Goal: Task Accomplishment & Management: Use online tool/utility

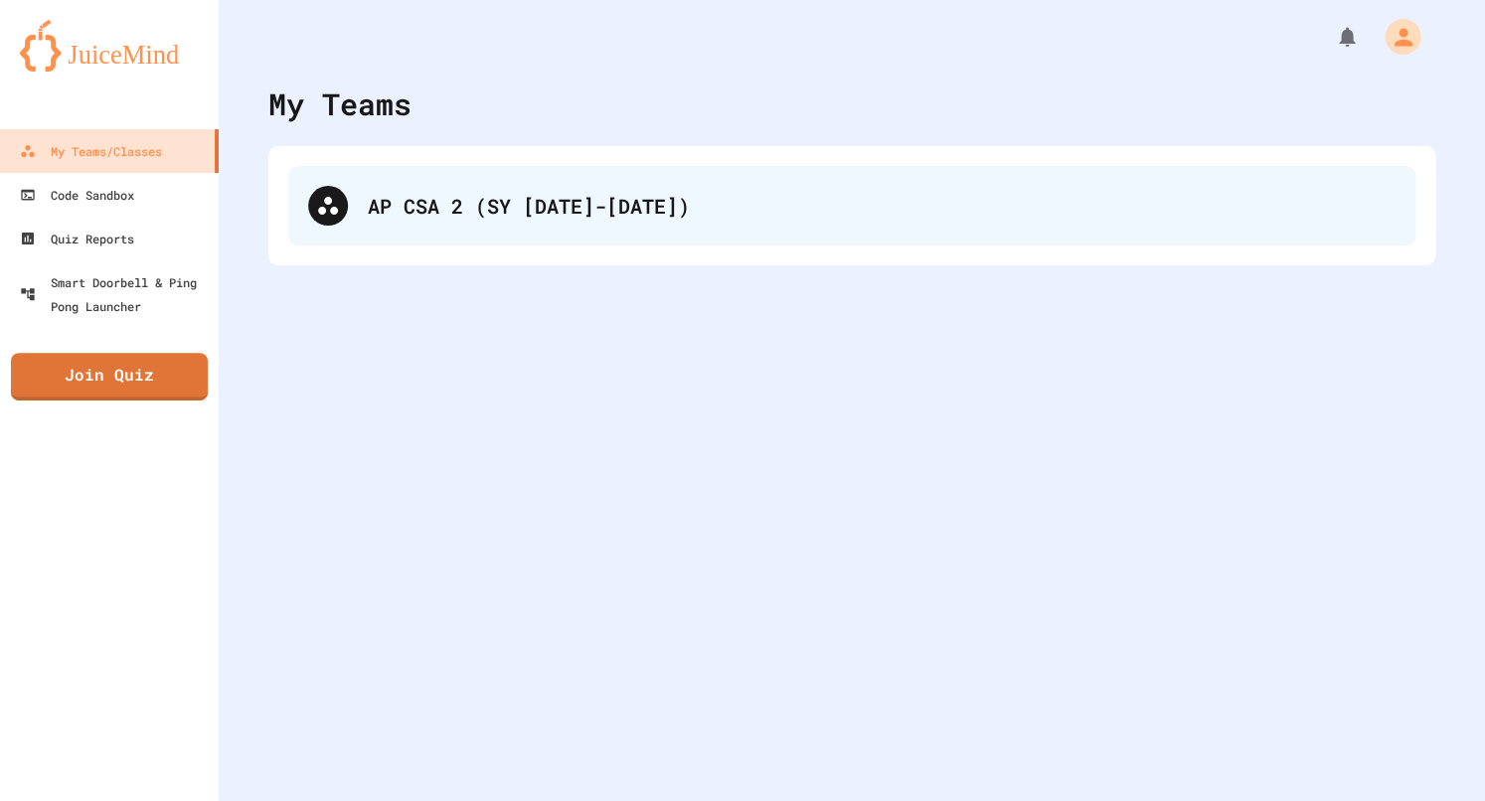
click at [319, 186] on div "AP CSA 2 (SY [DATE]-[DATE])" at bounding box center [851, 206] width 1127 height 80
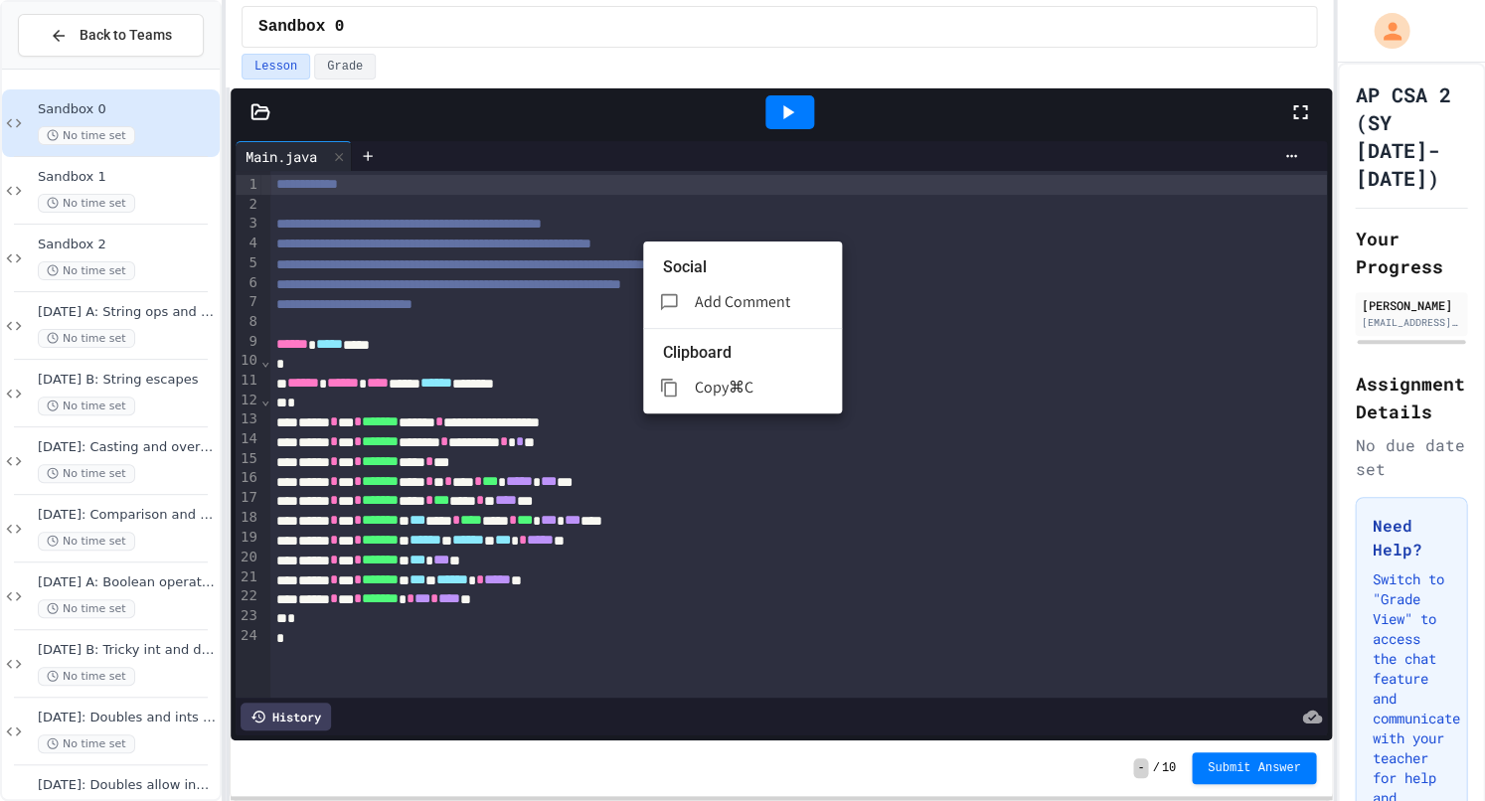
click at [645, 245] on ul "Social Add Comment Clipboard Copy ⌘C" at bounding box center [742, 327] width 199 height 172
click at [578, 246] on div at bounding box center [742, 400] width 1485 height 801
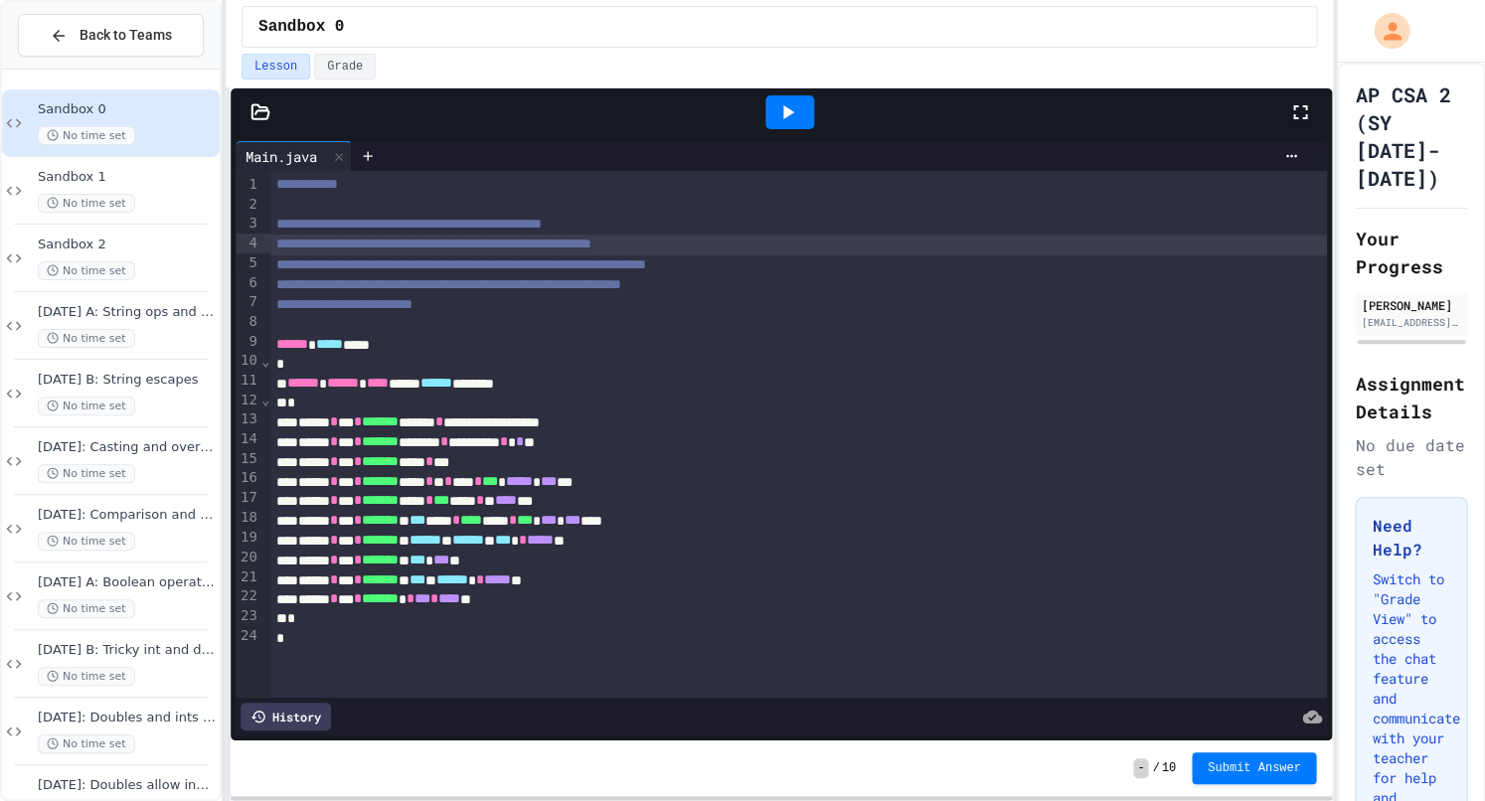
click at [565, 245] on span "**********" at bounding box center [433, 244] width 315 height 14
click at [577, 239] on span "**********" at bounding box center [433, 244] width 315 height 14
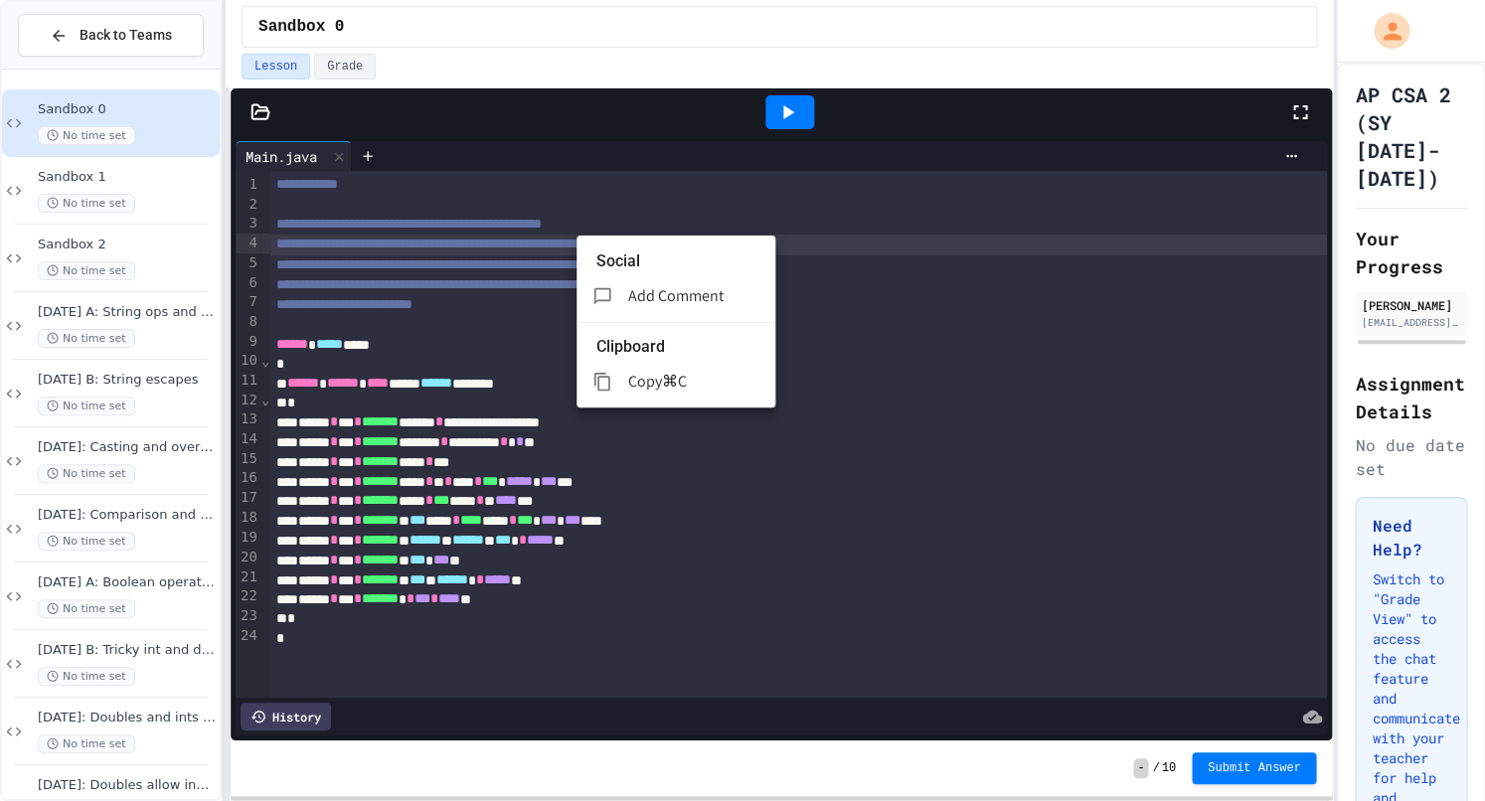
click at [681, 285] on span "Add Comment" at bounding box center [675, 295] width 95 height 21
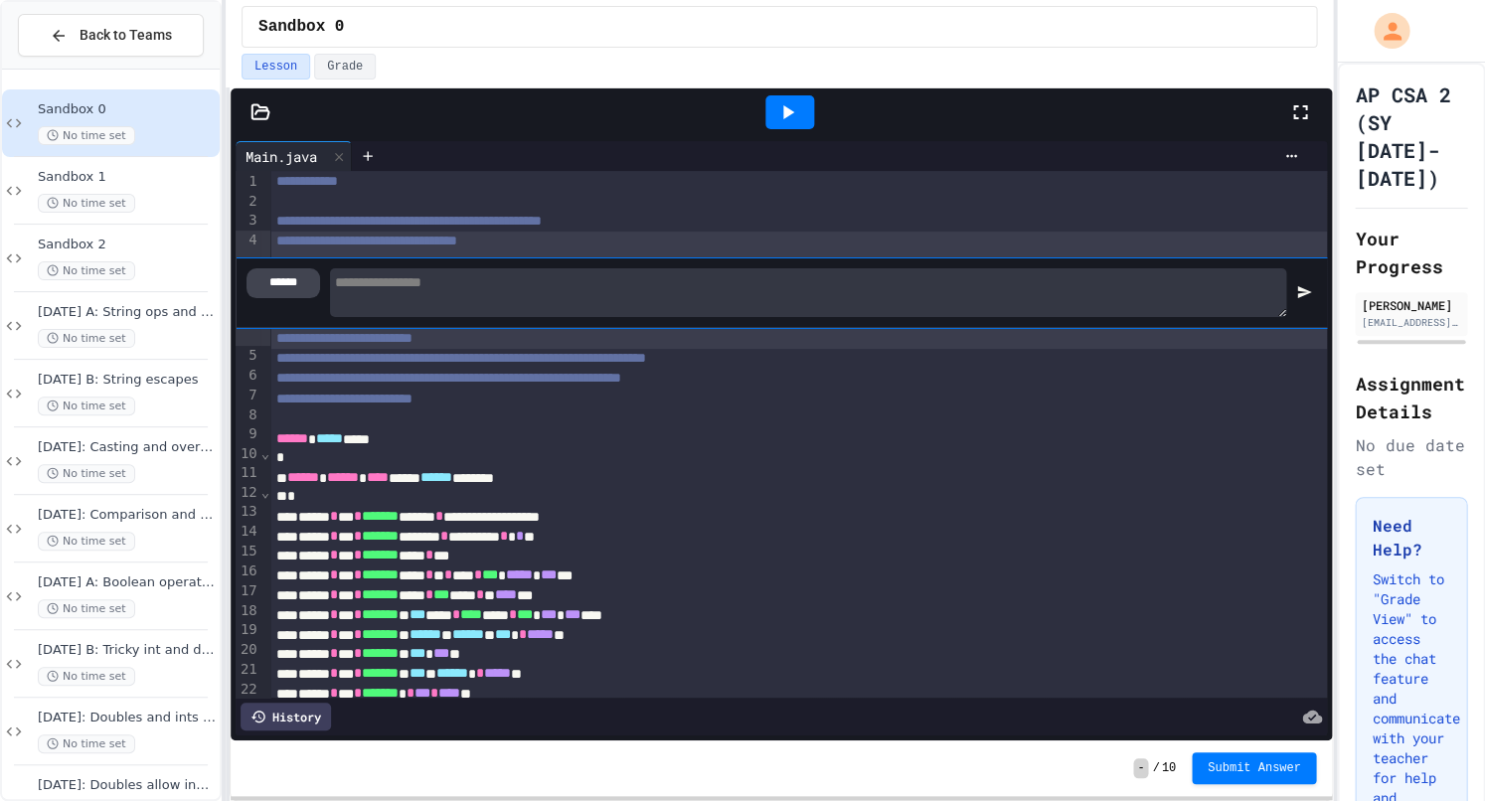
click at [289, 289] on div "******" at bounding box center [283, 283] width 74 height 30
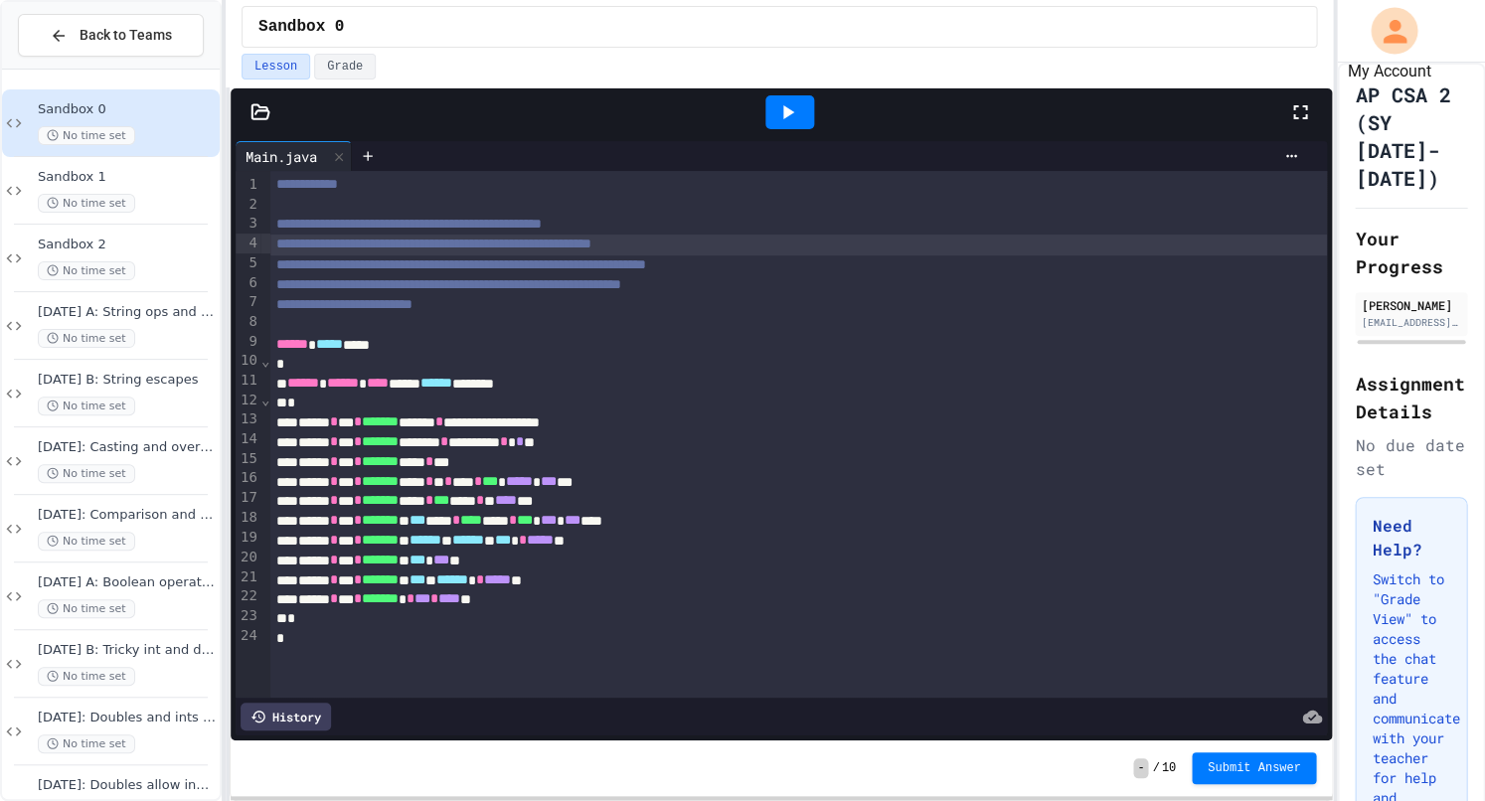
click at [1405, 30] on icon "My Account" at bounding box center [1393, 30] width 35 height 35
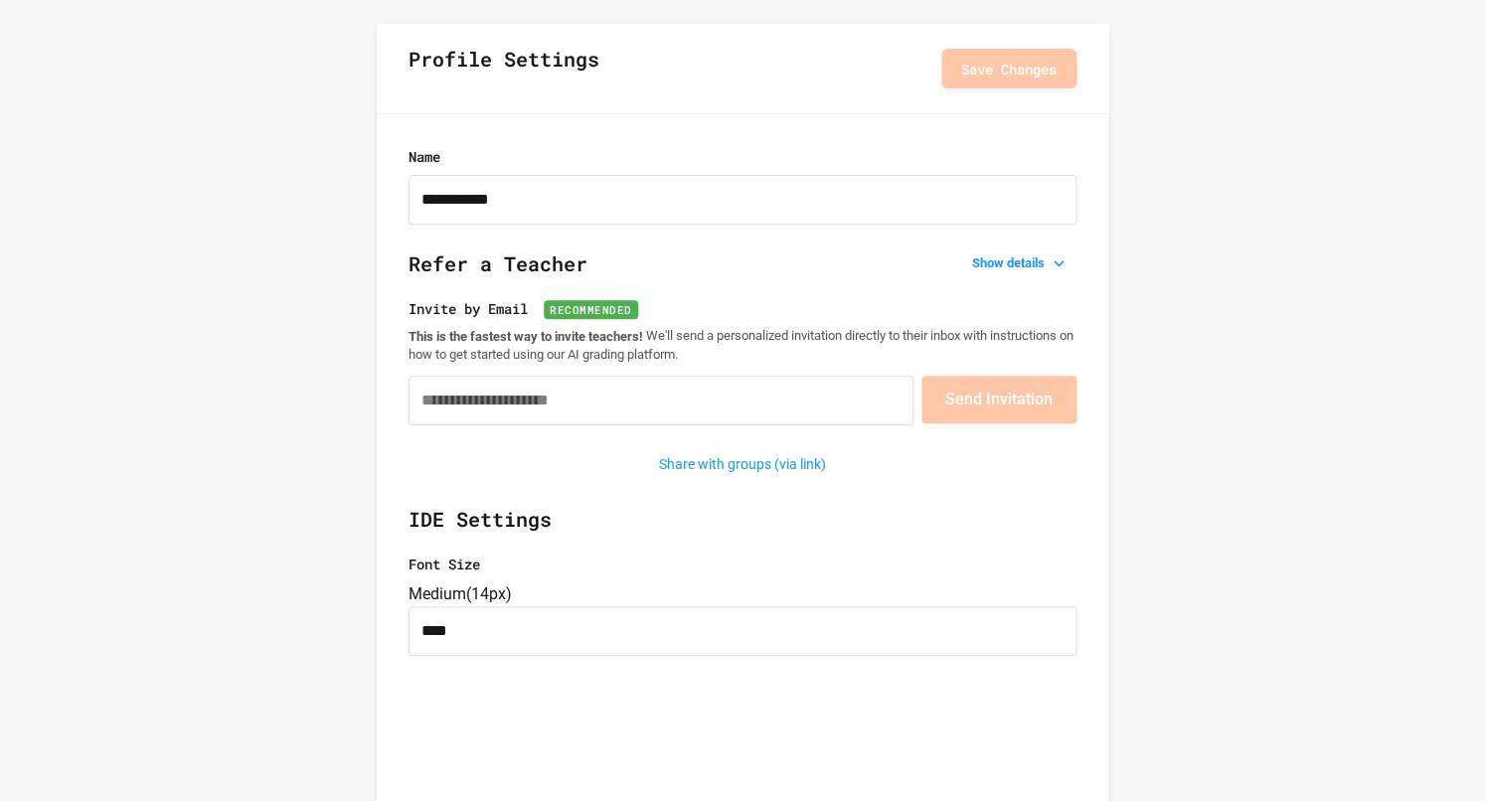
scroll to position [80, 0]
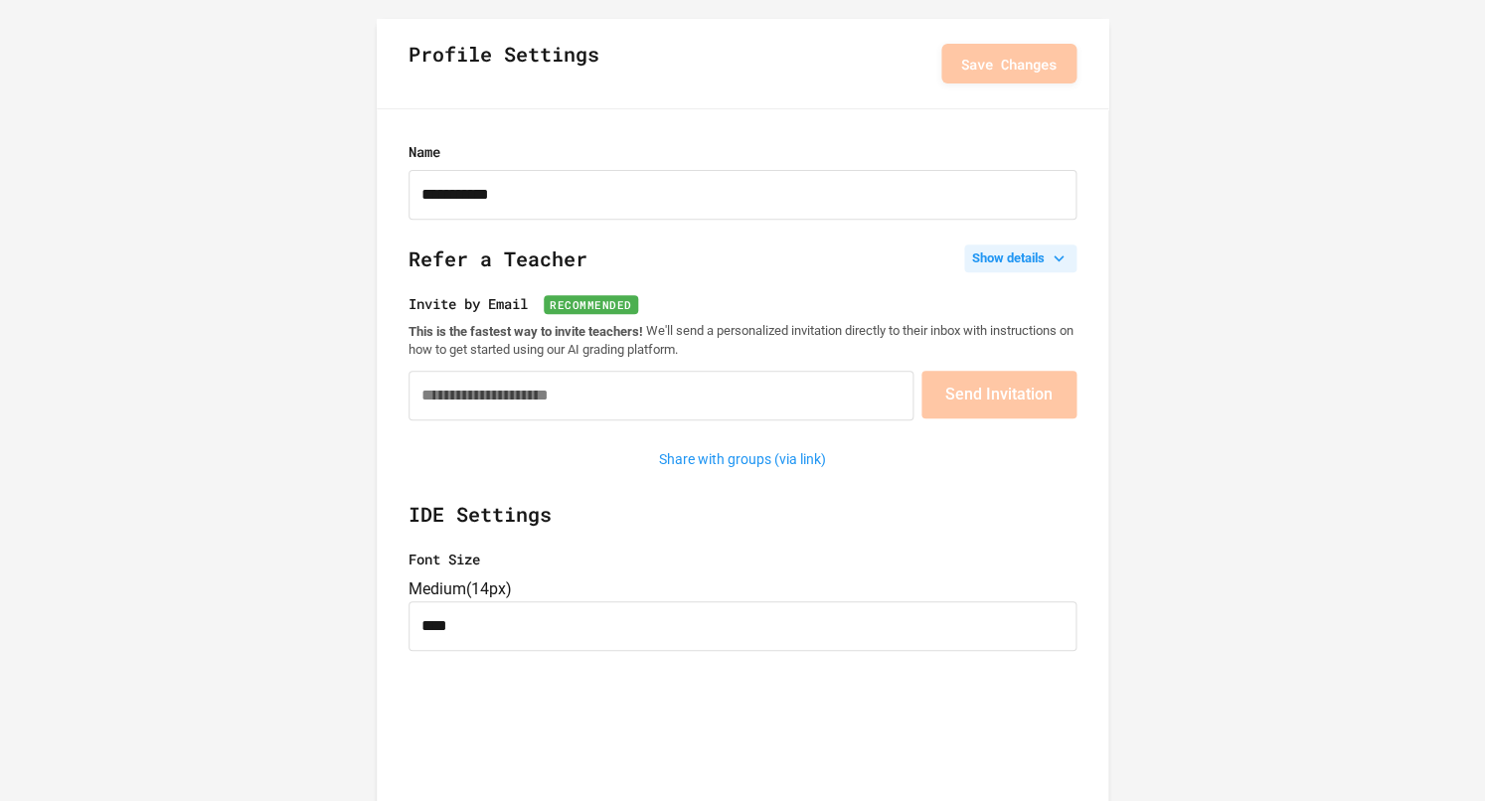
click at [1066, 262] on icon at bounding box center [1058, 258] width 20 height 20
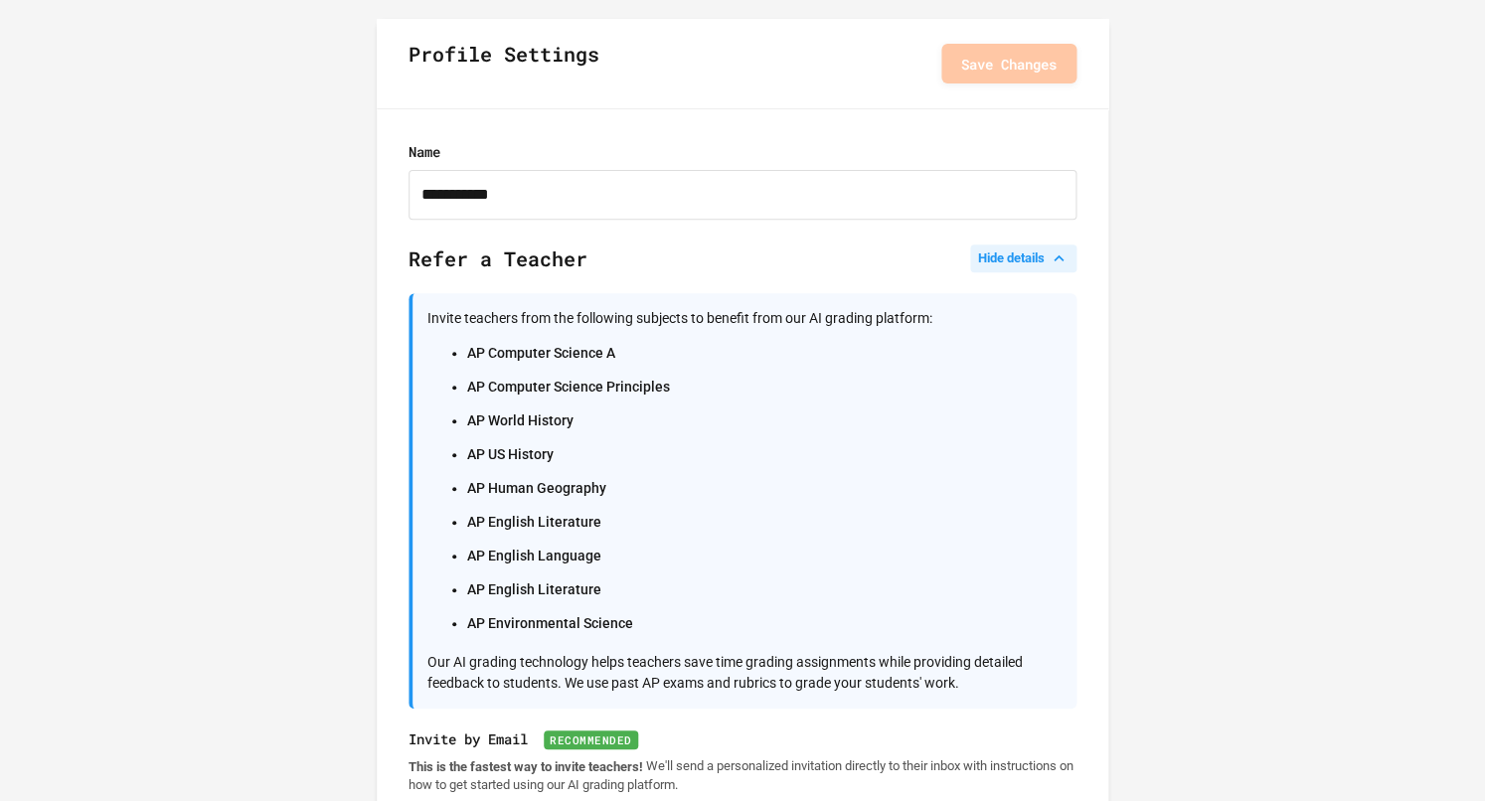
click at [1057, 263] on button "Hide details" at bounding box center [1023, 258] width 106 height 28
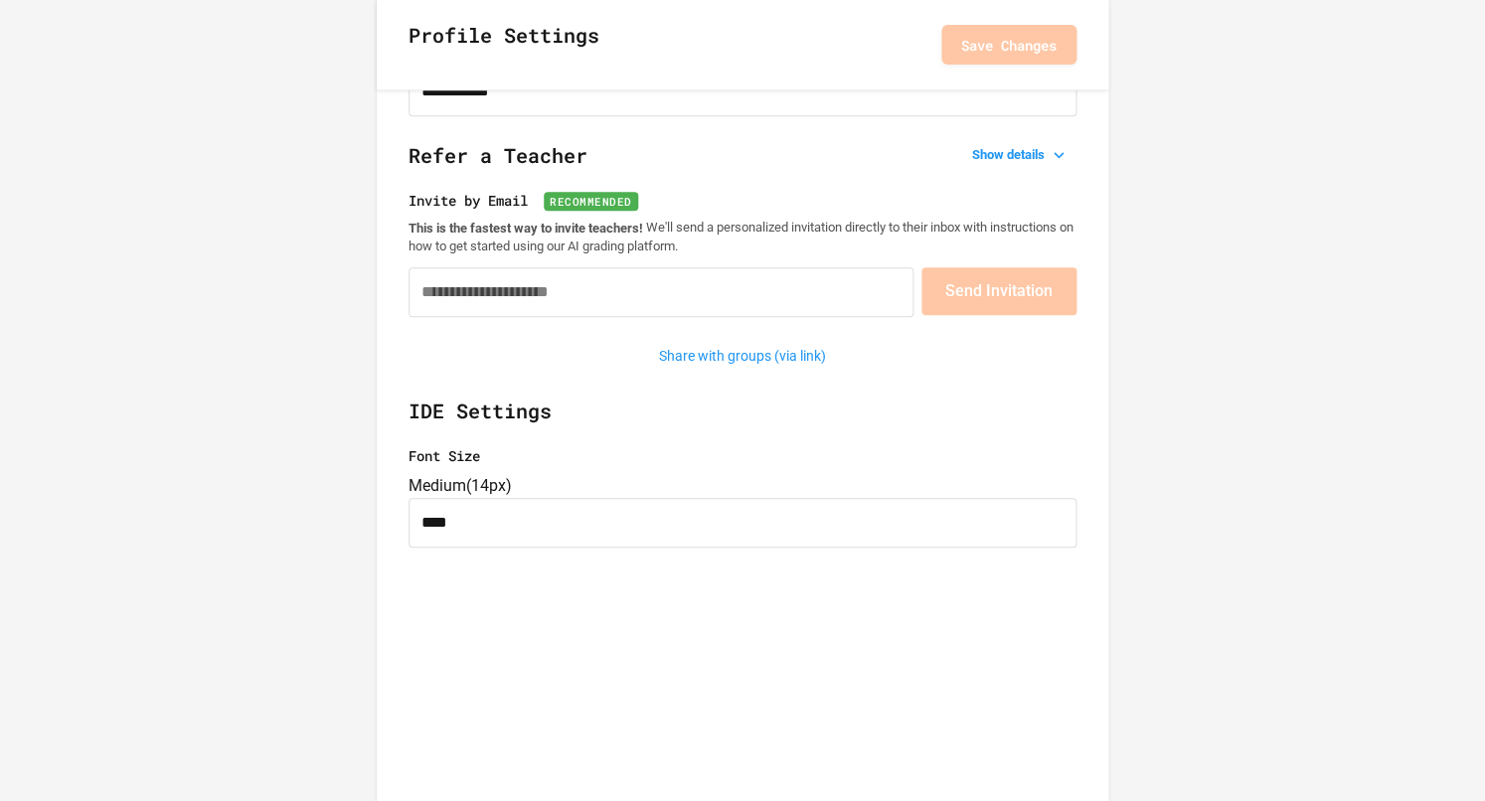
scroll to position [172, 0]
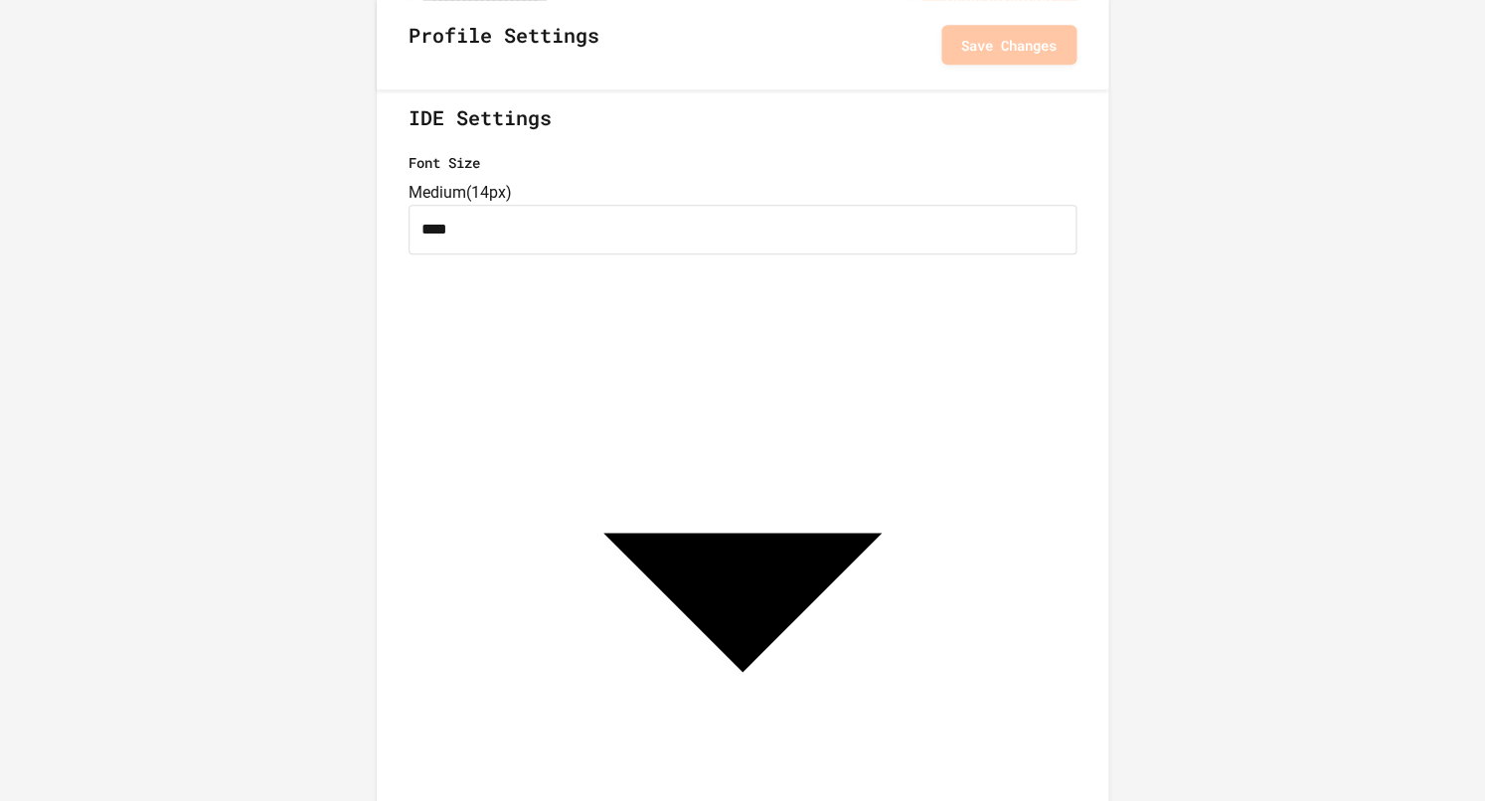
drag, startPoint x: 986, startPoint y: 263, endPoint x: 937, endPoint y: 248, distance: 50.9
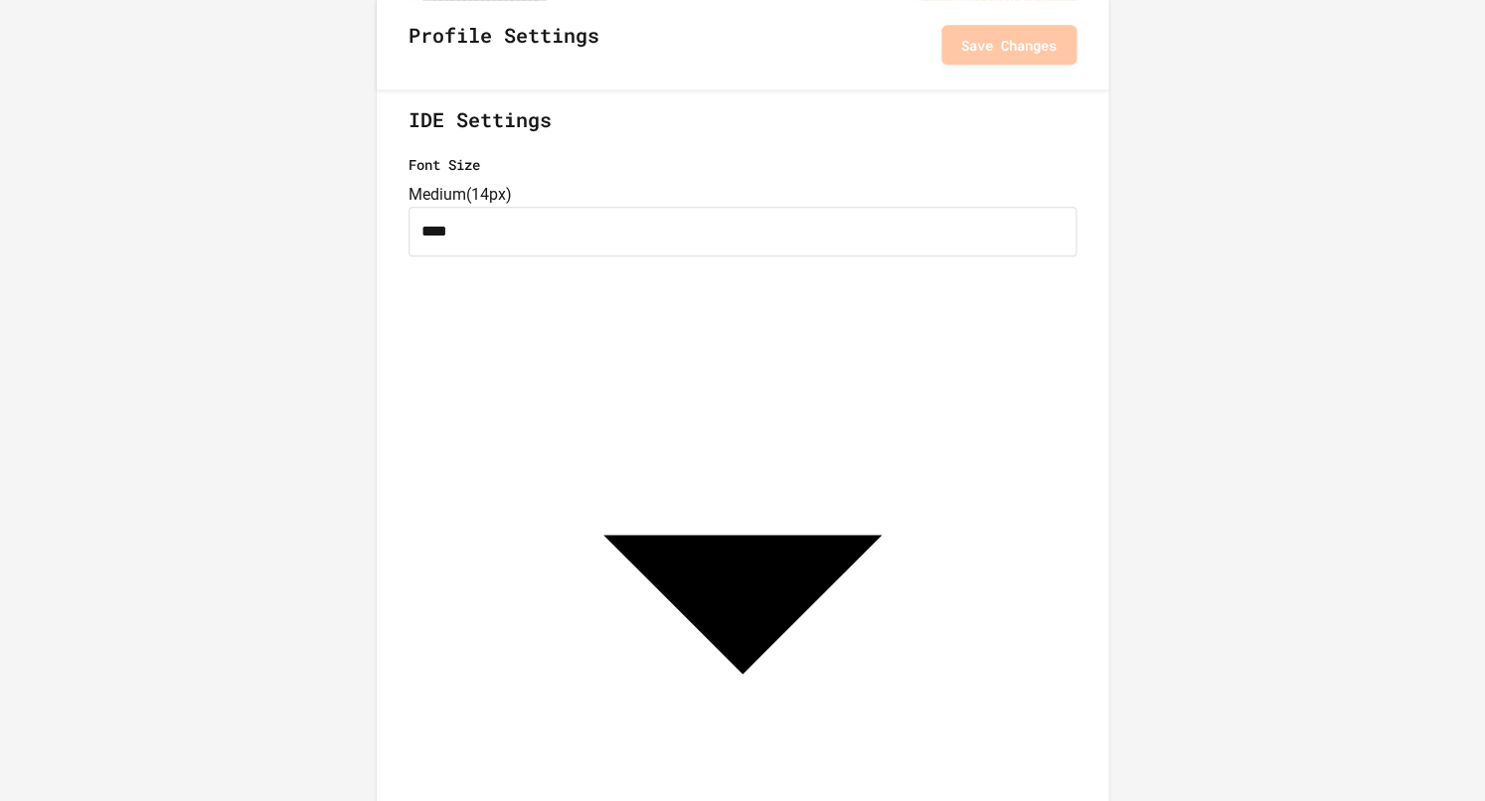
type input "****"
drag, startPoint x: 1392, startPoint y: 348, endPoint x: 1373, endPoint y: 338, distance: 21.3
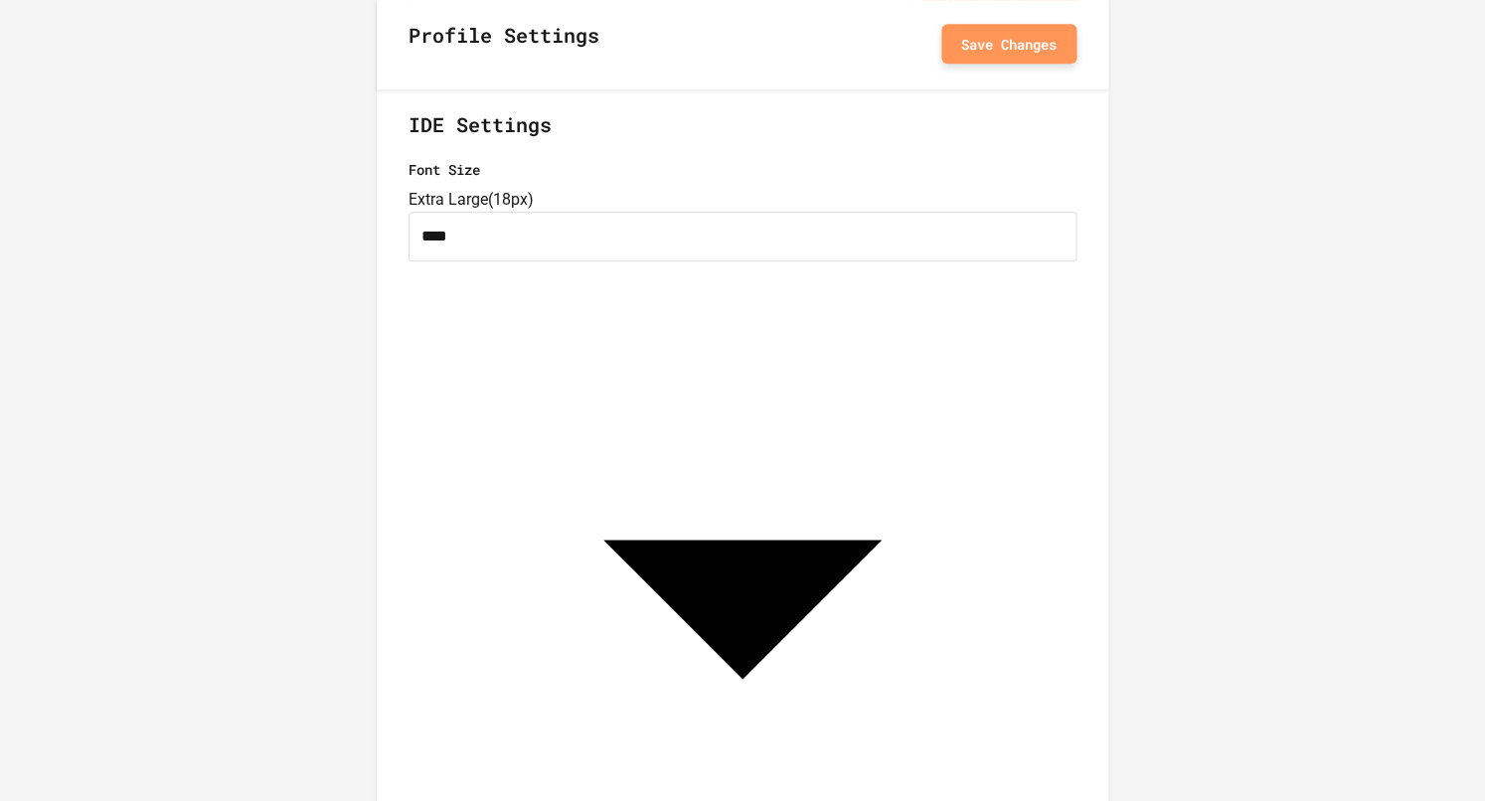
click at [1016, 35] on button "Save Changes" at bounding box center [1008, 44] width 135 height 40
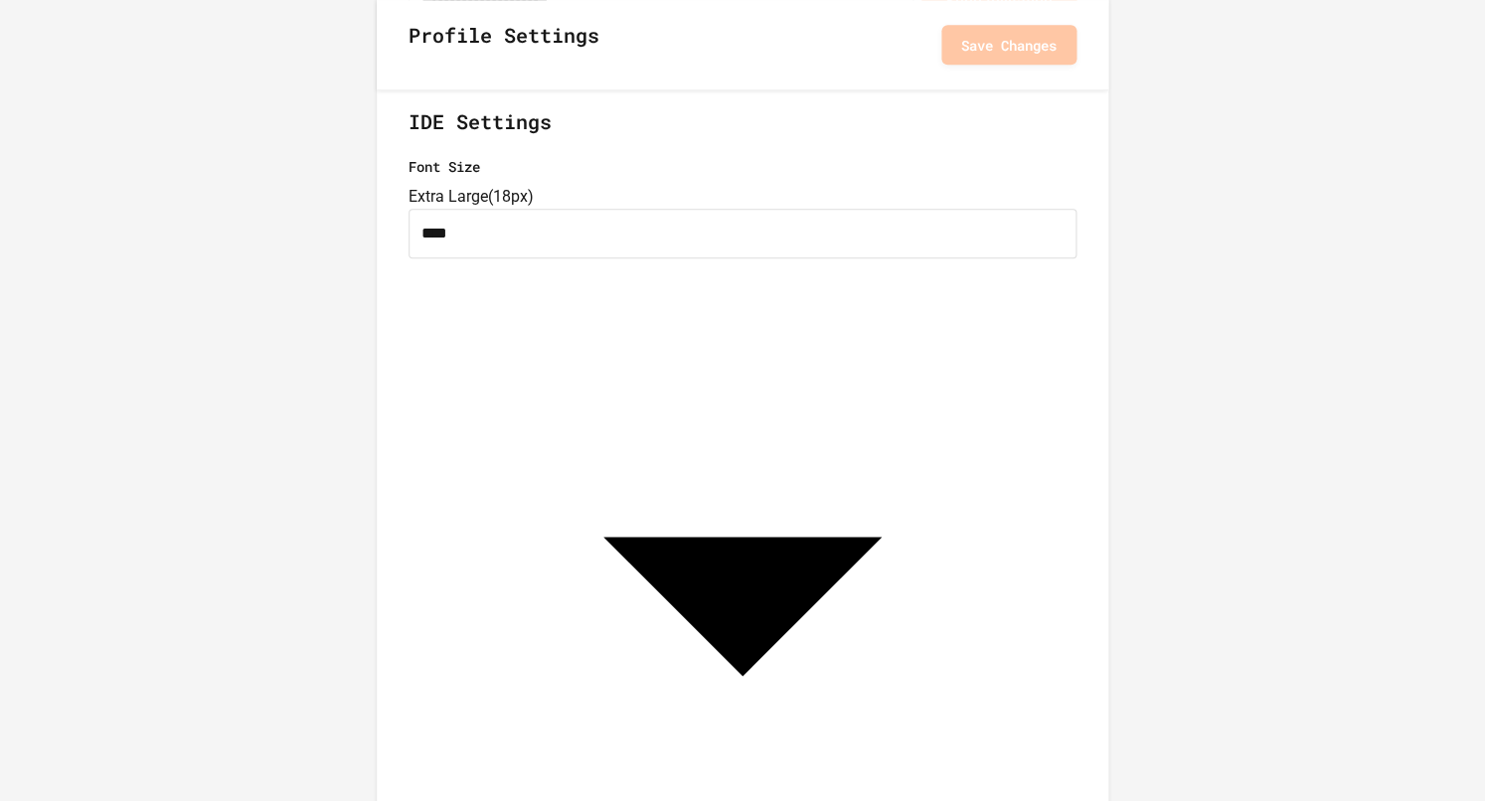
click at [1312, 354] on div at bounding box center [742, 400] width 1485 height 801
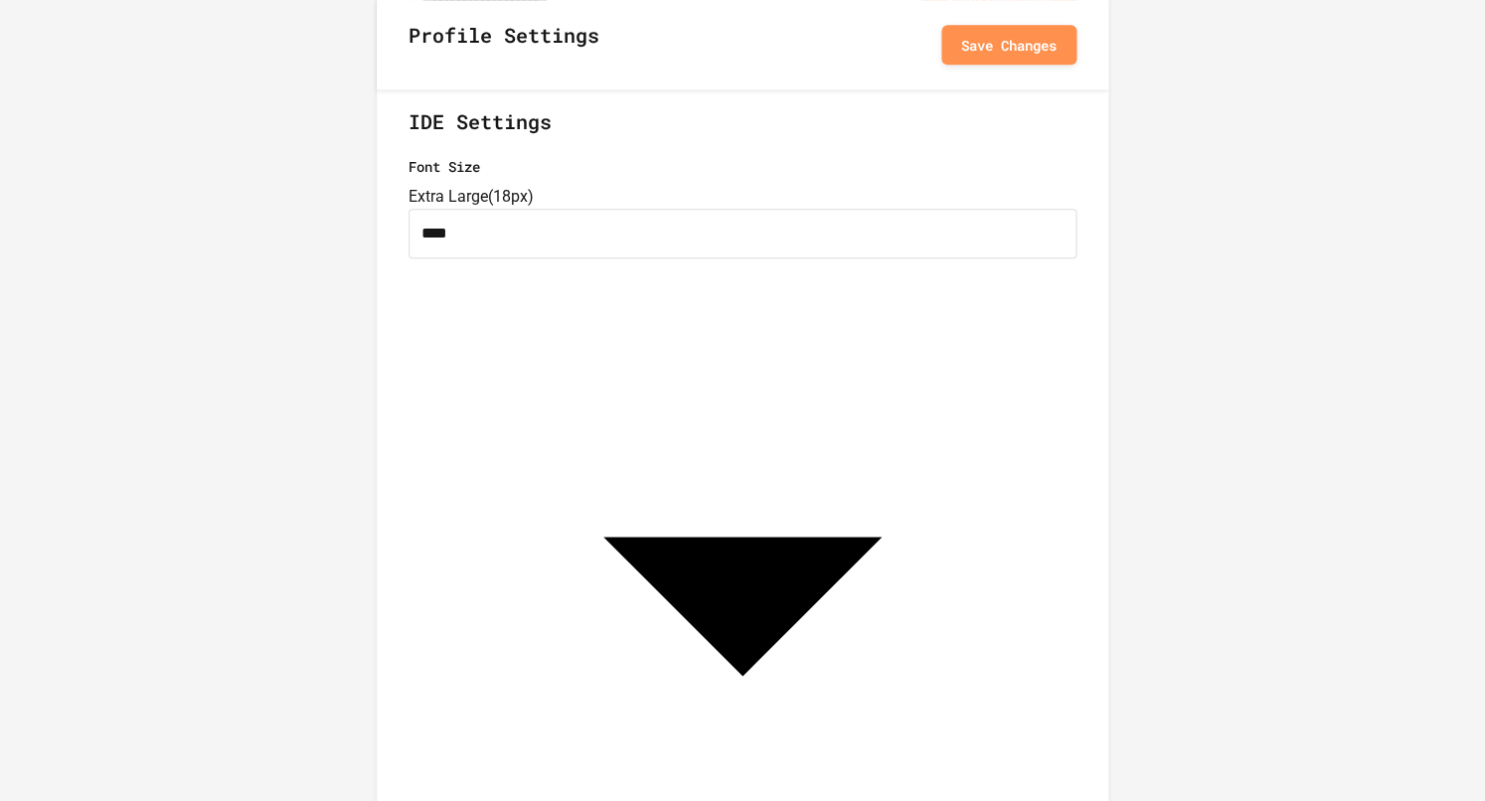
drag, startPoint x: 942, startPoint y: 319, endPoint x: 613, endPoint y: 322, distance: 329.0
type input "*"
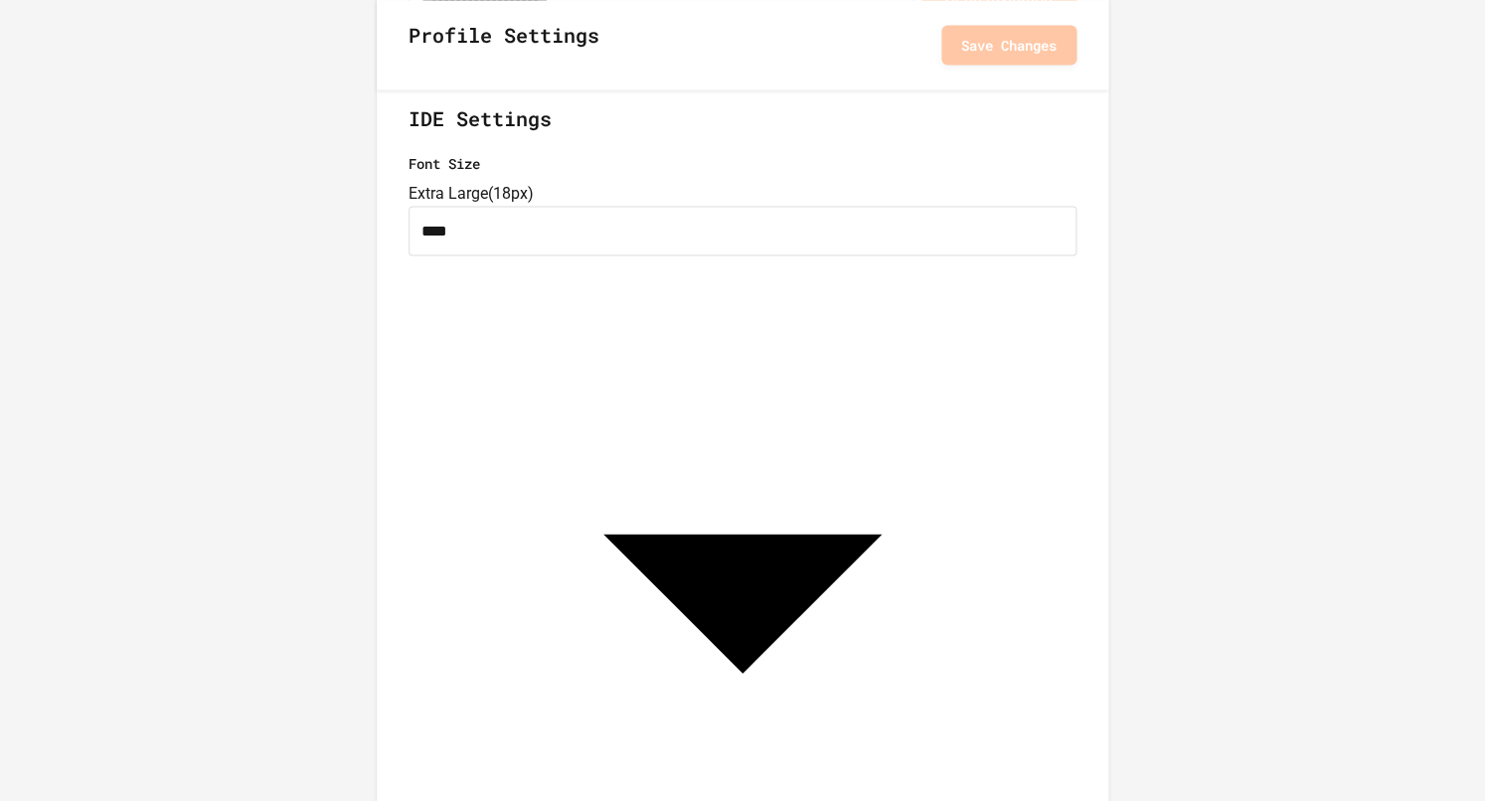
scroll to position [923, 0]
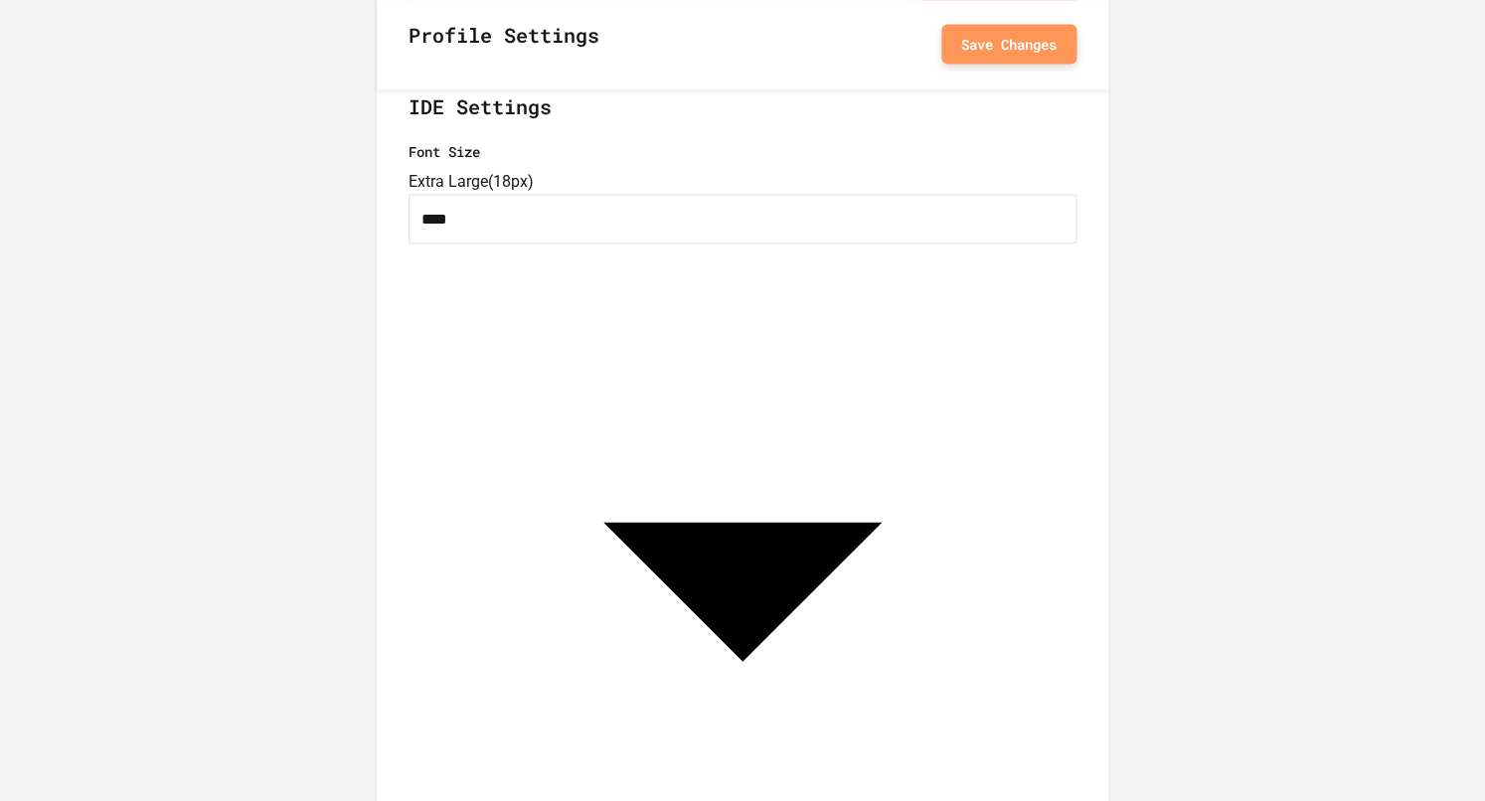
type input "**********"
click at [1035, 52] on button "Save Changes" at bounding box center [1008, 44] width 135 height 40
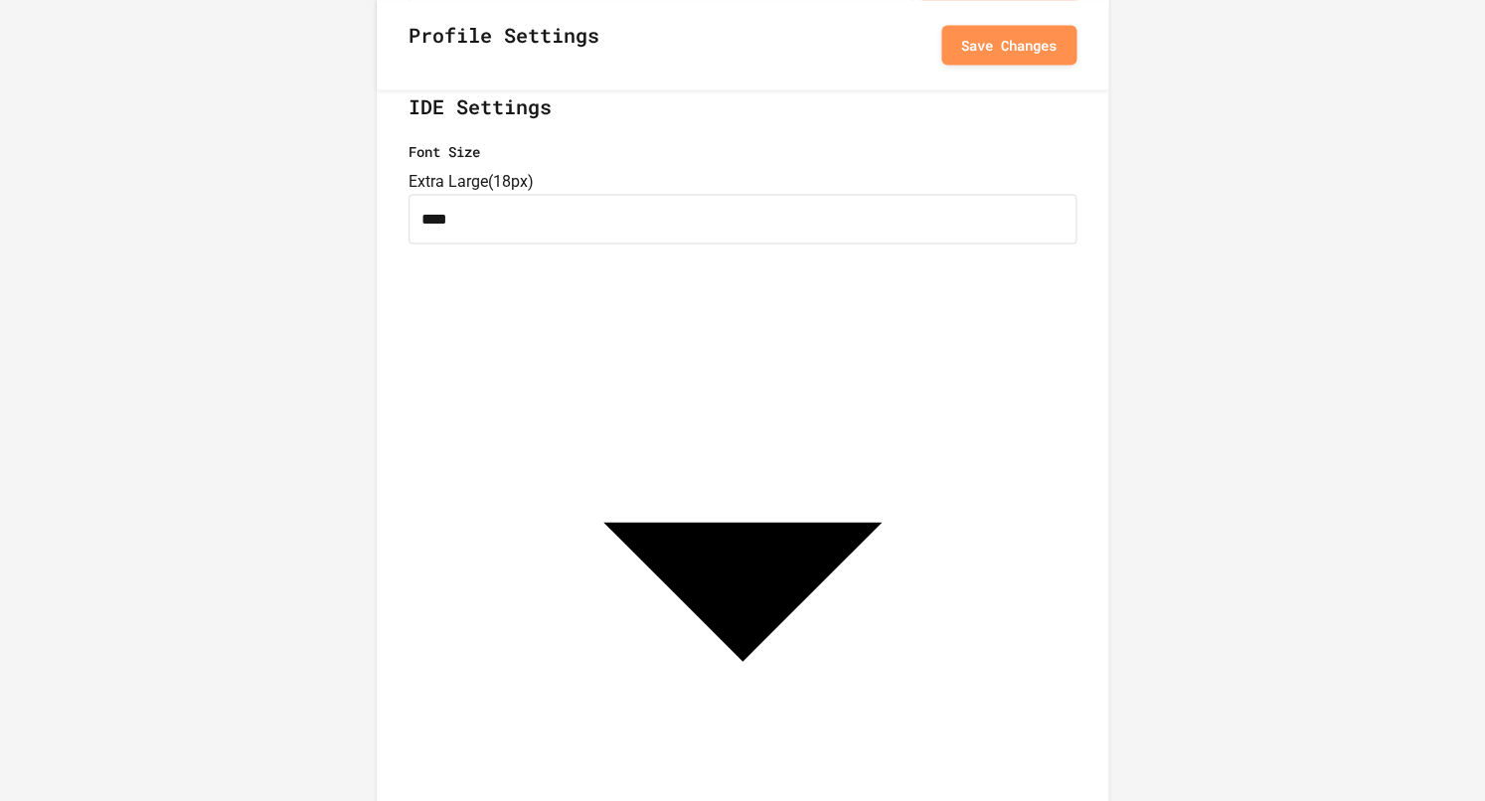
type input "*"
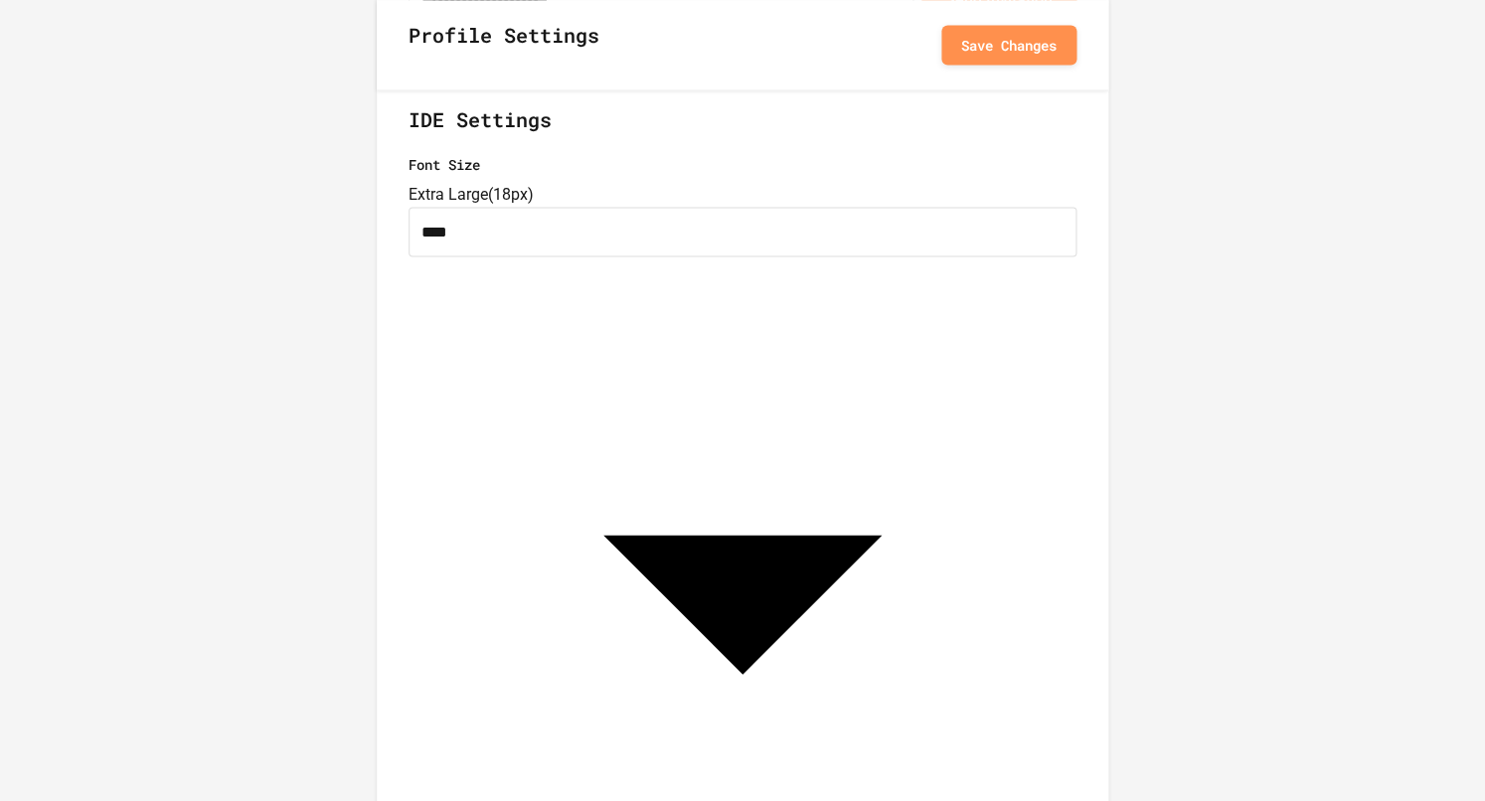
type input "****"
click at [1019, 57] on button "Save Changes" at bounding box center [1008, 44] width 135 height 40
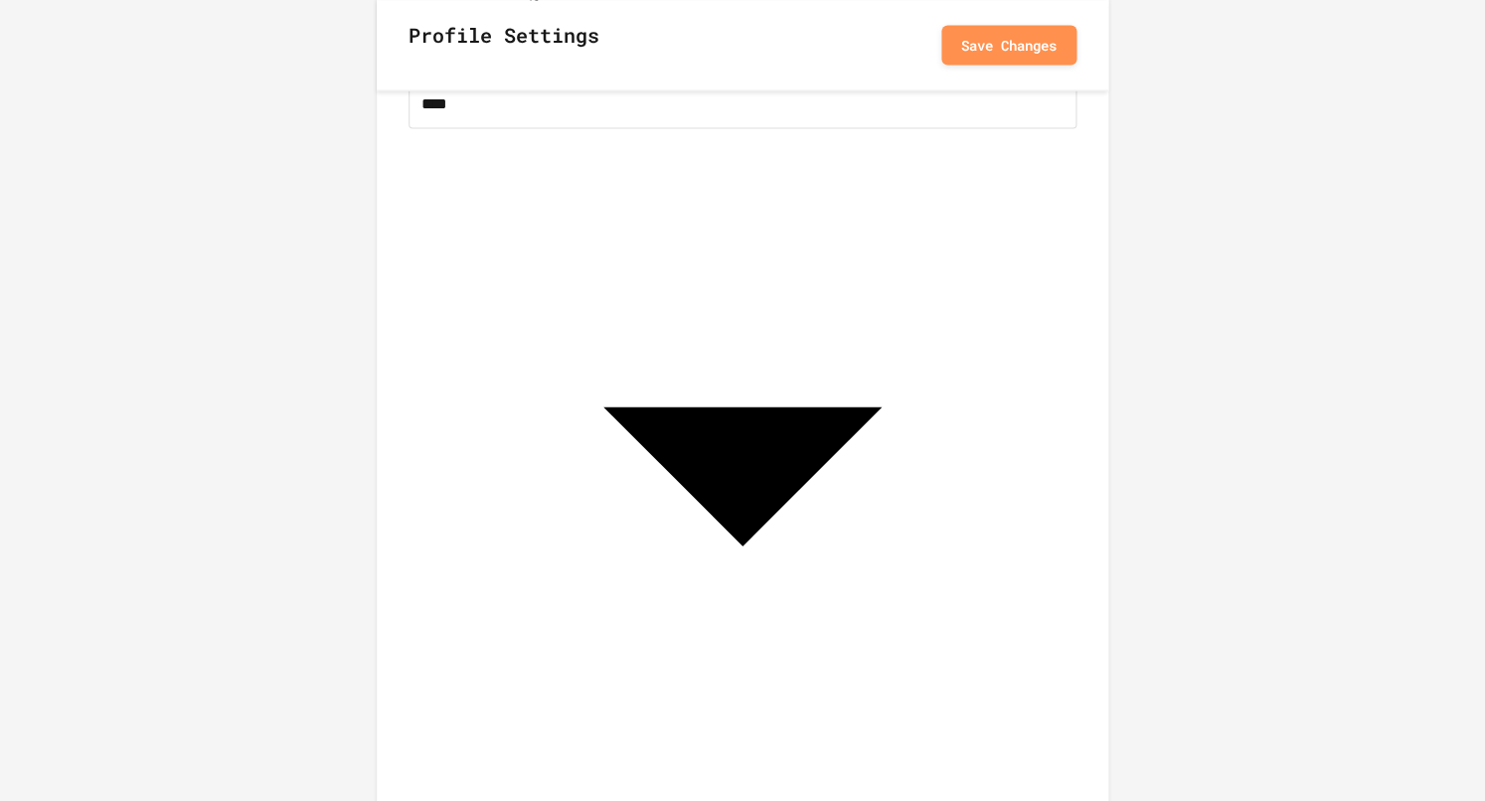
type input "*"
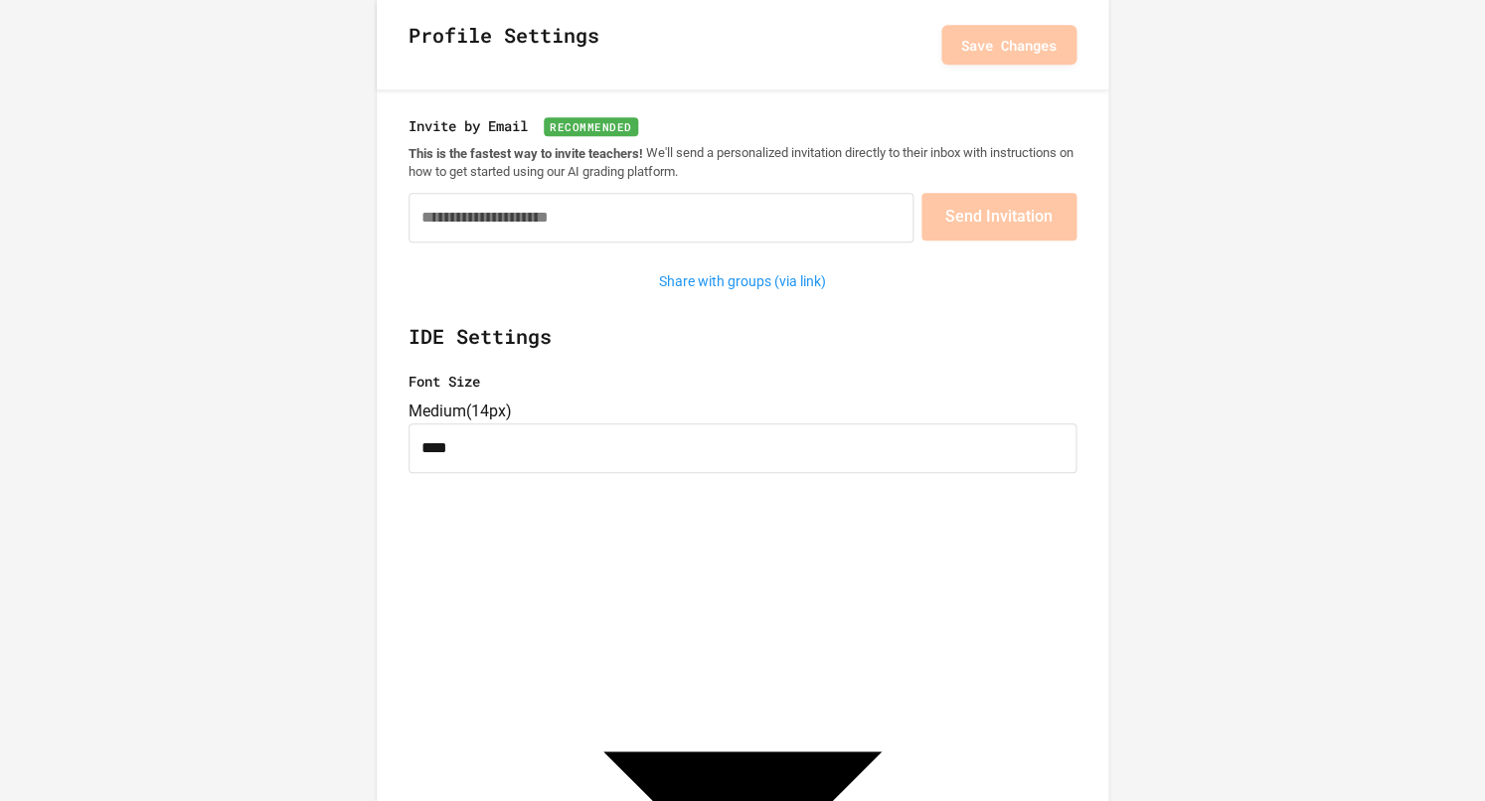
scroll to position [252, 0]
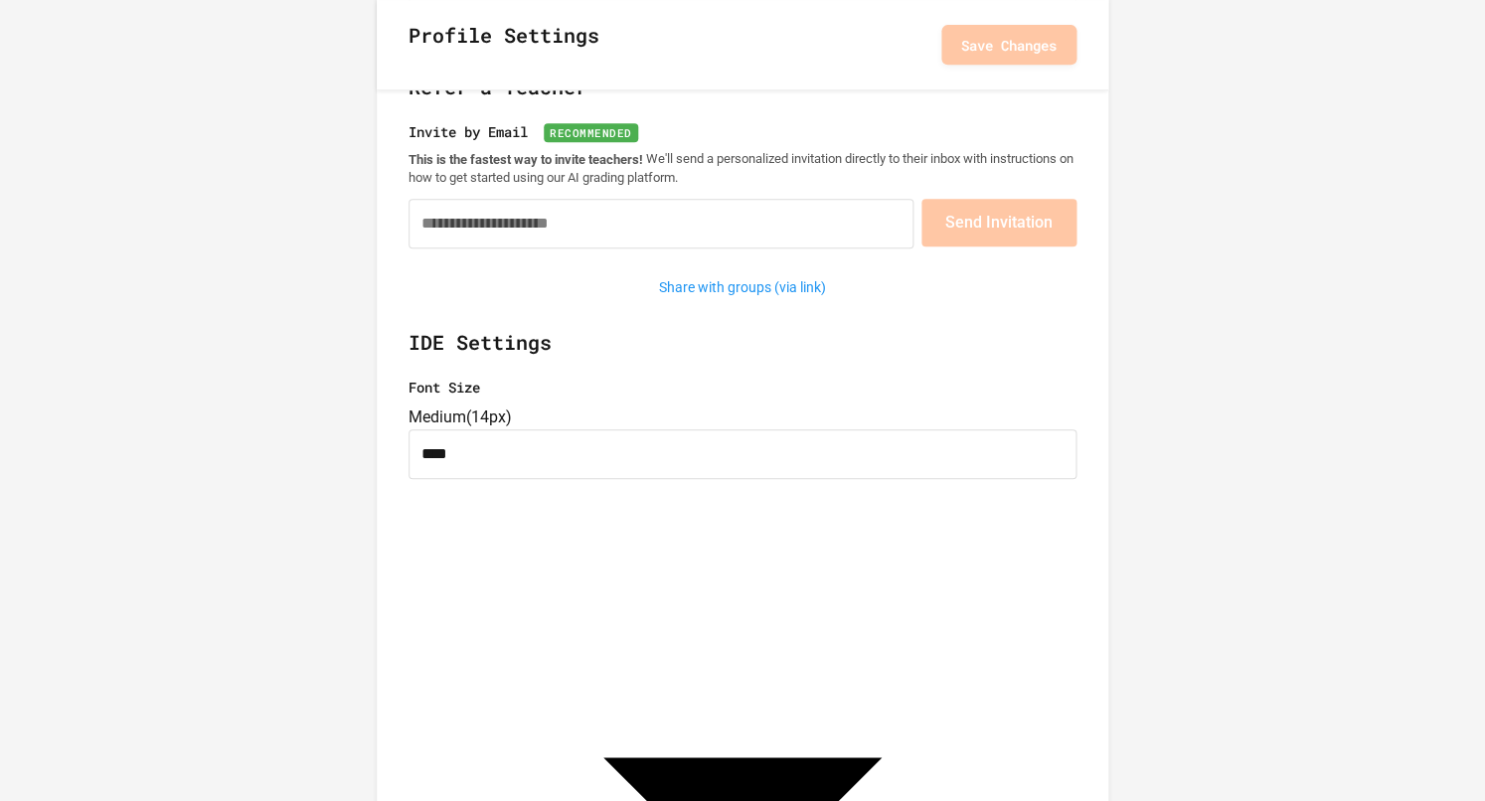
click at [1075, 374] on h2 "IDE Settings" at bounding box center [742, 352] width 668 height 50
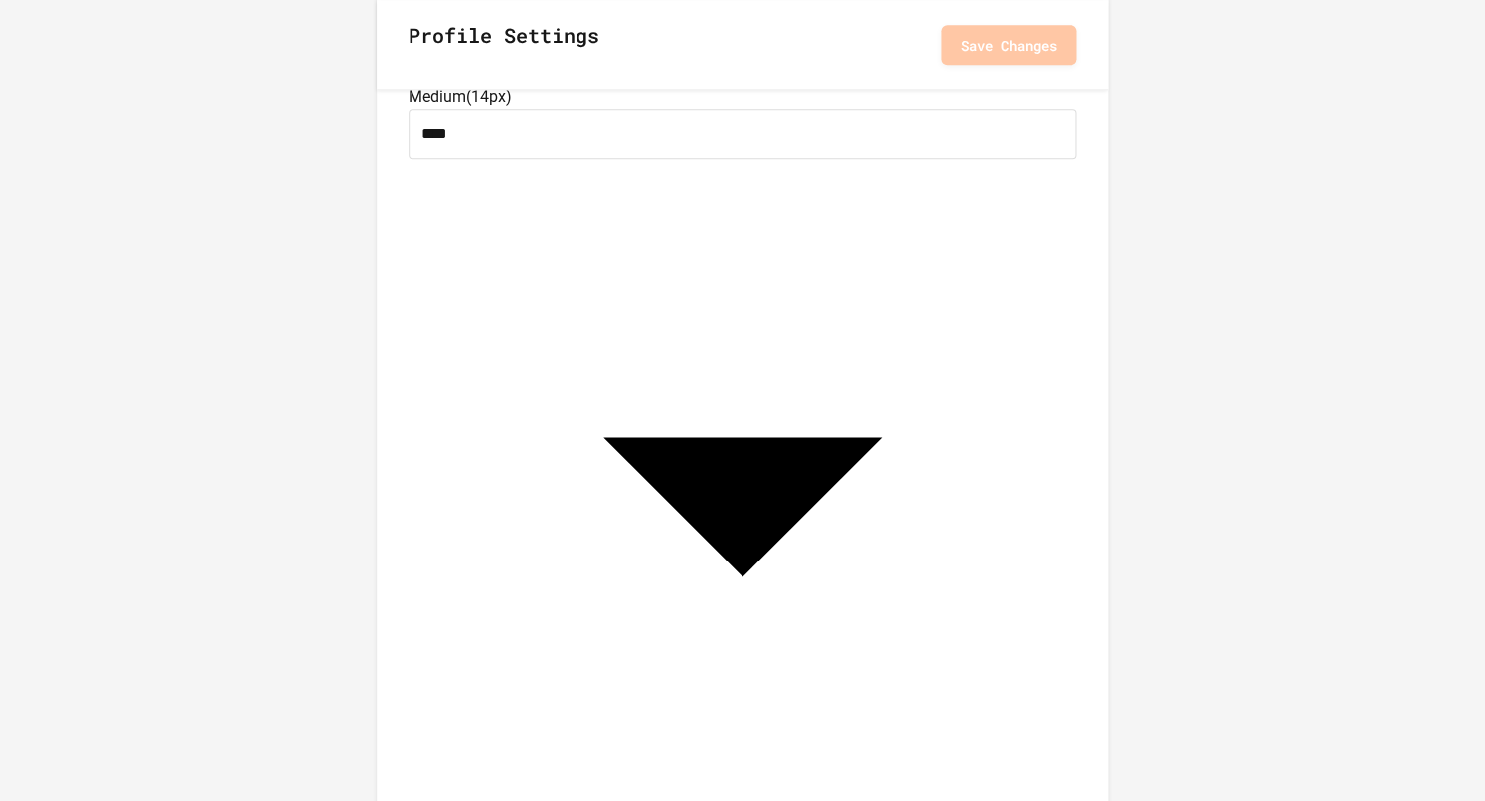
scroll to position [759, 0]
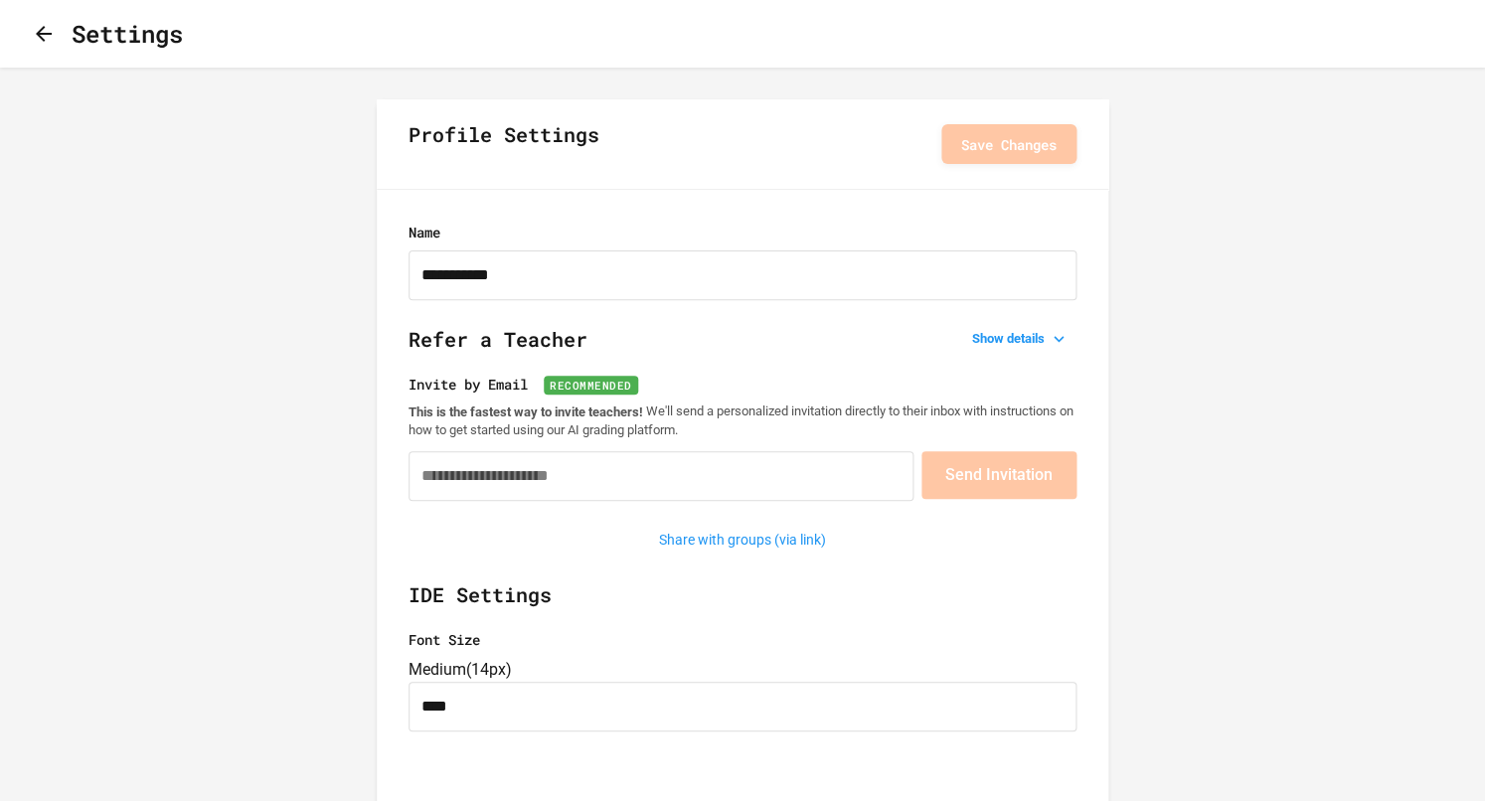
scroll to position [2, 0]
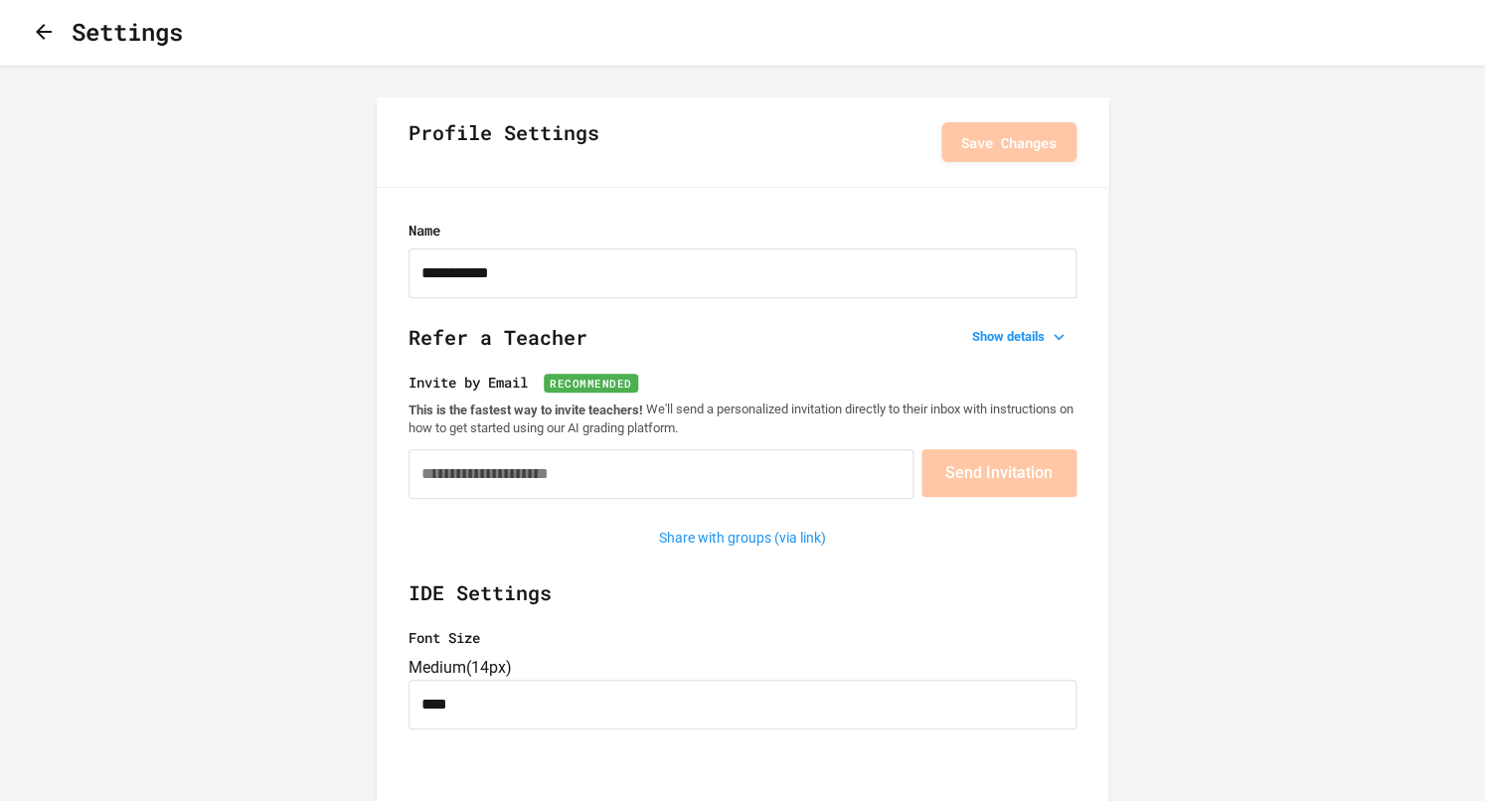
click at [46, 27] on icon "button" at bounding box center [44, 32] width 24 height 24
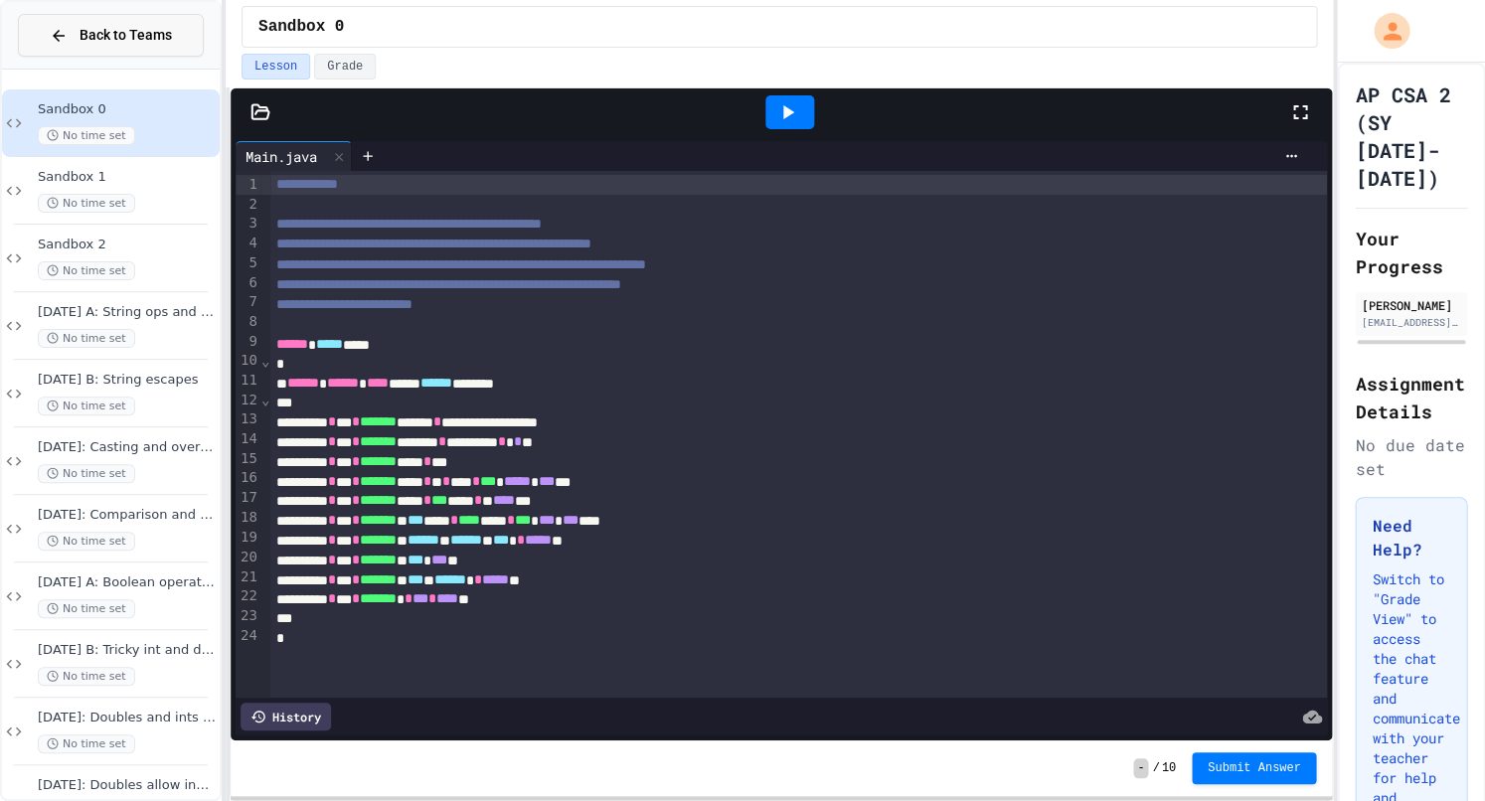
click at [176, 45] on button "Back to Teams" at bounding box center [111, 35] width 186 height 43
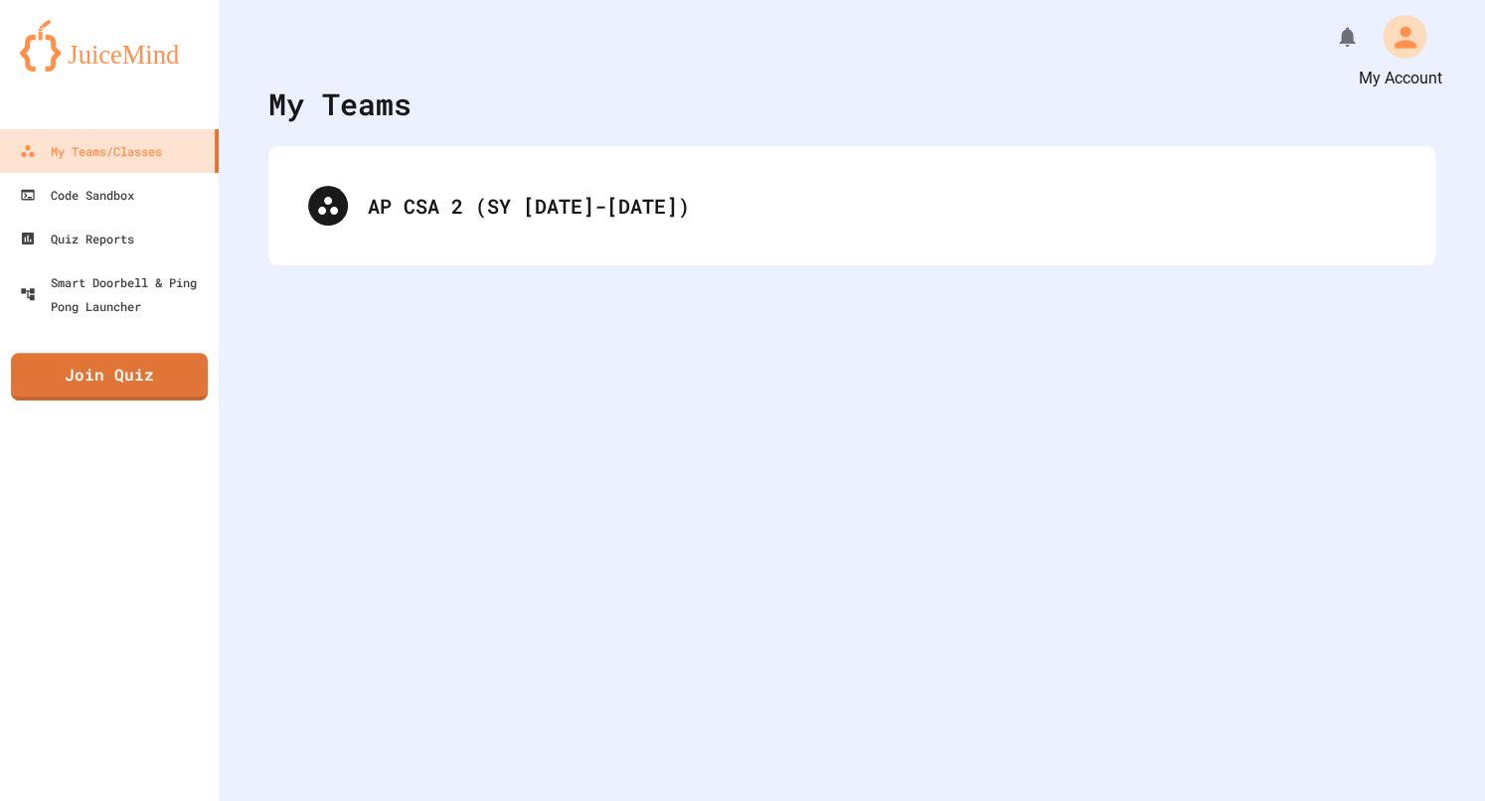
scroll to position [0, 1]
click at [1408, 36] on icon "My Account" at bounding box center [1403, 36] width 33 height 33
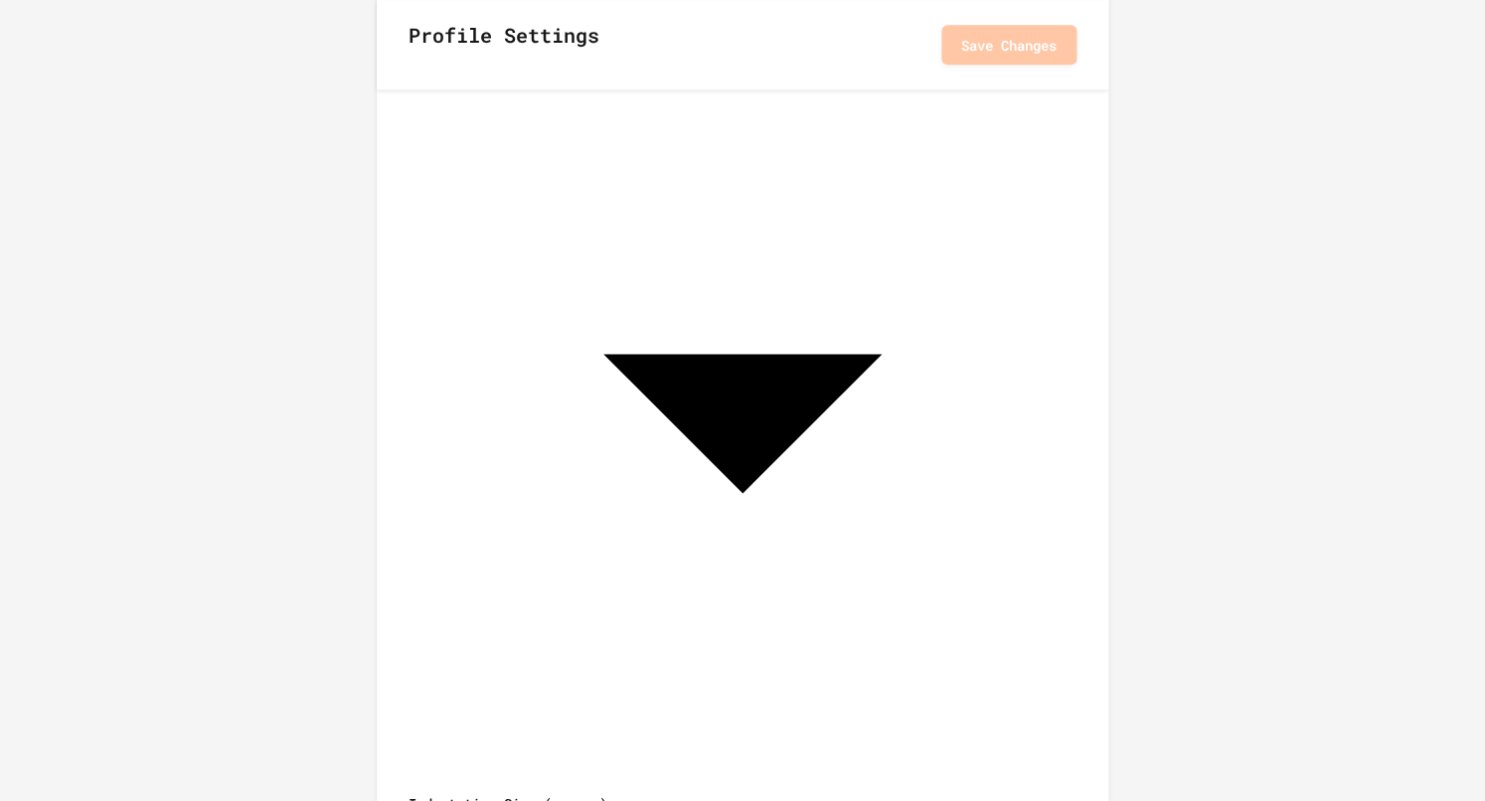
scroll to position [118, 0]
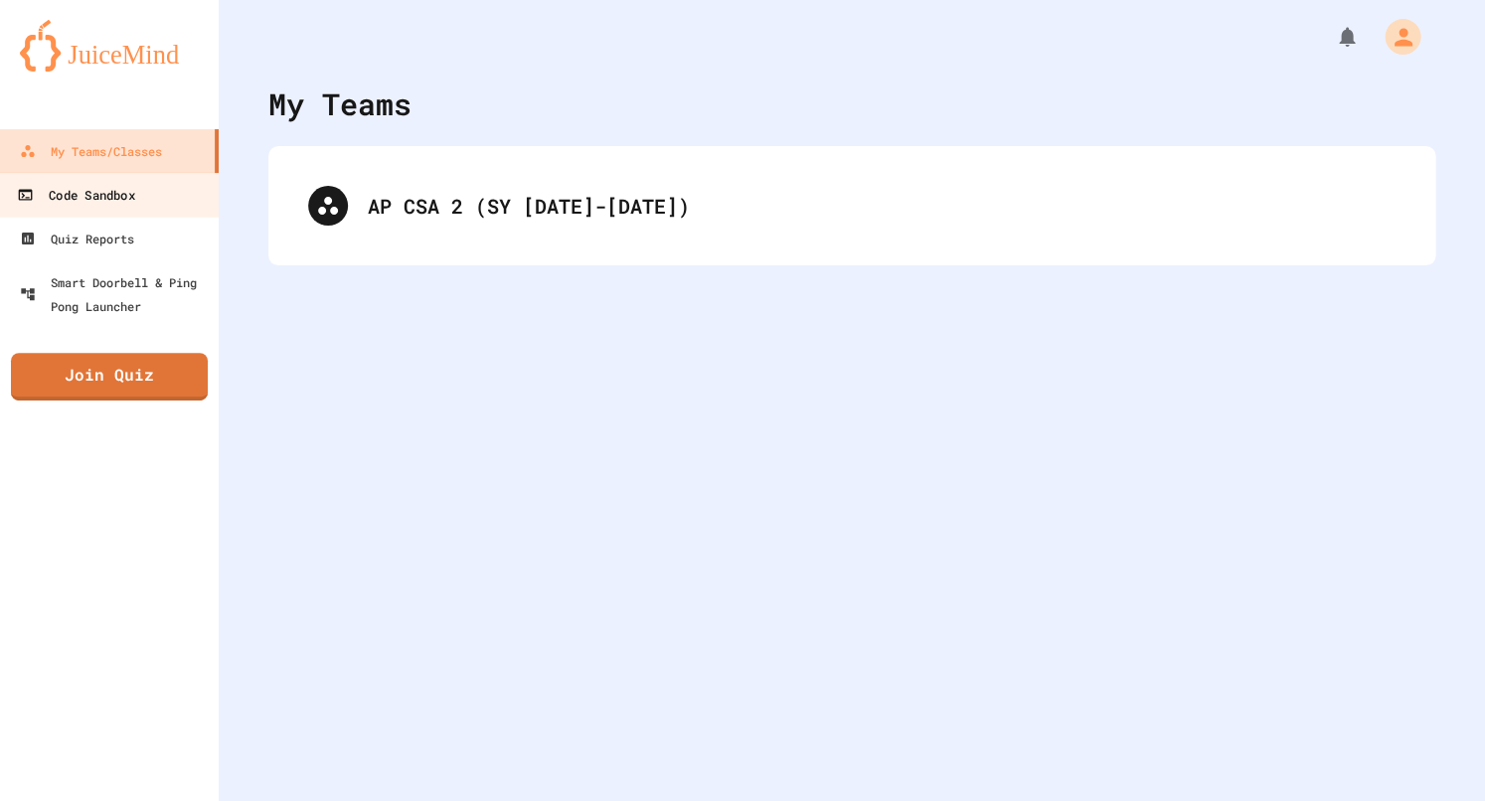
click at [93, 208] on link "Code Sandbox" at bounding box center [110, 194] width 226 height 45
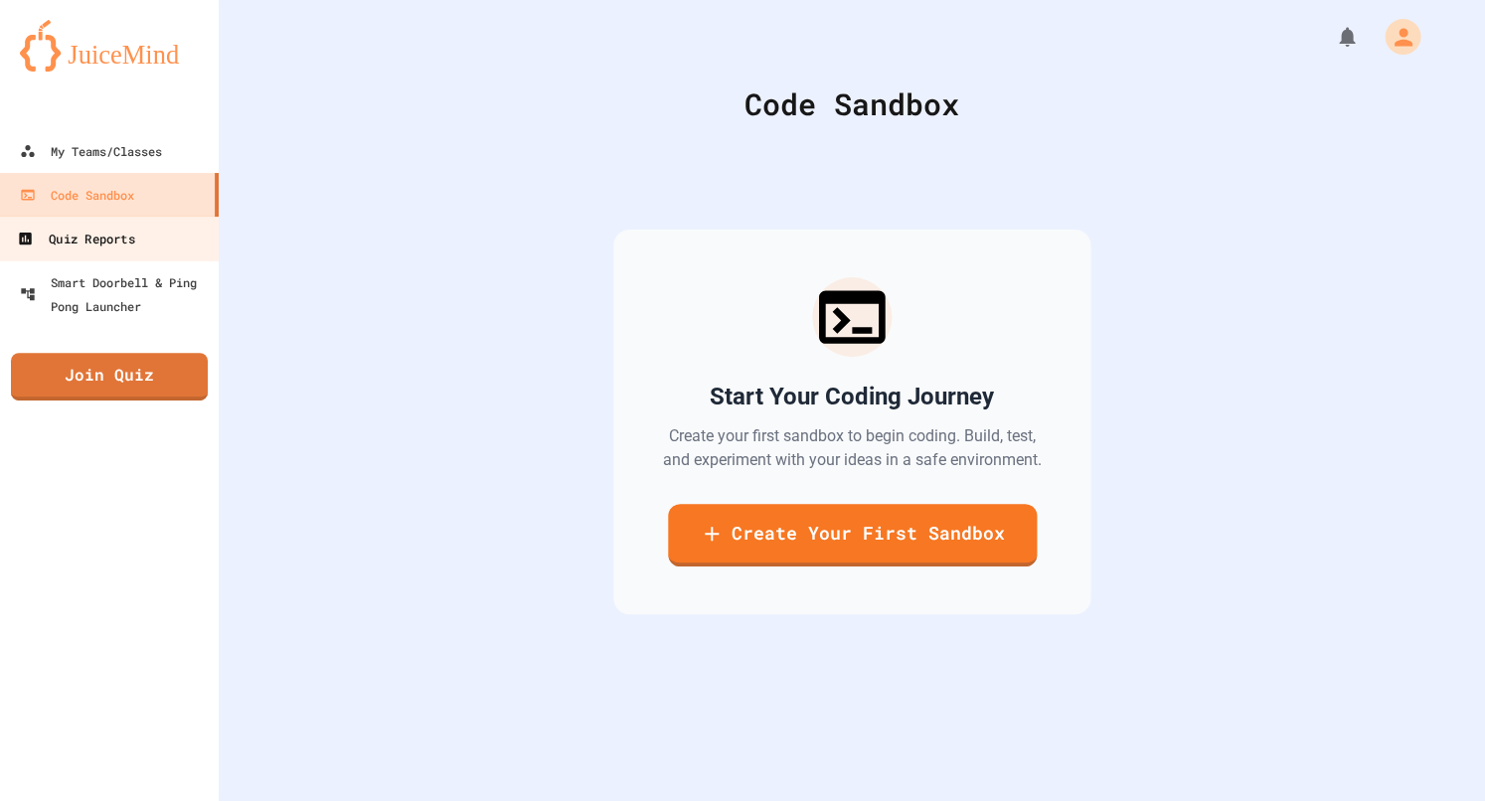
click at [96, 245] on div "Quiz Reports" at bounding box center [75, 239] width 117 height 25
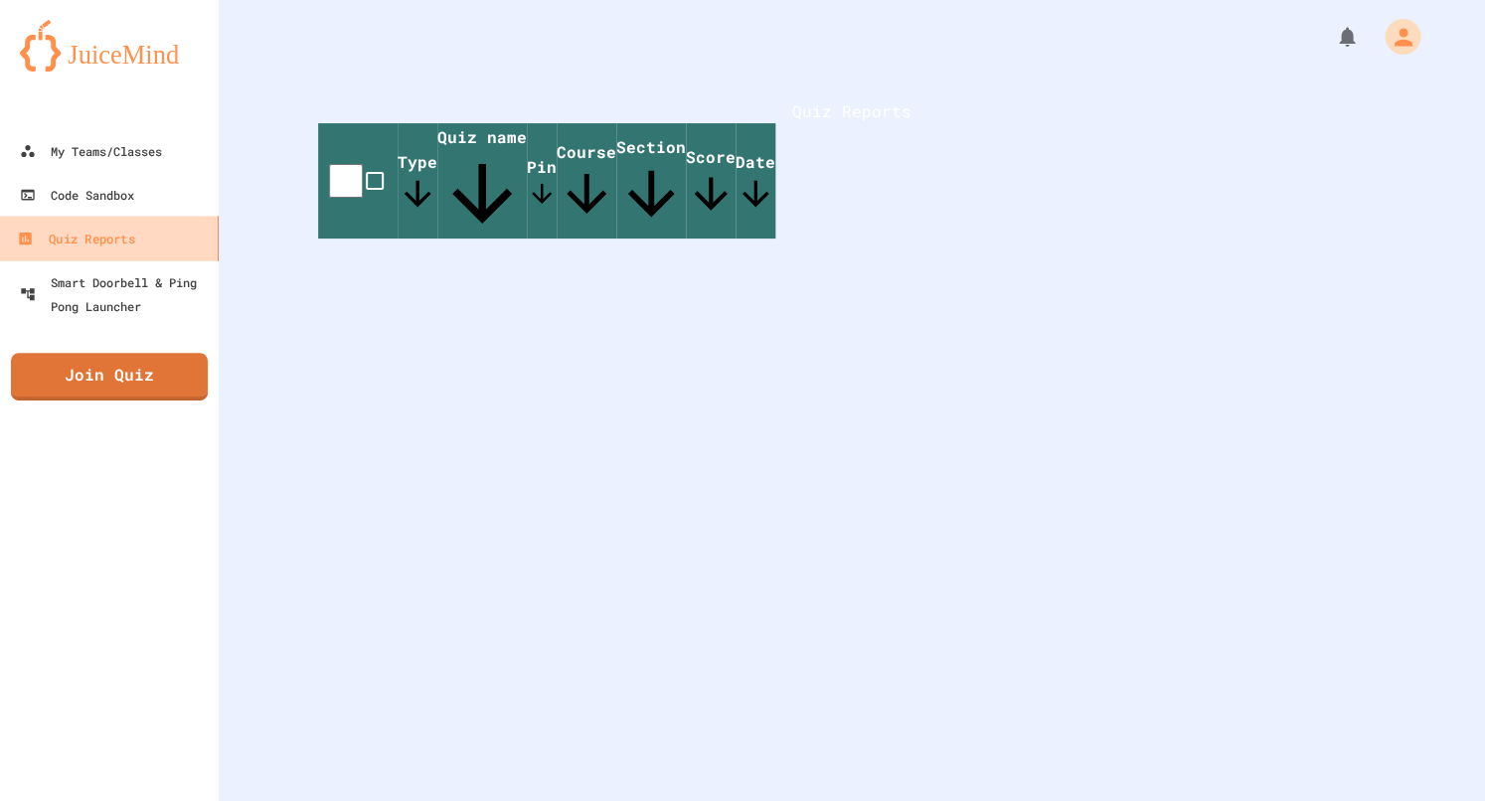
scroll to position [4, 0]
click at [126, 229] on div "Quiz Reports" at bounding box center [75, 239] width 117 height 25
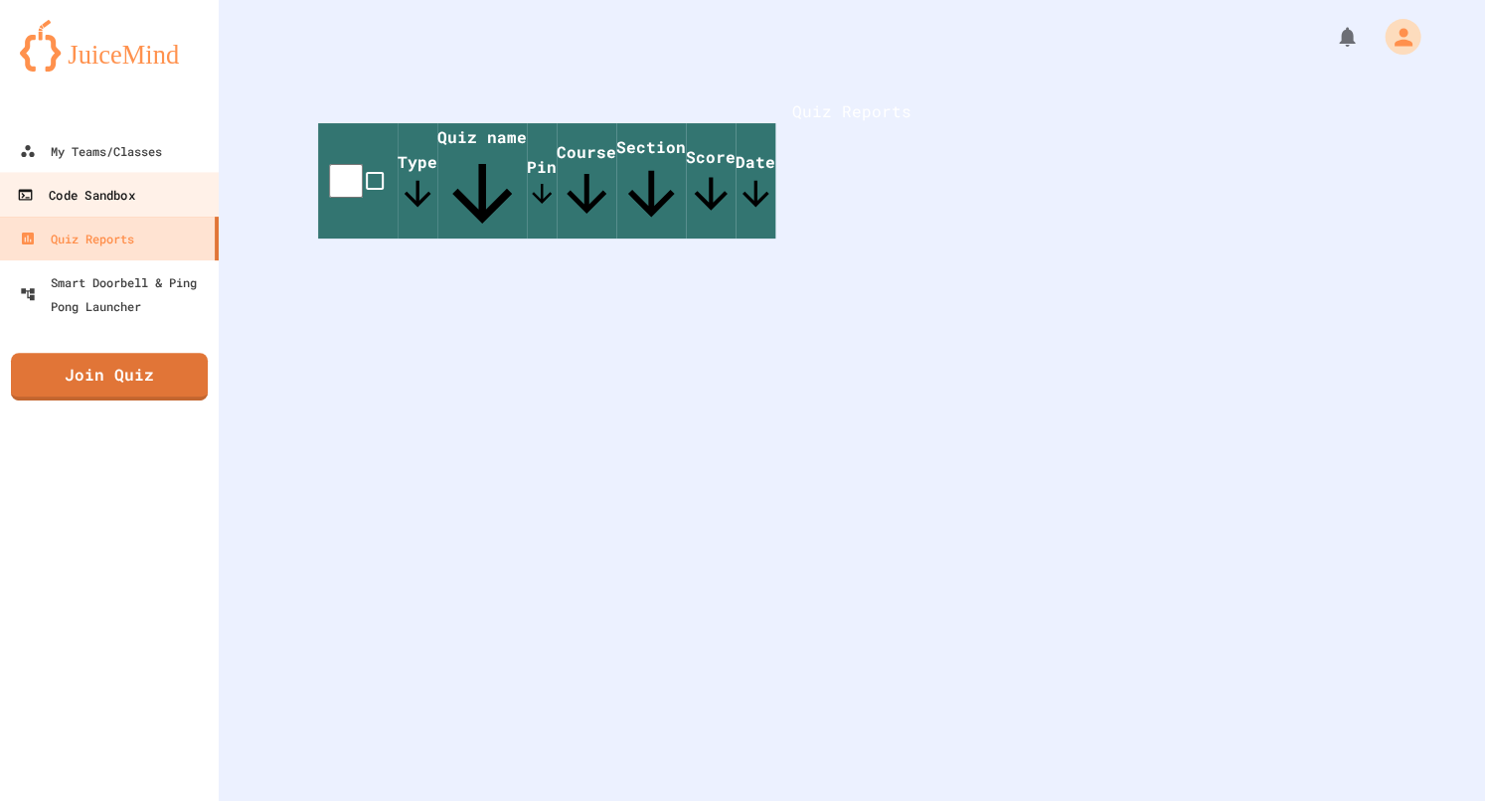
click at [173, 206] on link "Code Sandbox" at bounding box center [110, 194] width 226 height 45
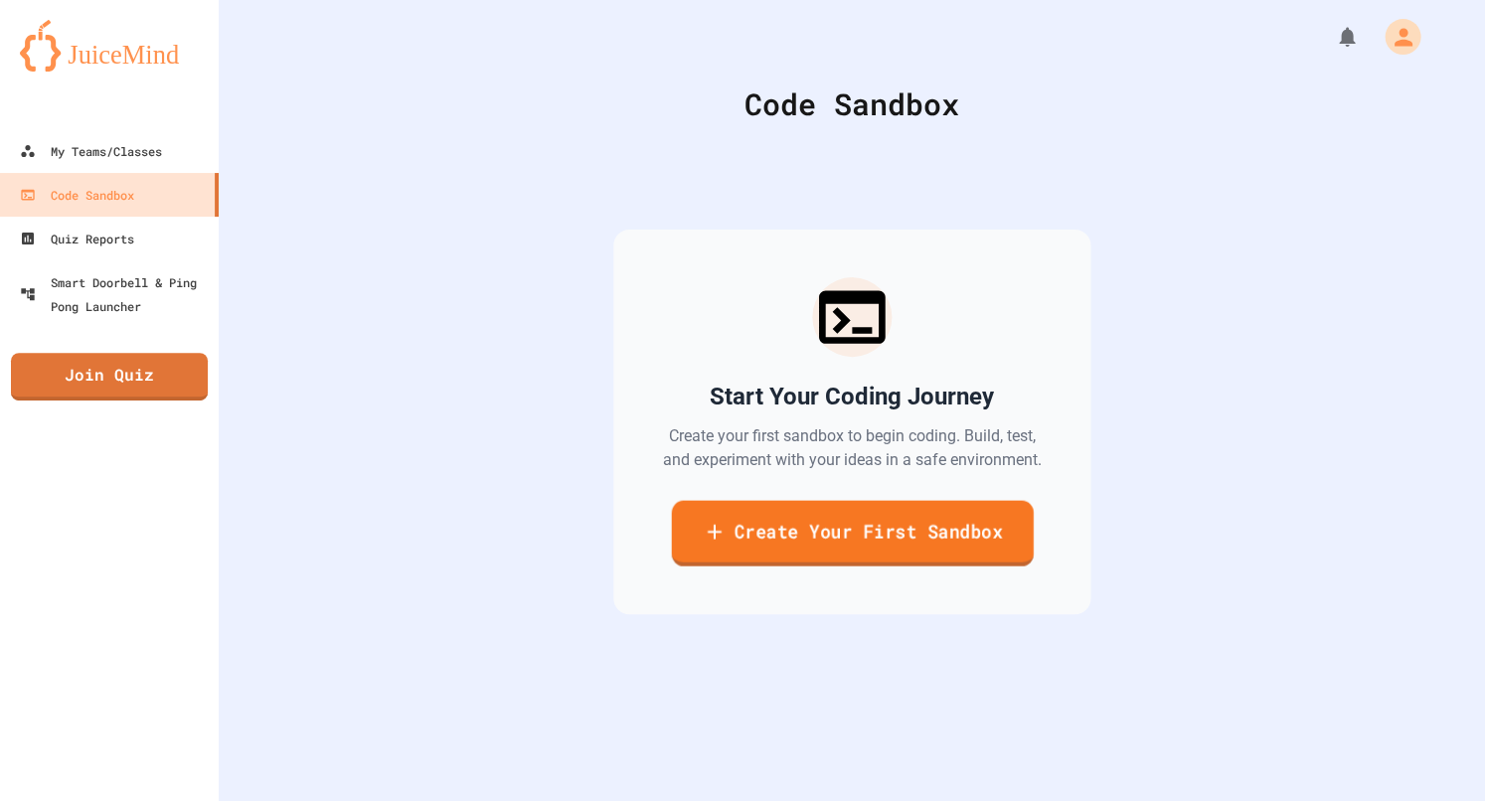
click at [977, 545] on link "Create Your First Sandbox" at bounding box center [852, 533] width 362 height 66
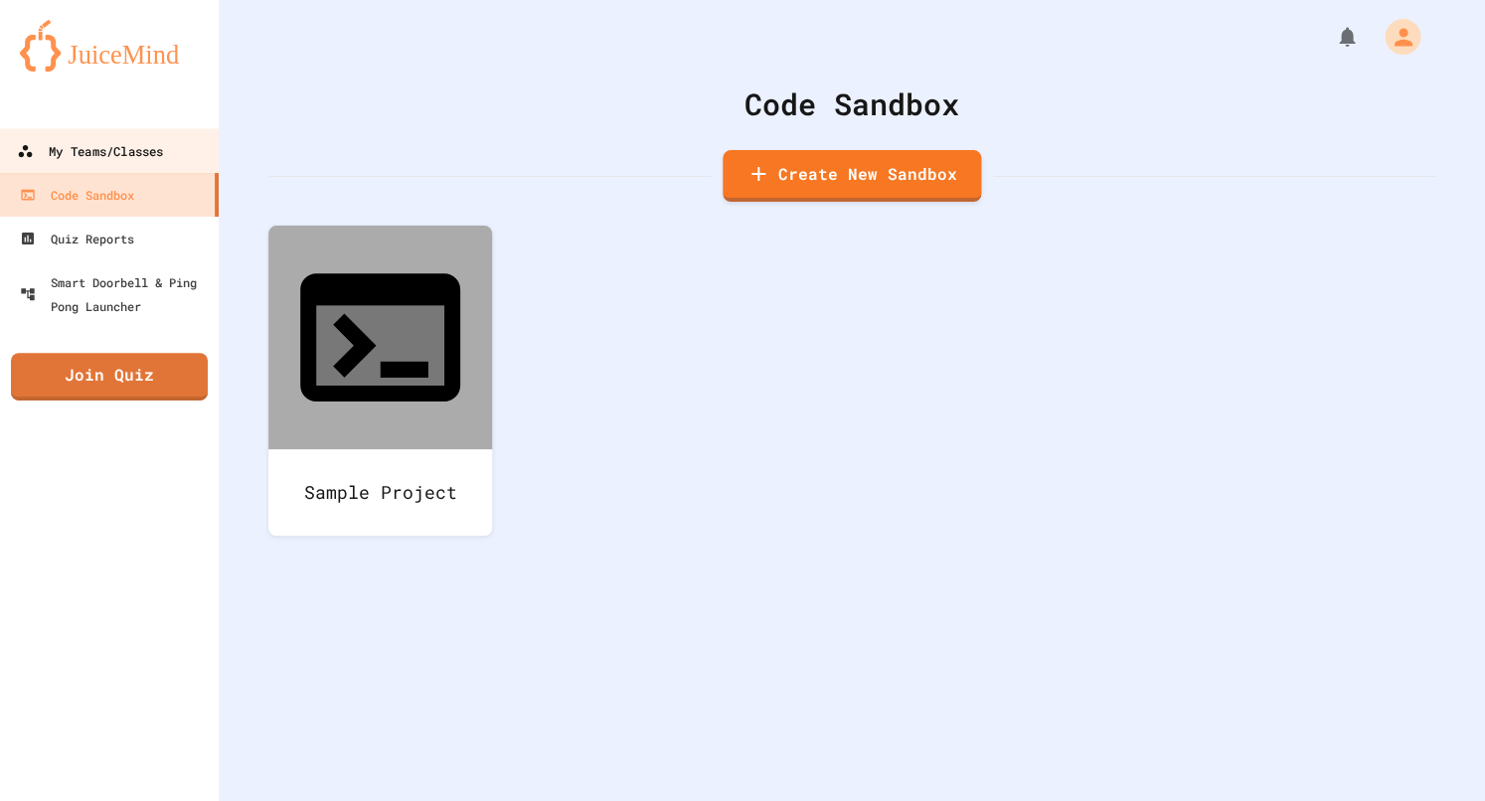
click at [154, 170] on link "My Teams/Classes" at bounding box center [110, 150] width 226 height 45
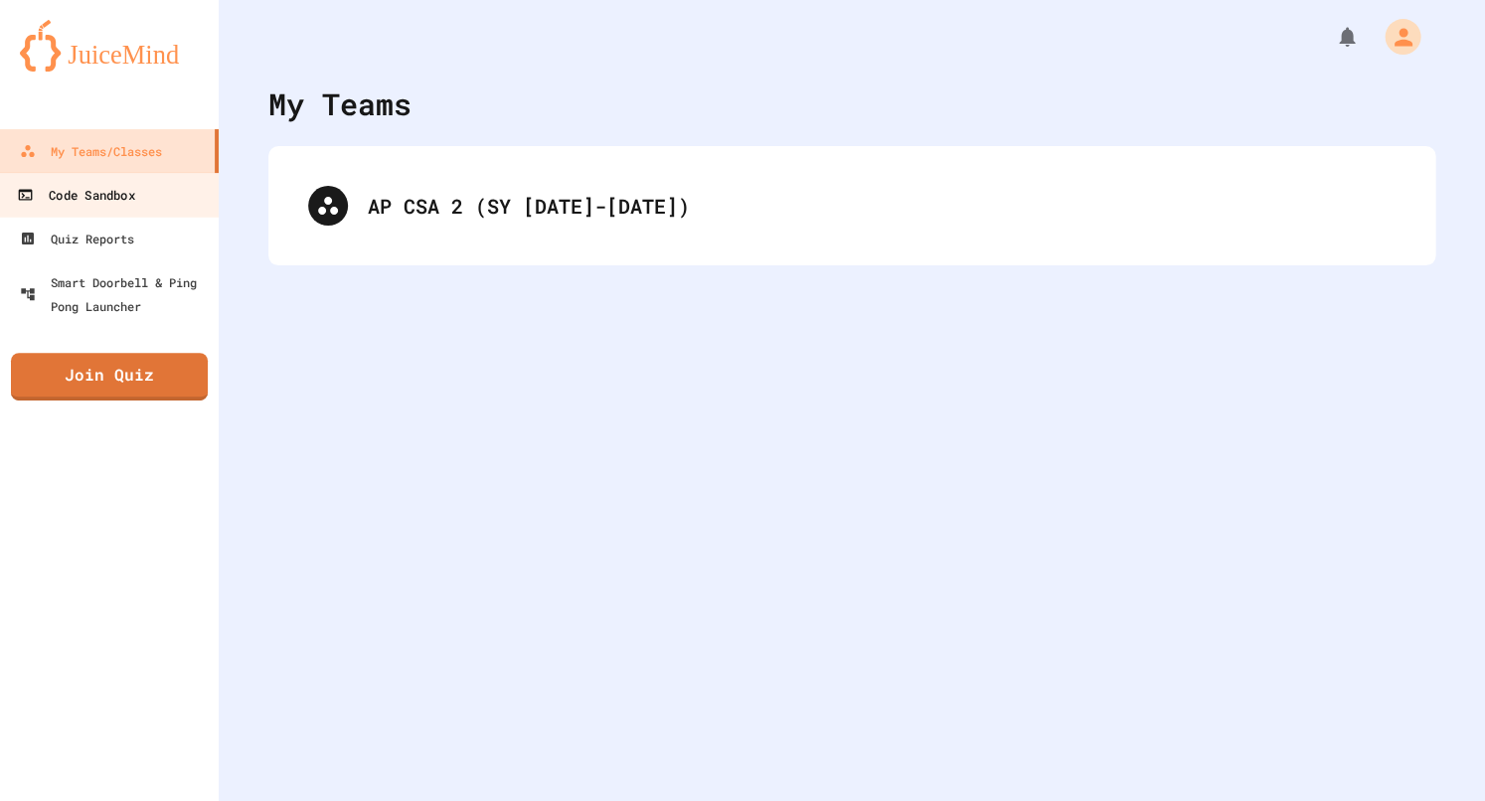
click at [137, 193] on link "Code Sandbox" at bounding box center [110, 194] width 226 height 45
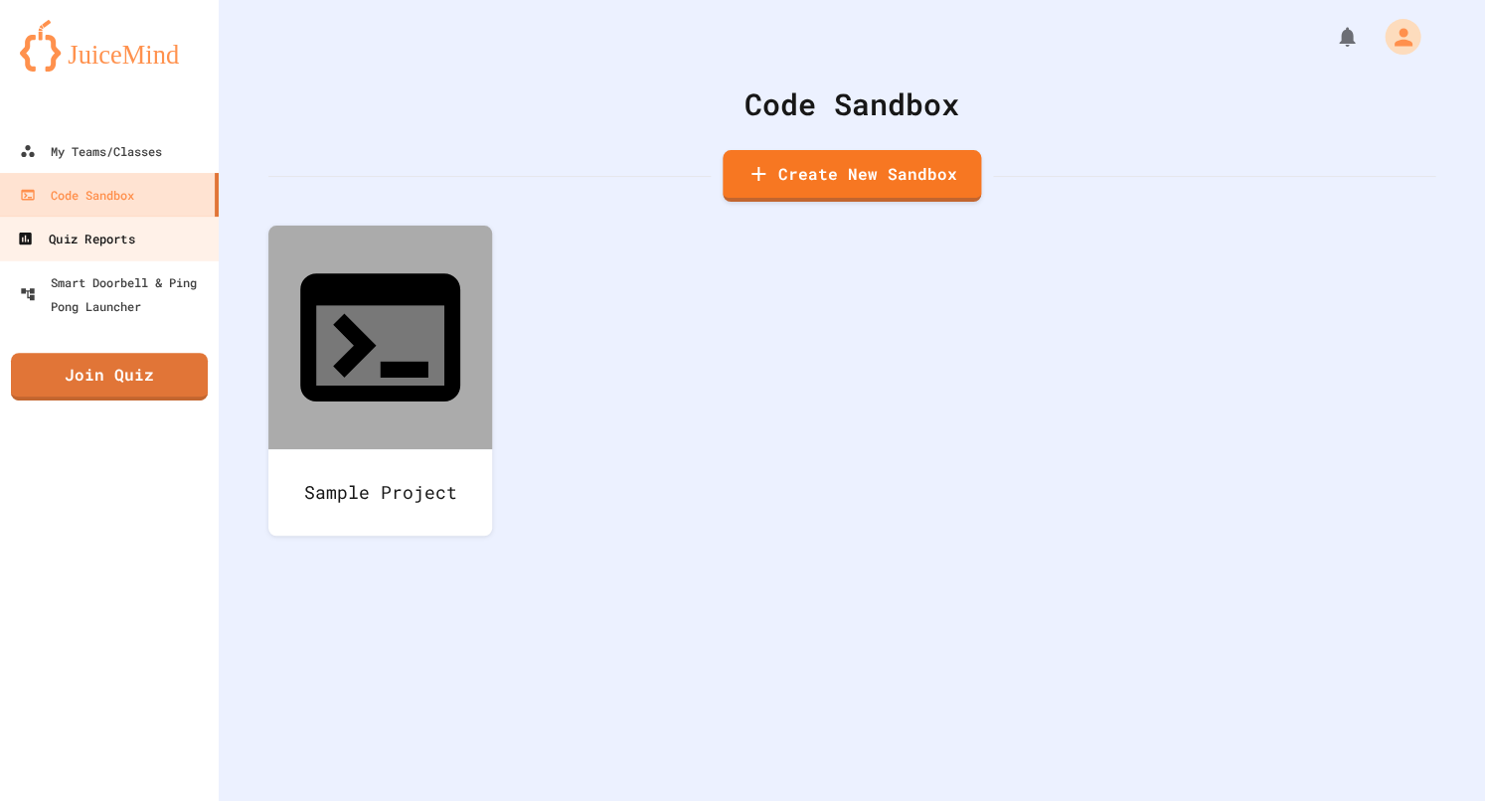
click at [107, 236] on div "Quiz Reports" at bounding box center [75, 239] width 117 height 25
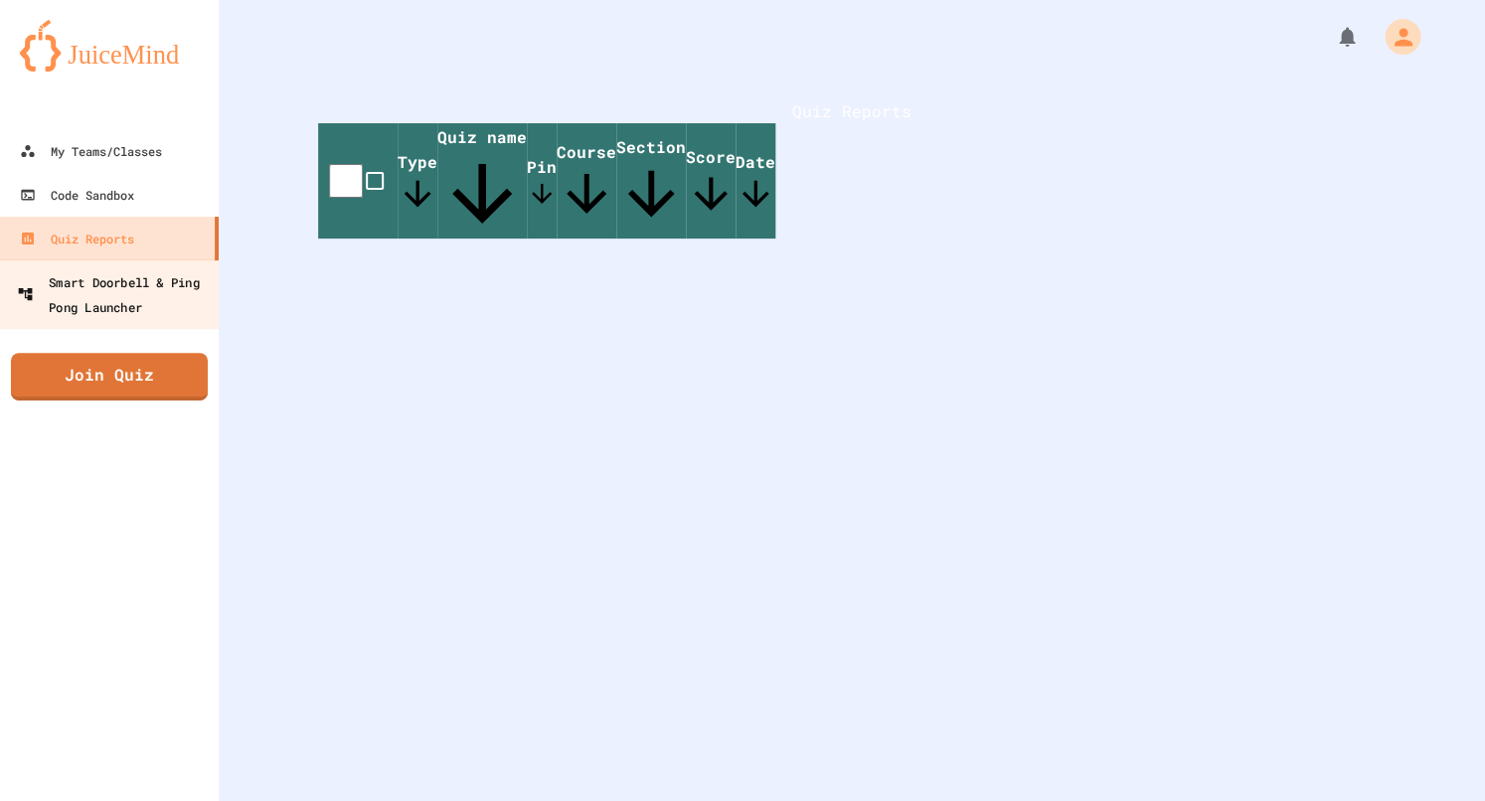
click at [155, 276] on div "Smart Doorbell & Ping Pong Launcher" at bounding box center [115, 293] width 197 height 49
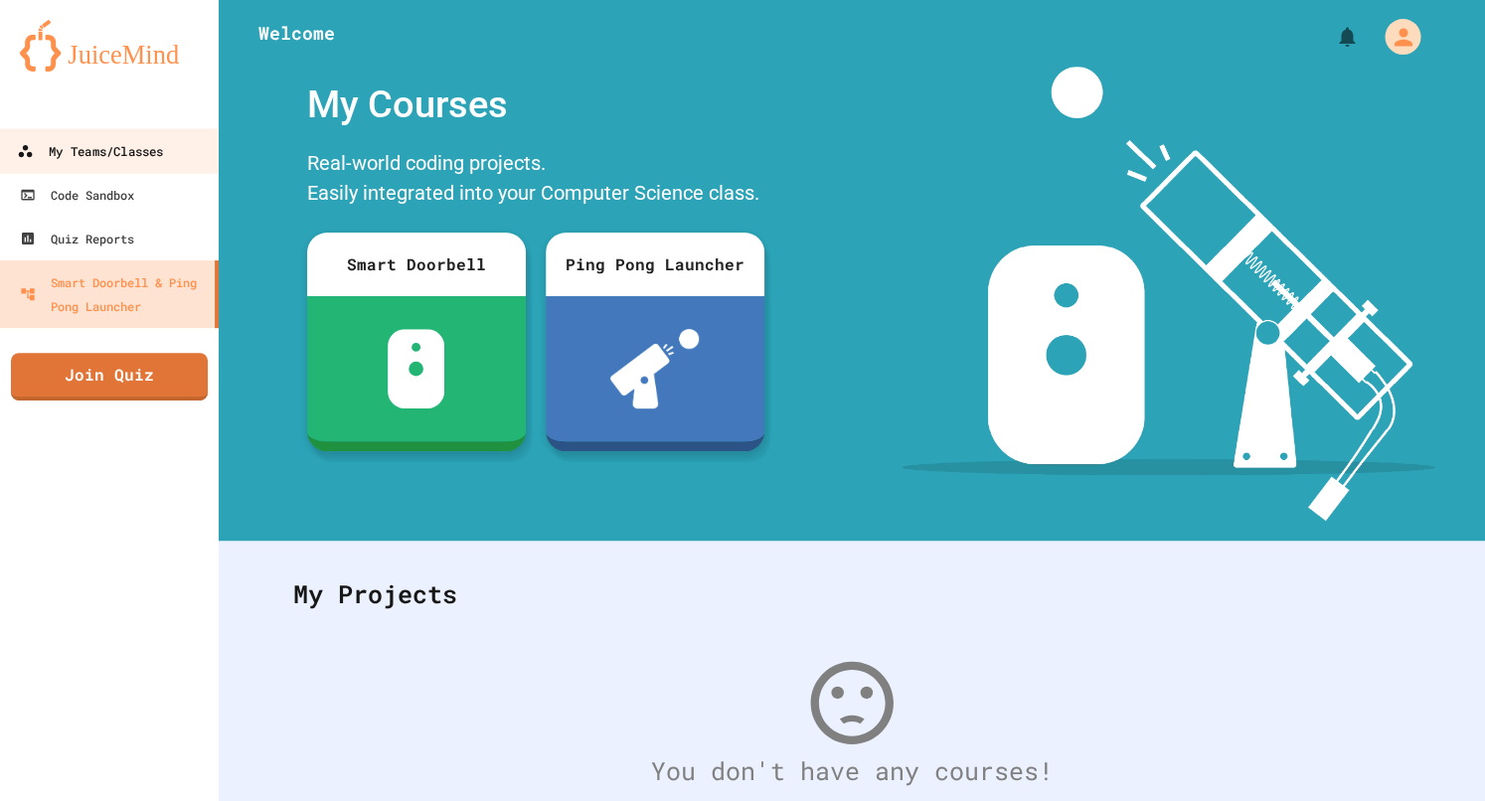
click at [137, 157] on div "My Teams/Classes" at bounding box center [90, 151] width 146 height 25
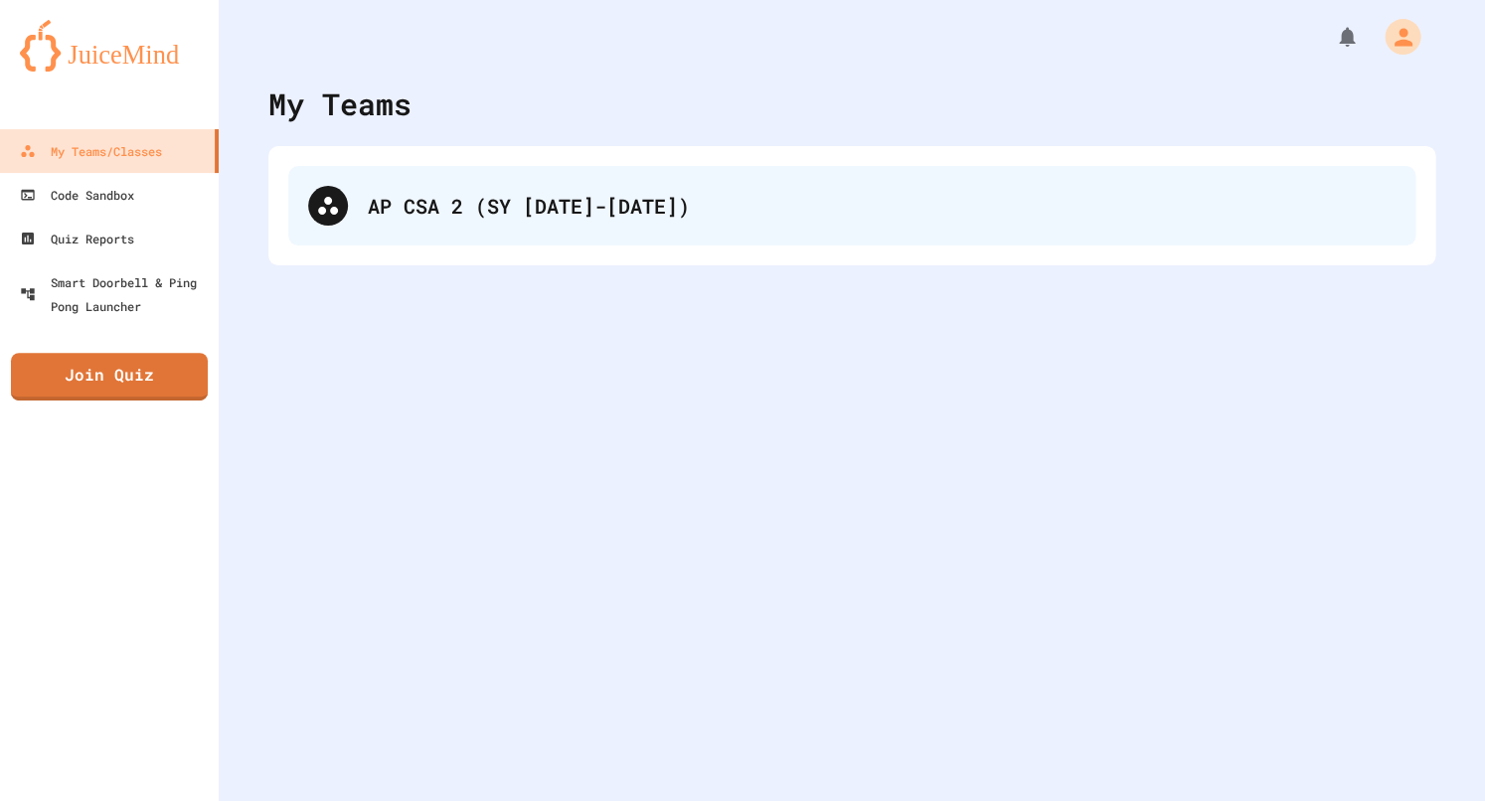
click at [422, 201] on div "AP CSA 2 (SY [DATE]-[DATE])" at bounding box center [882, 206] width 1028 height 30
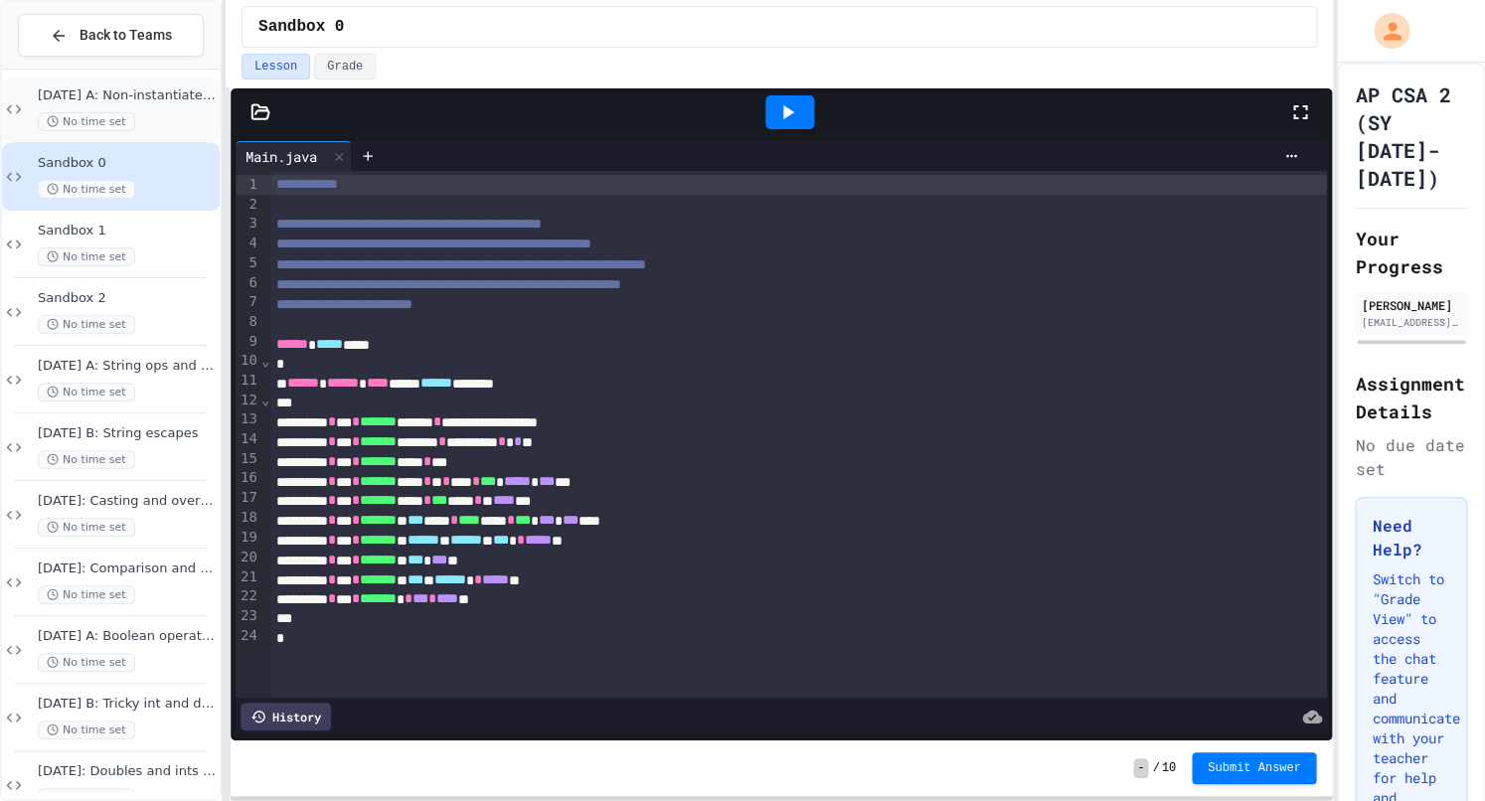
click at [130, 103] on span "[DATE] A: Non-instantiated classes" at bounding box center [127, 95] width 178 height 17
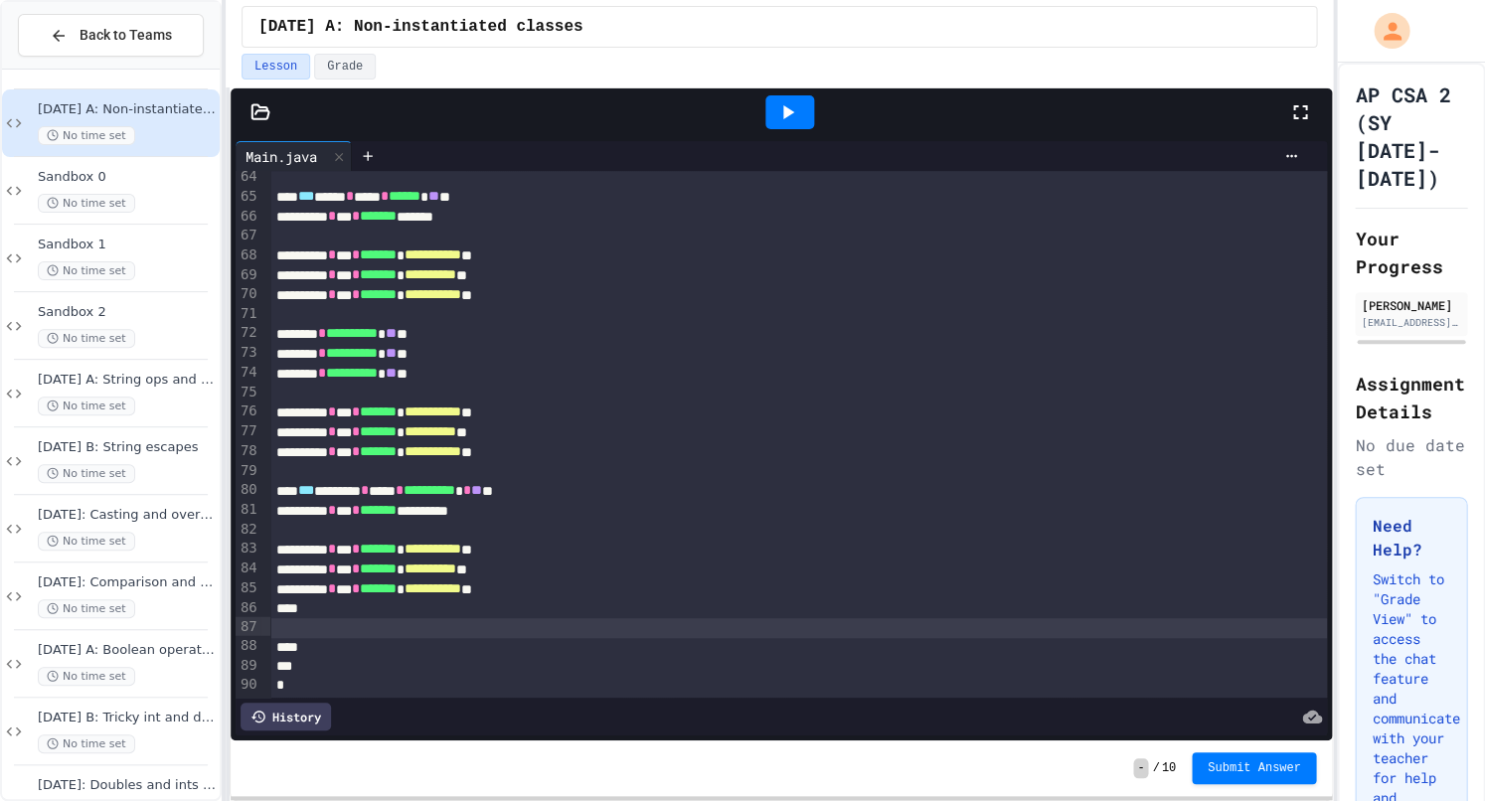
click at [455, 622] on div at bounding box center [798, 628] width 1056 height 20
click at [456, 569] on span "**********" at bounding box center [430, 568] width 52 height 14
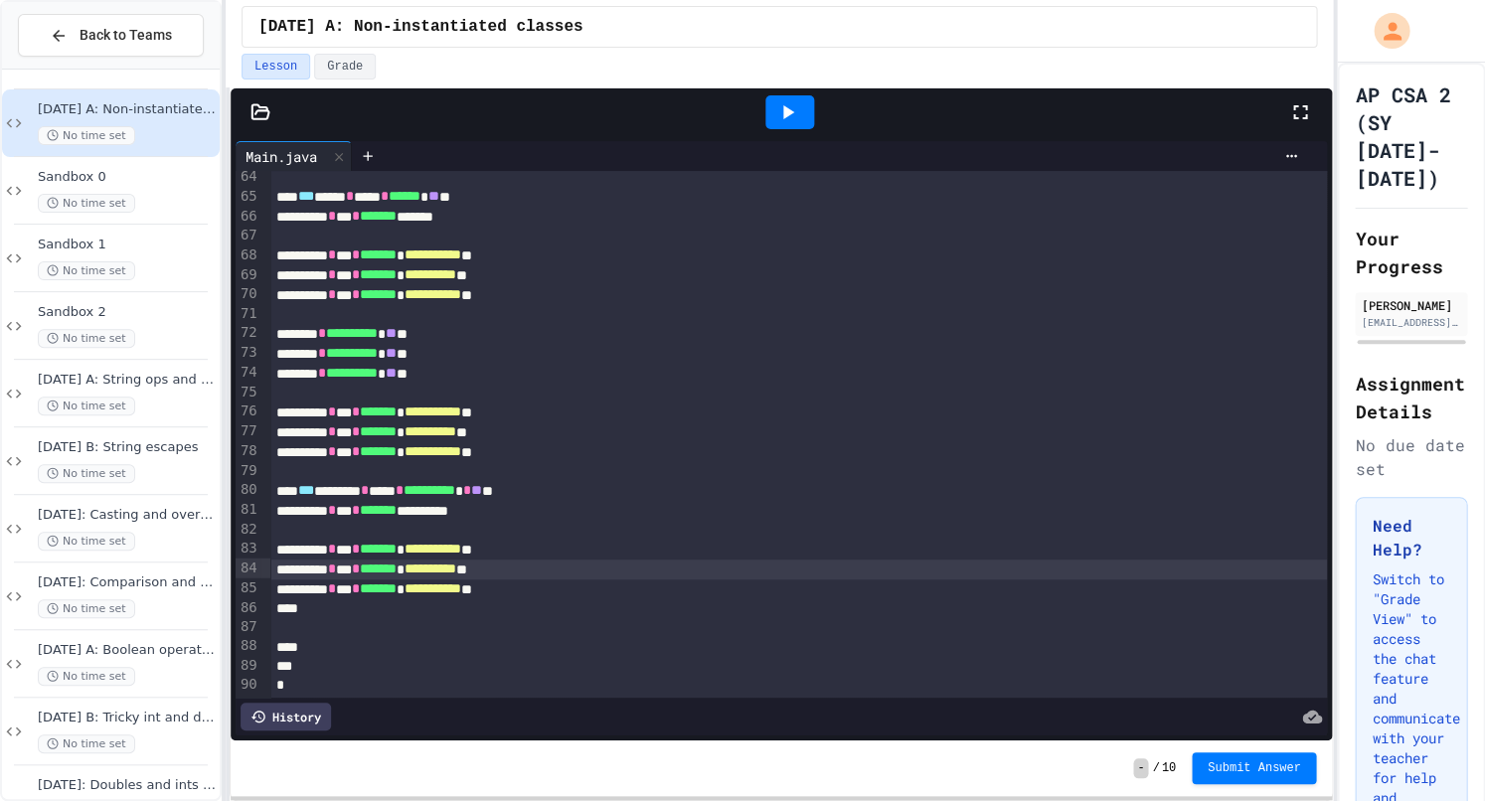
scroll to position [0, 2]
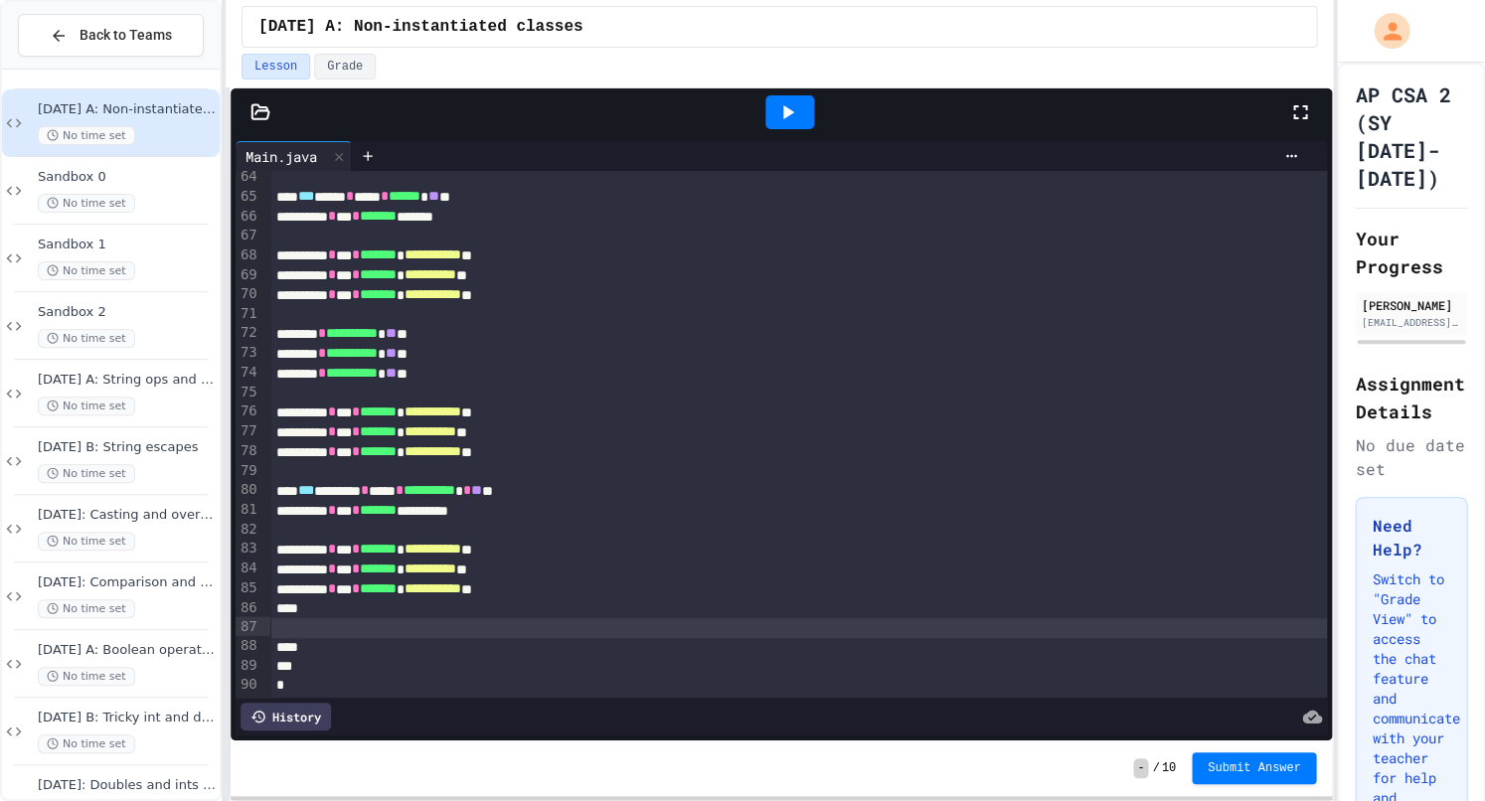
click at [328, 626] on div at bounding box center [798, 628] width 1056 height 20
click at [412, 603] on div at bounding box center [798, 608] width 1056 height 19
click at [434, 622] on div at bounding box center [798, 628] width 1056 height 20
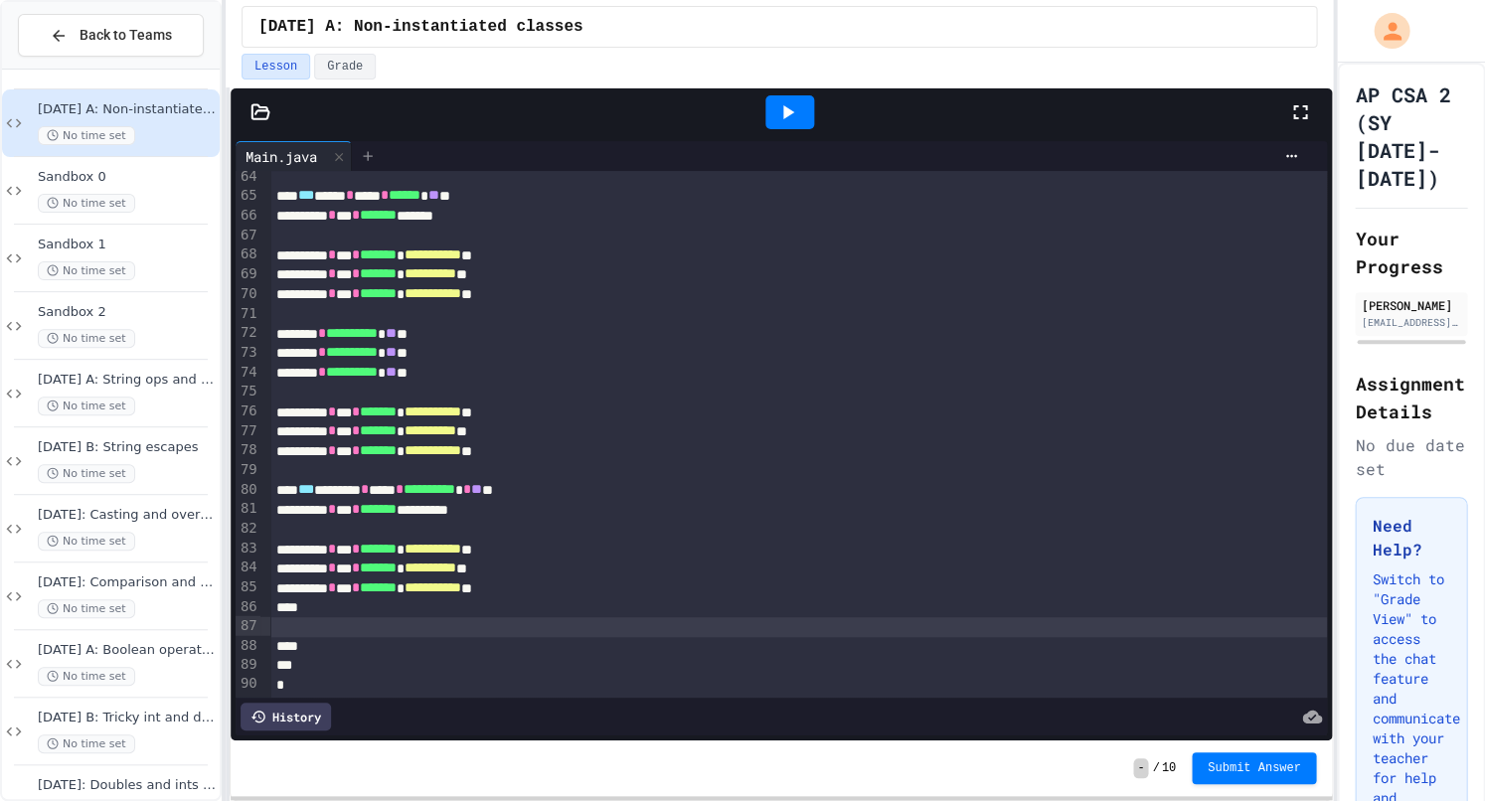
click at [374, 159] on div at bounding box center [368, 156] width 32 height 30
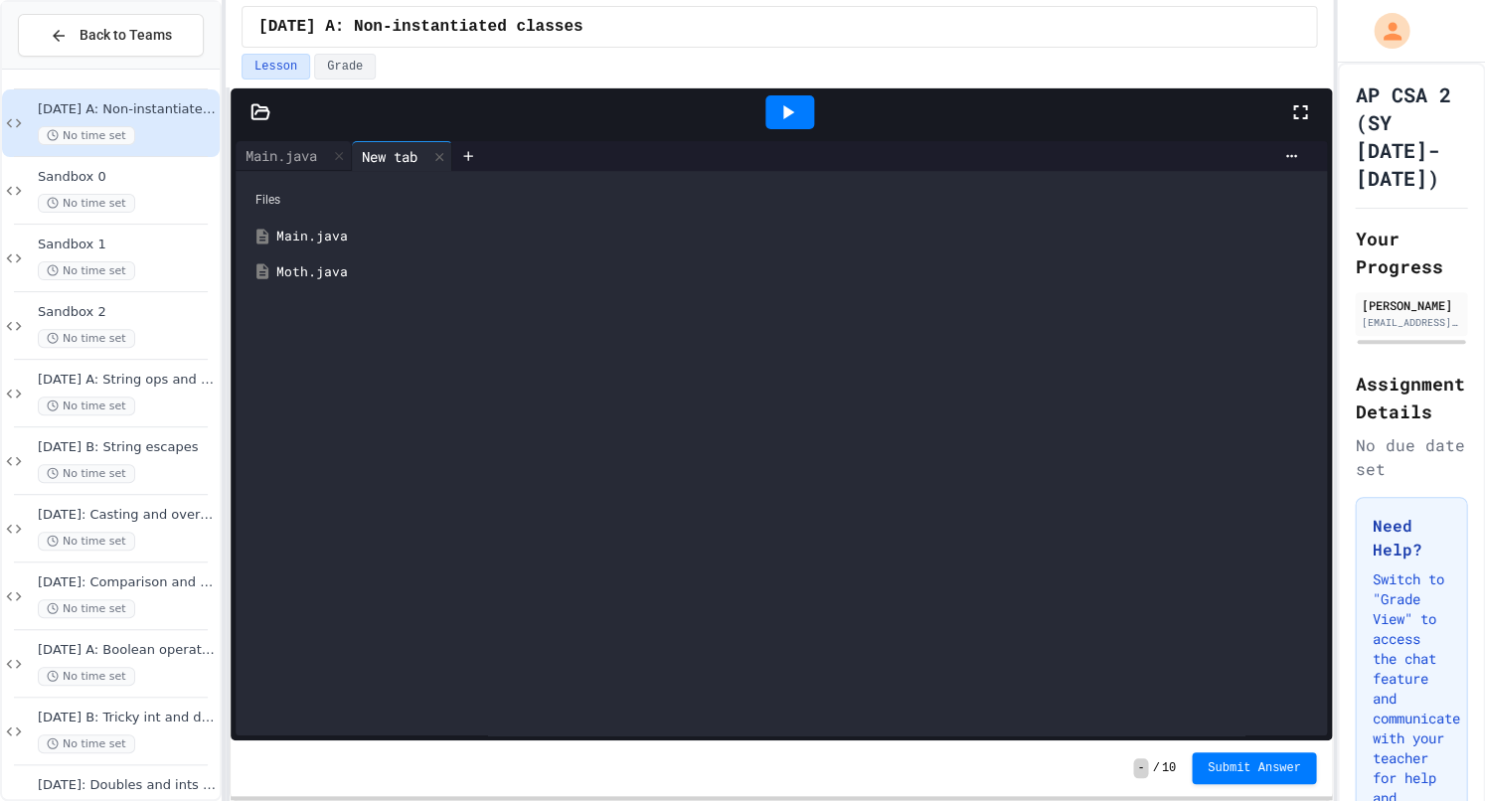
scroll to position [1, 0]
click at [285, 278] on div "Moth.java" at bounding box center [795, 272] width 1039 height 20
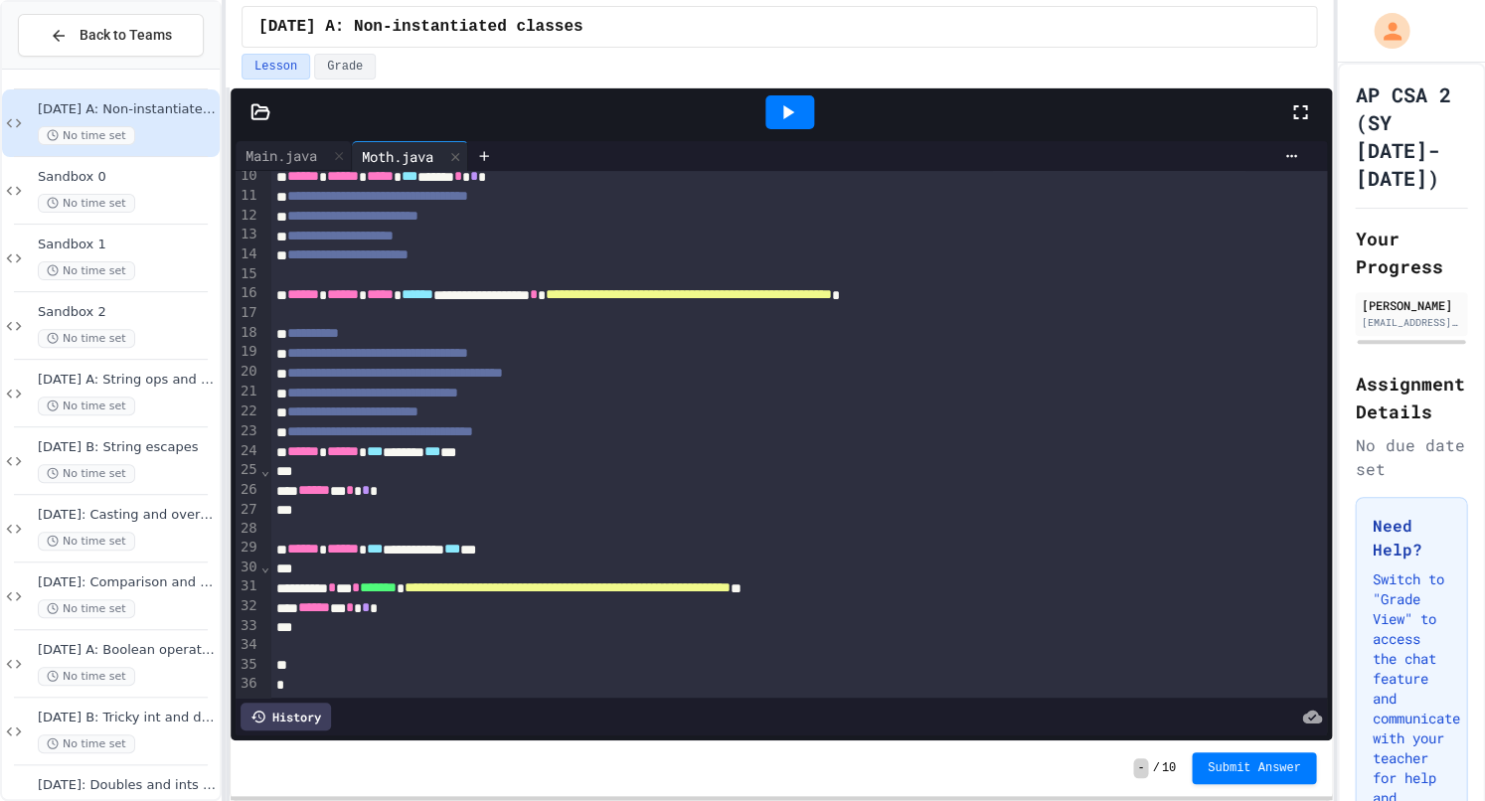
scroll to position [0, 0]
click at [183, 207] on div "No time set" at bounding box center [127, 203] width 178 height 19
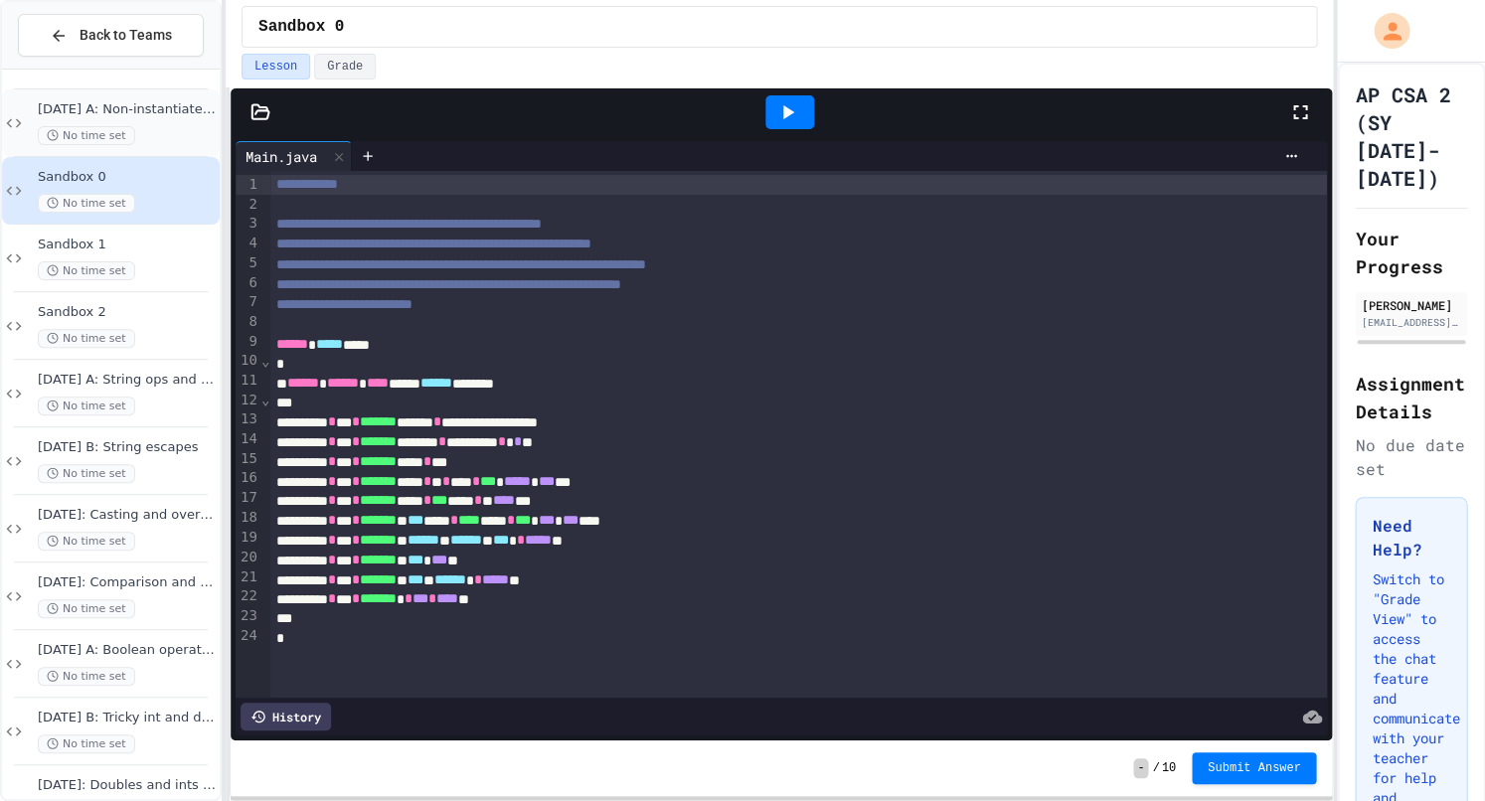
click at [113, 103] on span "[DATE] A: Non-instantiated classes" at bounding box center [127, 109] width 178 height 17
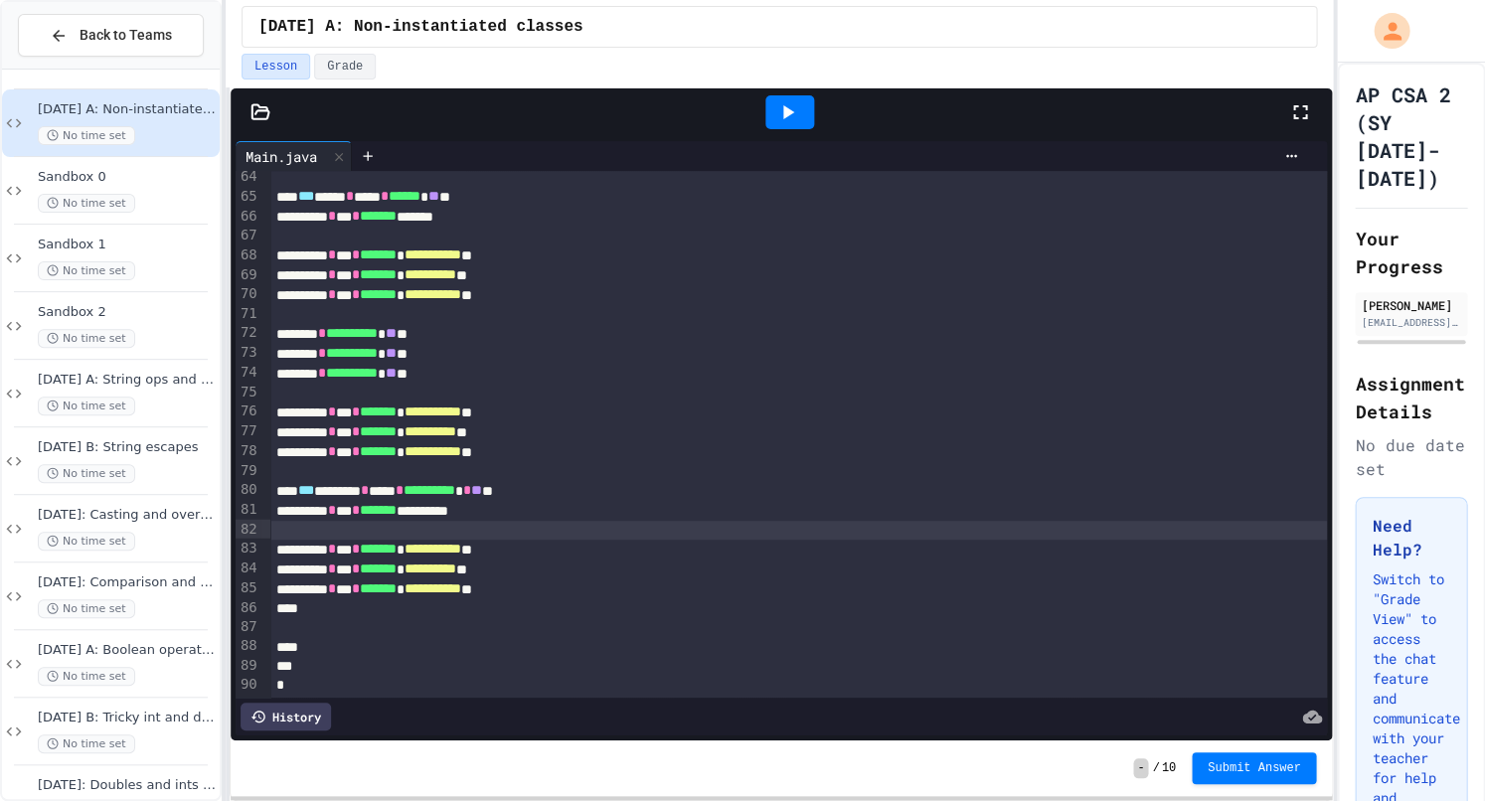
click at [690, 530] on div at bounding box center [798, 531] width 1056 height 20
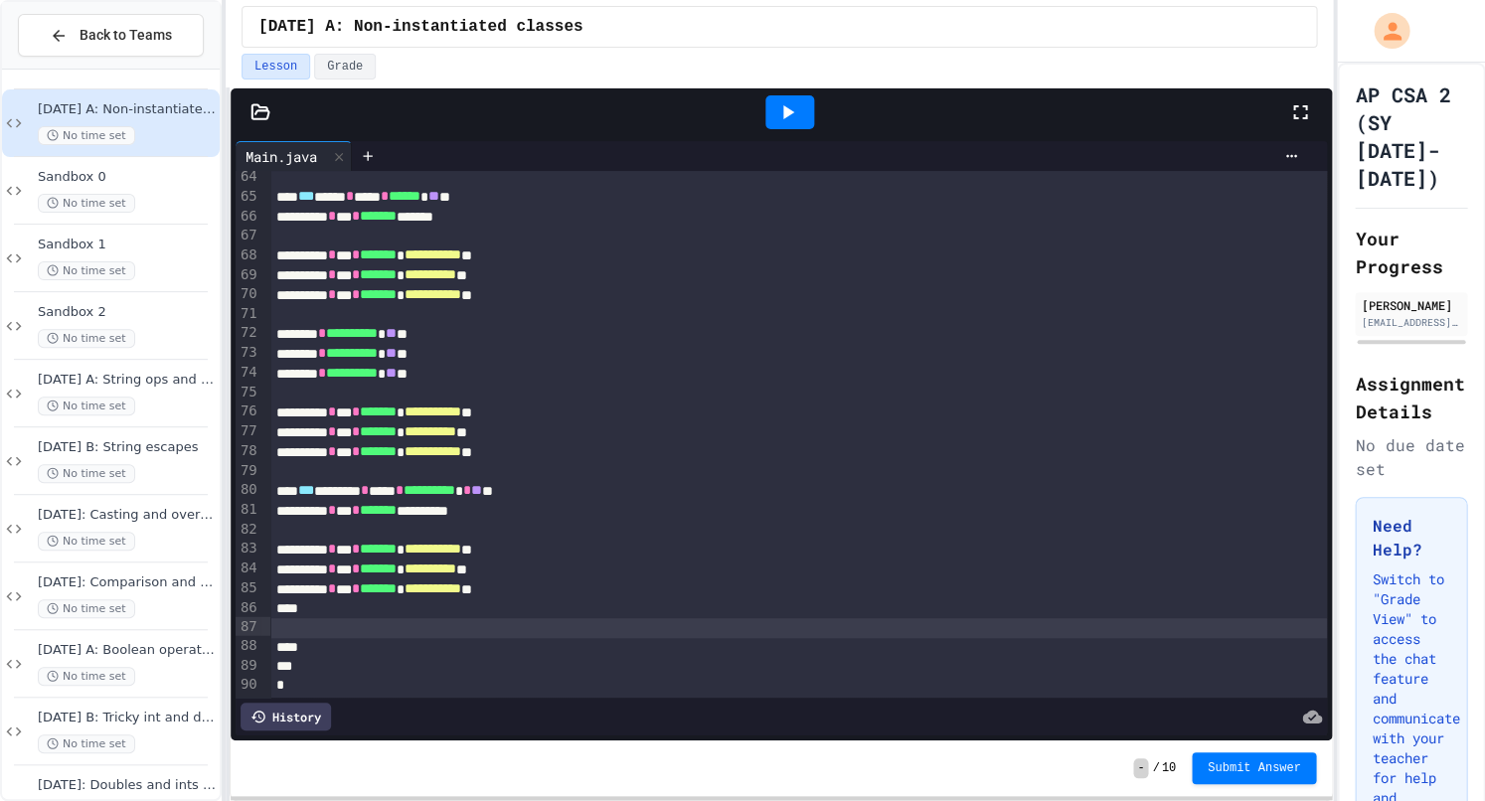
drag, startPoint x: 769, startPoint y: 627, endPoint x: 745, endPoint y: 623, distance: 24.2
click at [768, 627] on div at bounding box center [798, 628] width 1056 height 20
click at [737, 626] on div at bounding box center [798, 628] width 1056 height 20
click at [716, 757] on div "- / 10 Submit Answer" at bounding box center [782, 768] width 1102 height 56
click at [1308, 121] on div at bounding box center [1310, 112] width 44 height 54
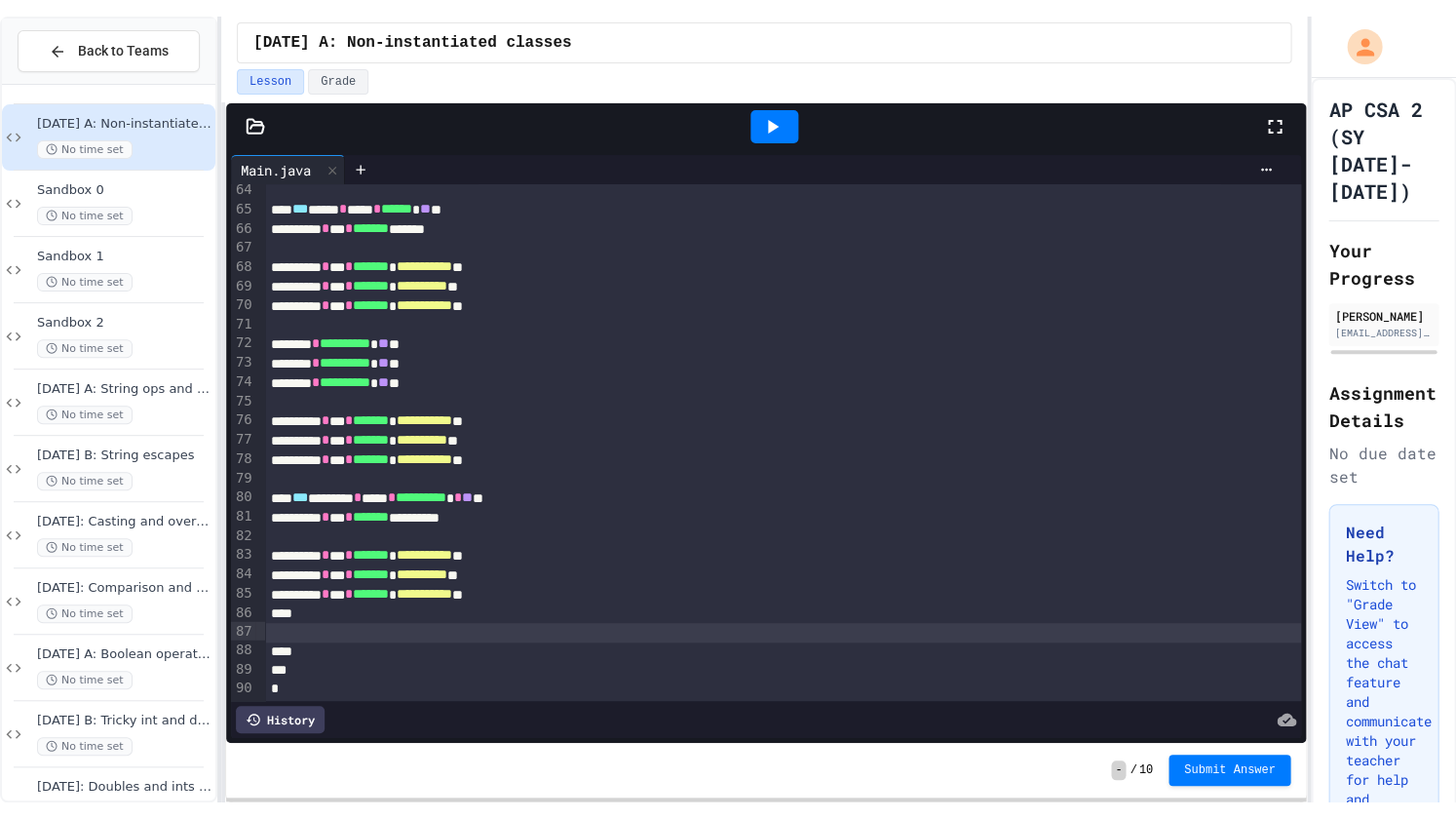
scroll to position [1039, 0]
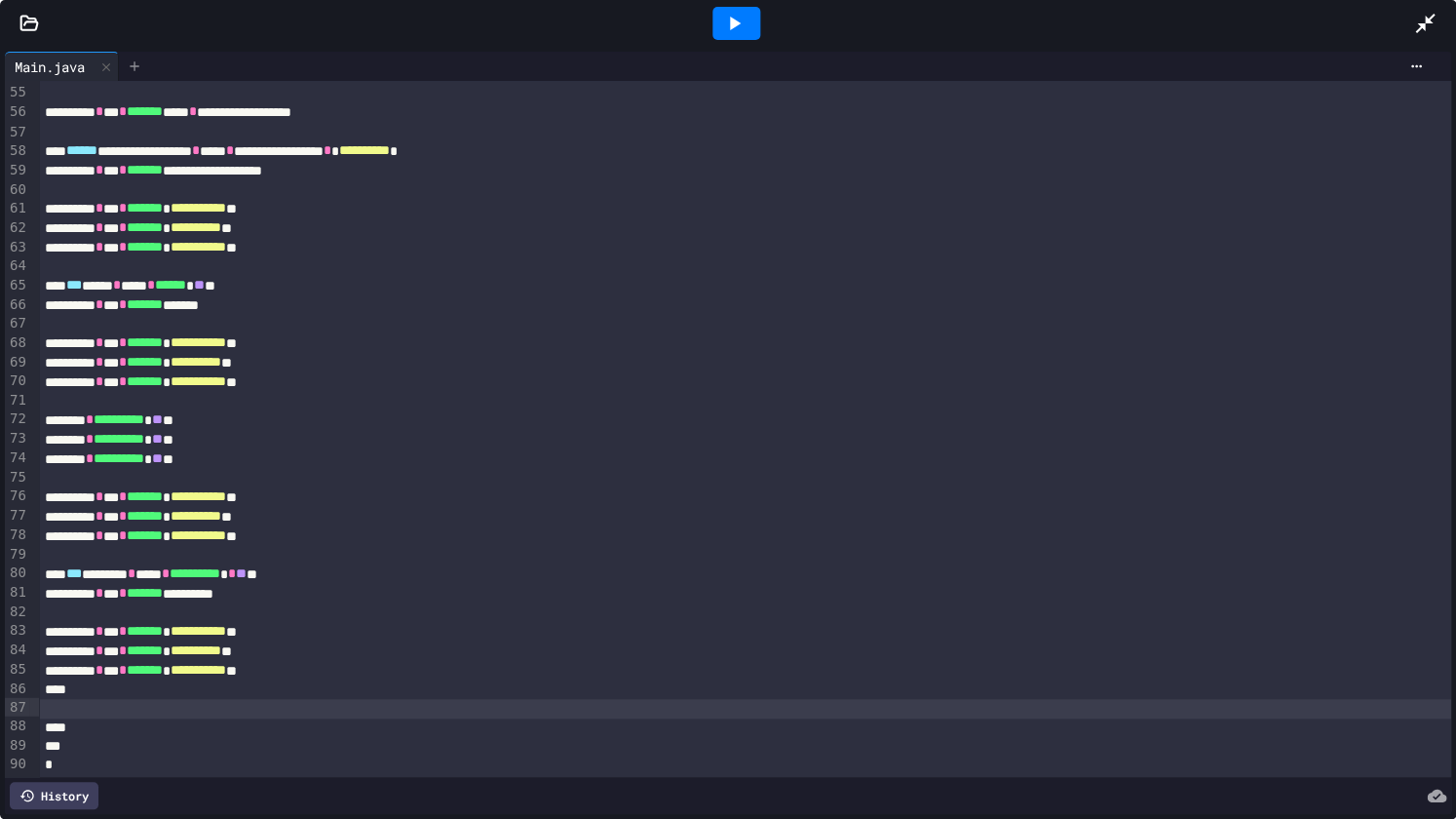
click at [139, 73] on div at bounding box center [134, 67] width 31 height 29
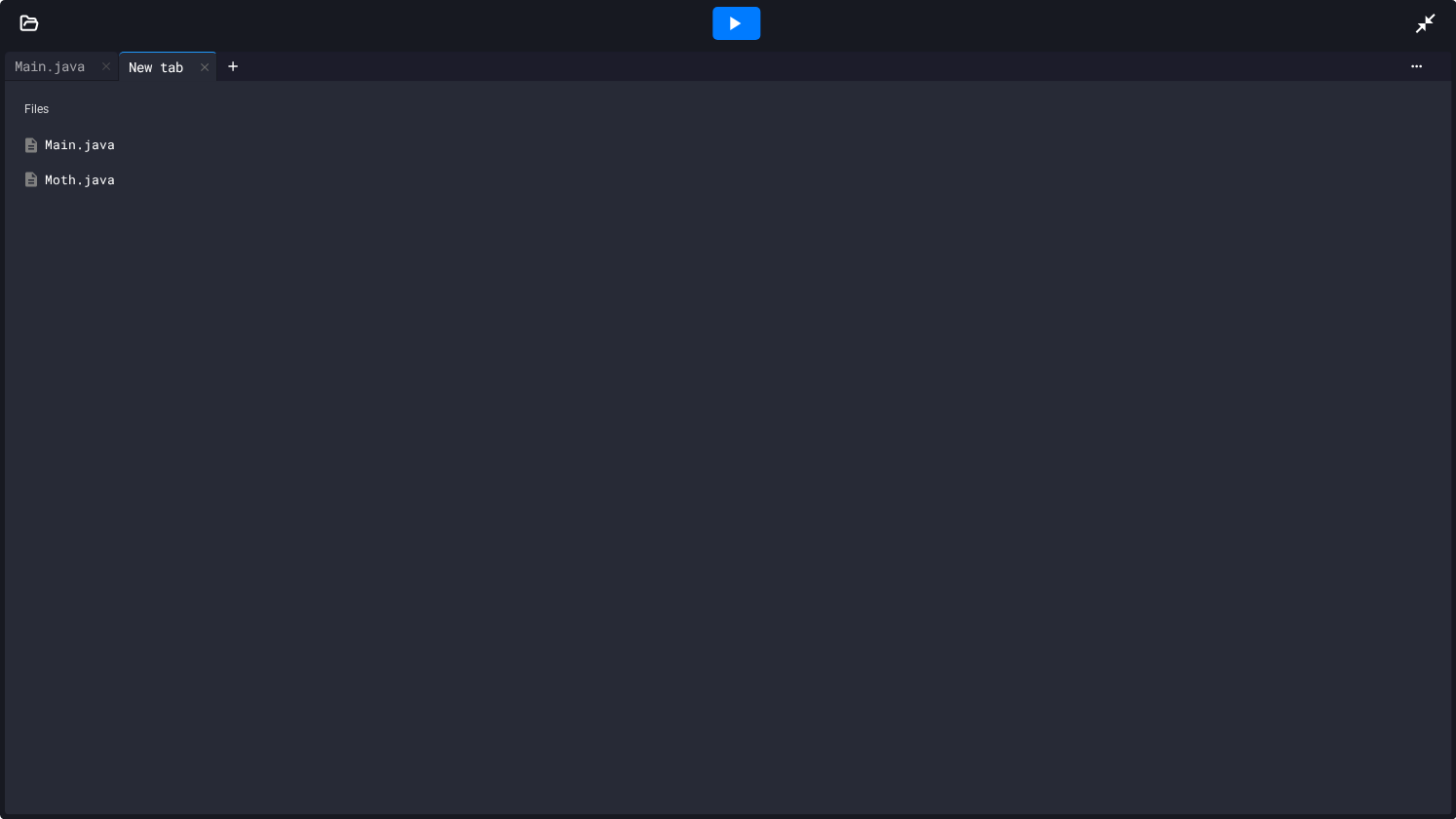
click at [53, 174] on div "Moth.java" at bounding box center [742, 180] width 1394 height 20
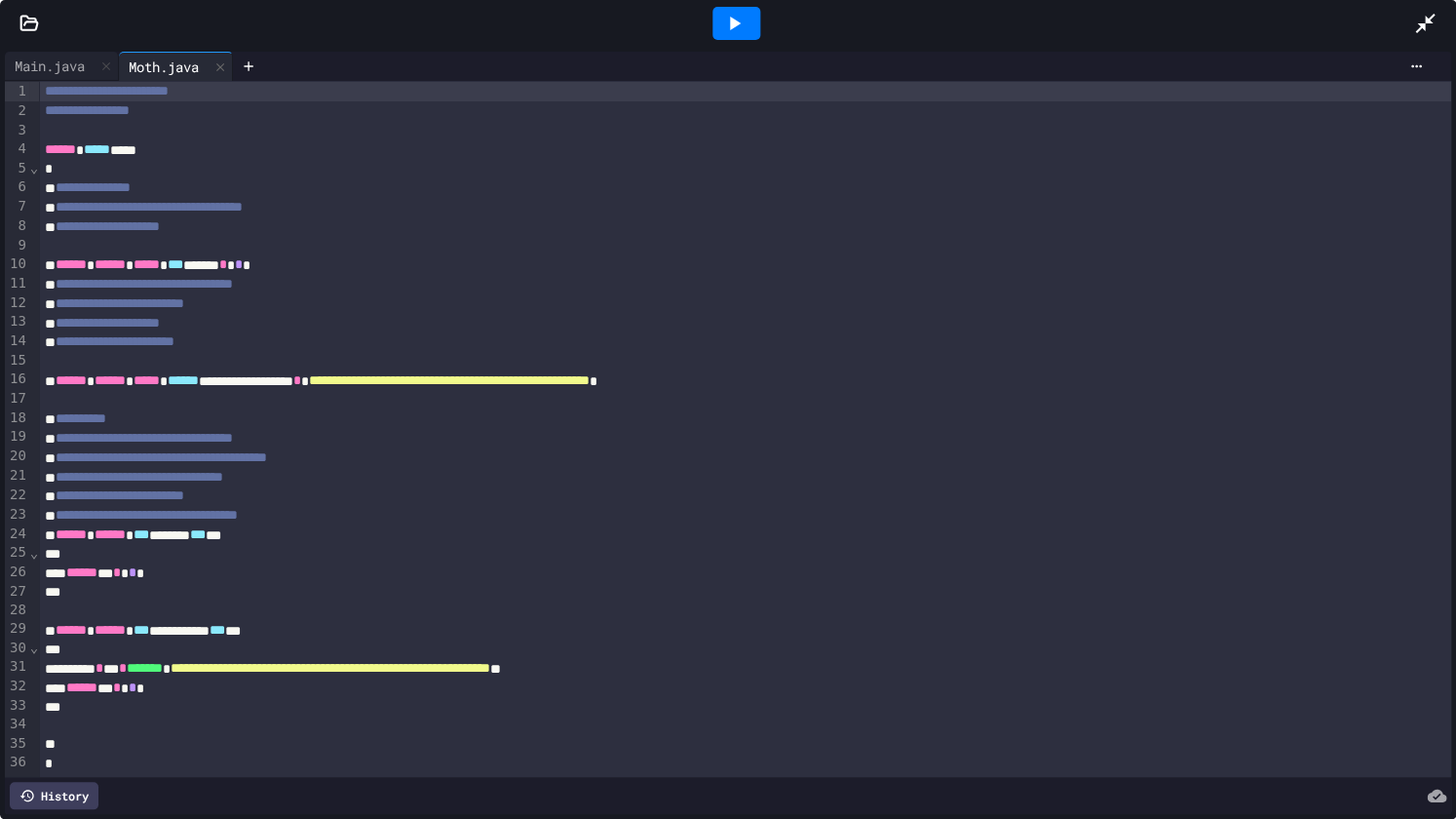
scroll to position [2, 0]
click at [54, 69] on div "Main.java" at bounding box center [49, 66] width 89 height 21
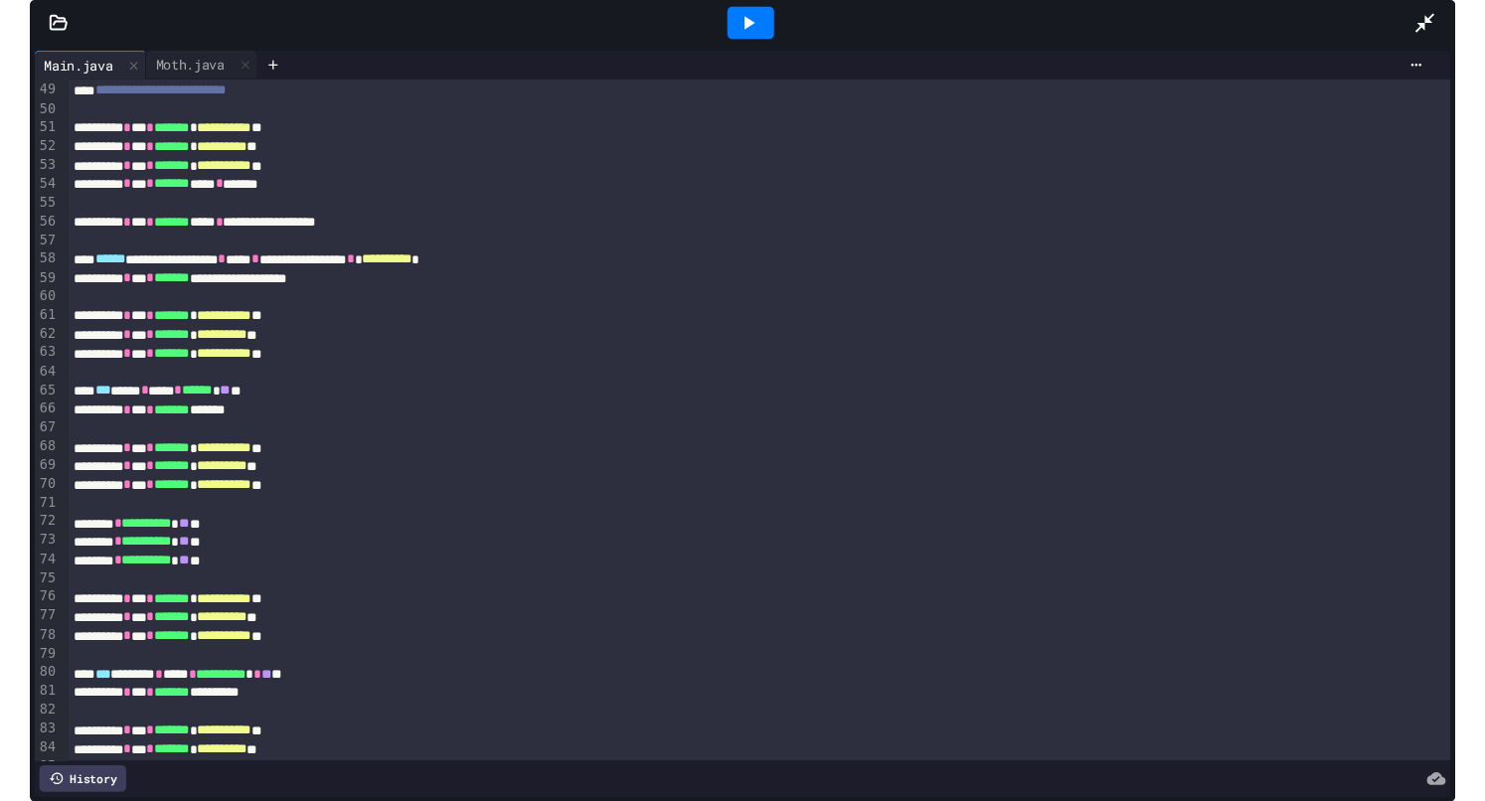
scroll to position [1059, 0]
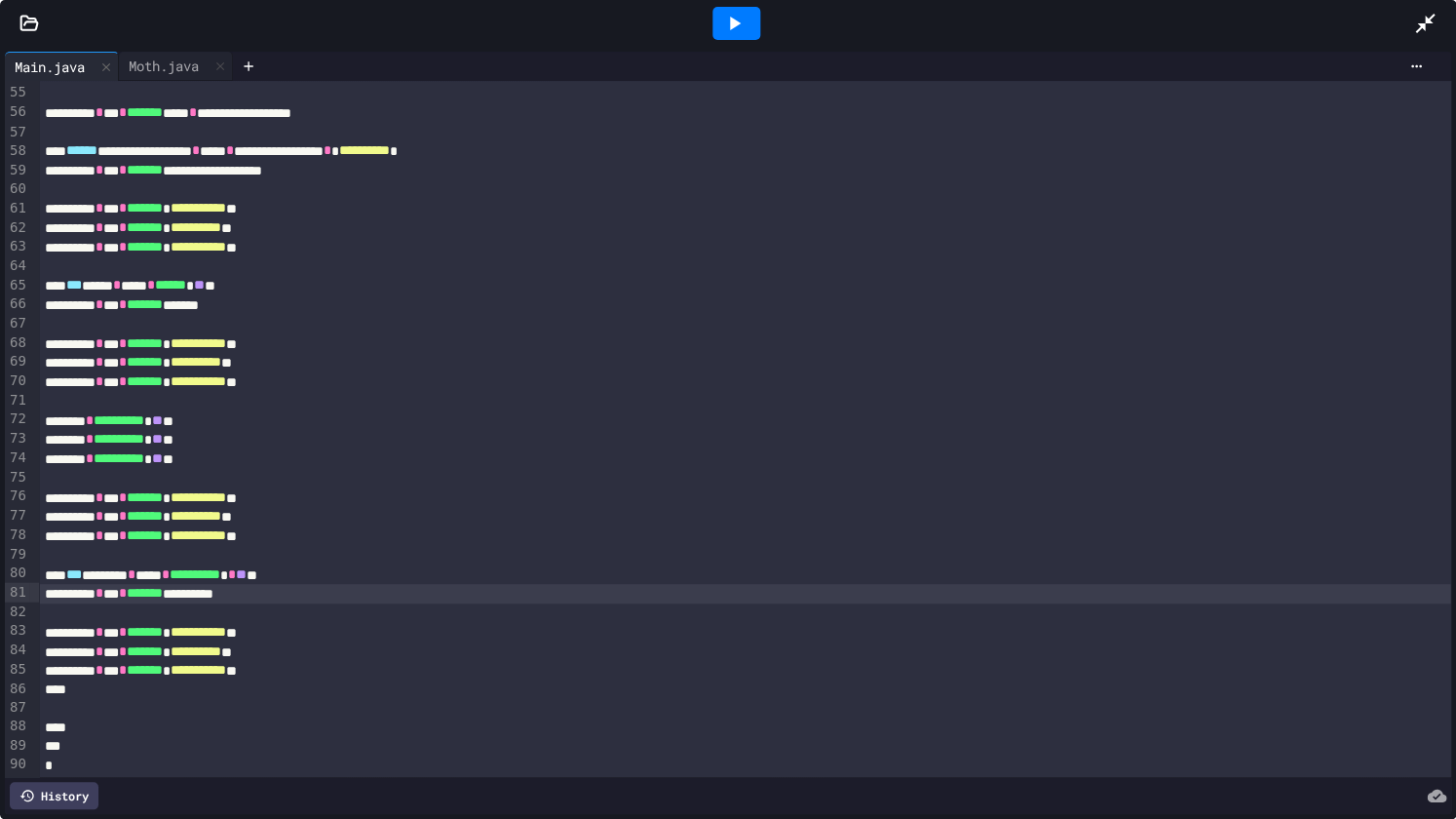
click at [1203, 588] on div "**********" at bounding box center [744, 593] width 1411 height 20
click at [759, 47] on div "**********" at bounding box center [728, 433] width 1456 height 772
click at [734, 36] on div at bounding box center [736, 24] width 68 height 53
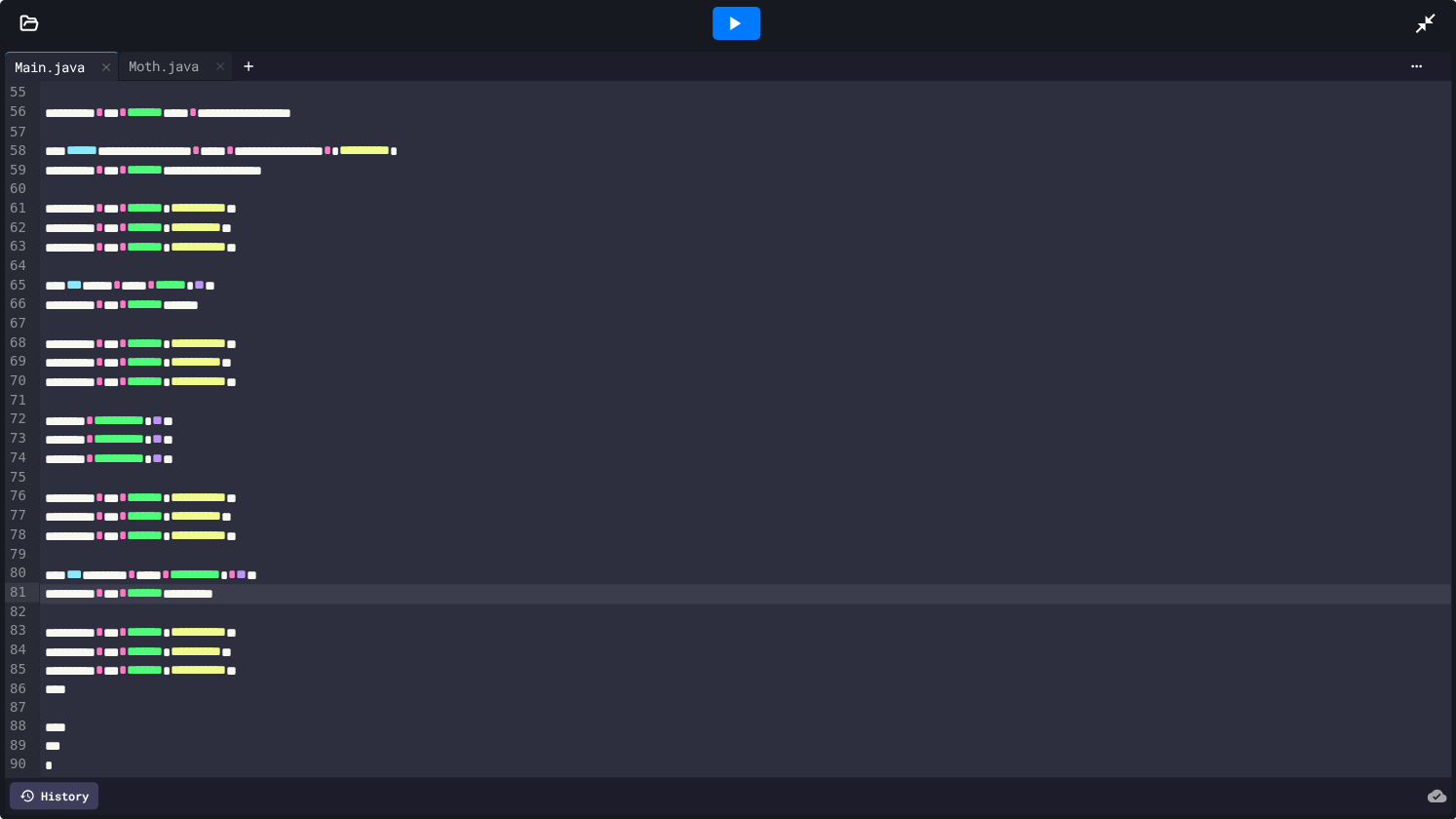
click at [155, 51] on div "**********" at bounding box center [728, 433] width 1456 height 772
click at [155, 52] on div "Moth.java" at bounding box center [176, 67] width 114 height 29
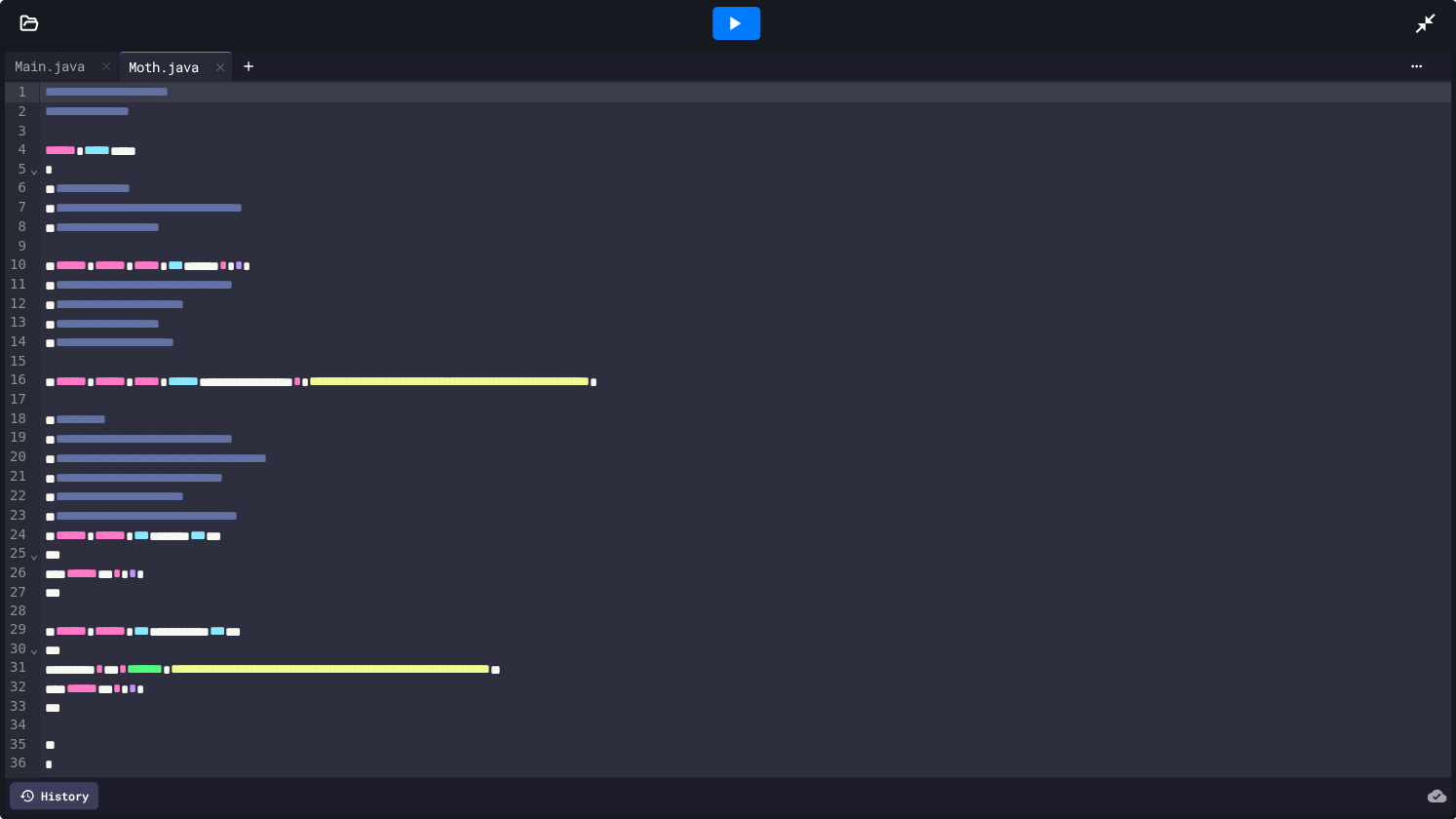
click at [1448, 19] on div at bounding box center [1434, 24] width 43 height 53
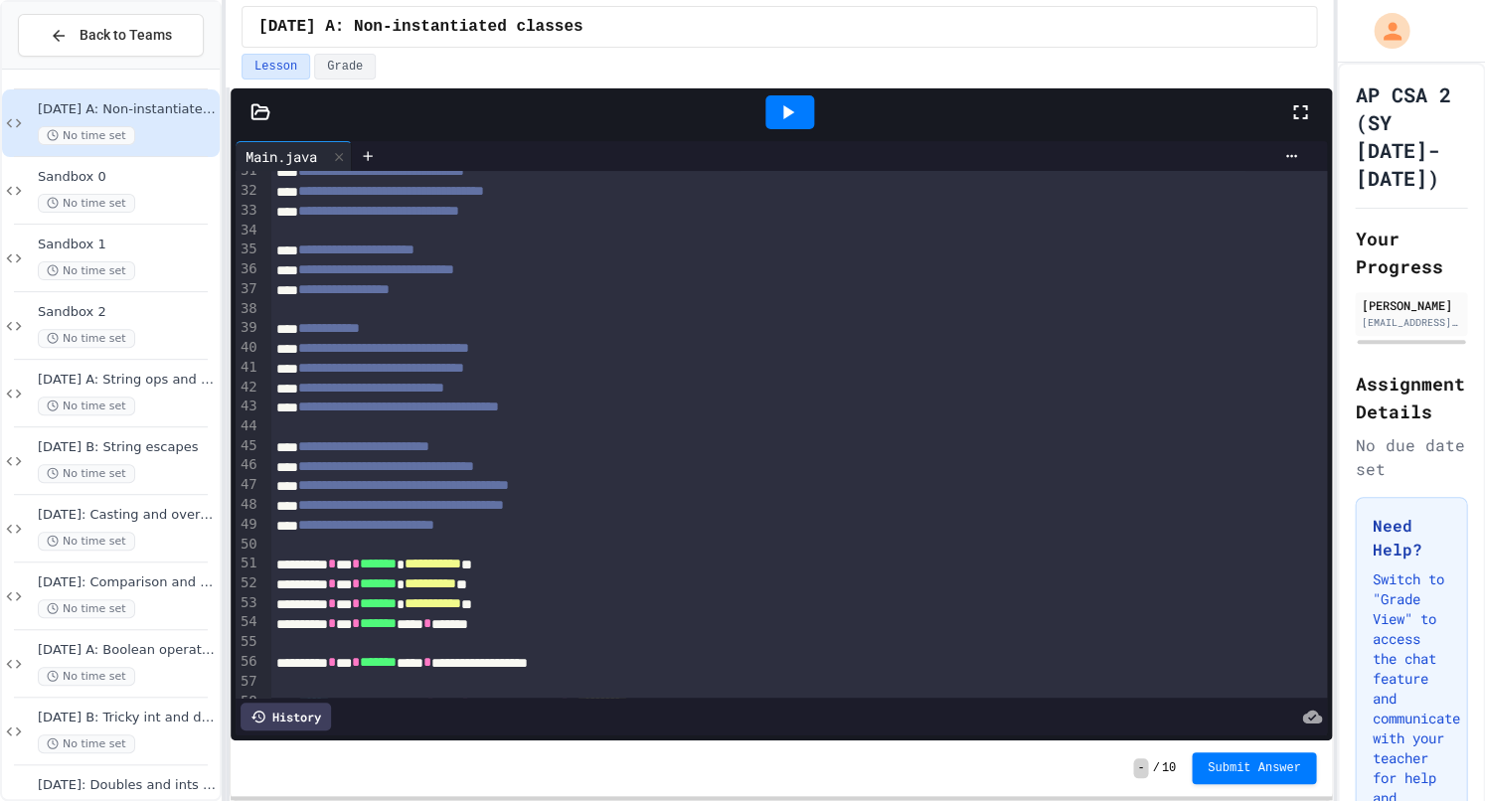
scroll to position [600, 0]
click at [372, 153] on div at bounding box center [368, 156] width 32 height 30
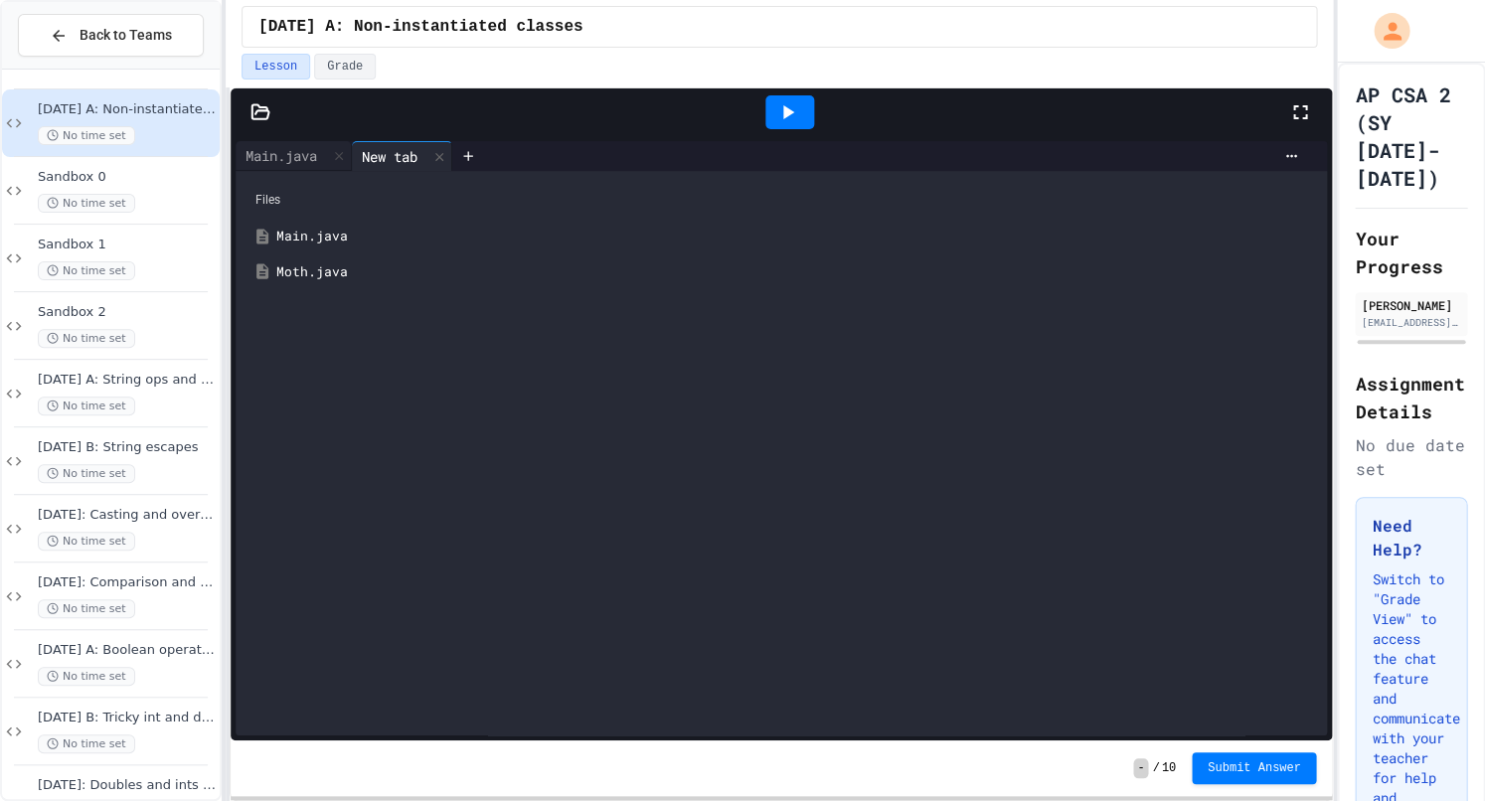
click at [292, 276] on div "Moth.java" at bounding box center [795, 272] width 1039 height 20
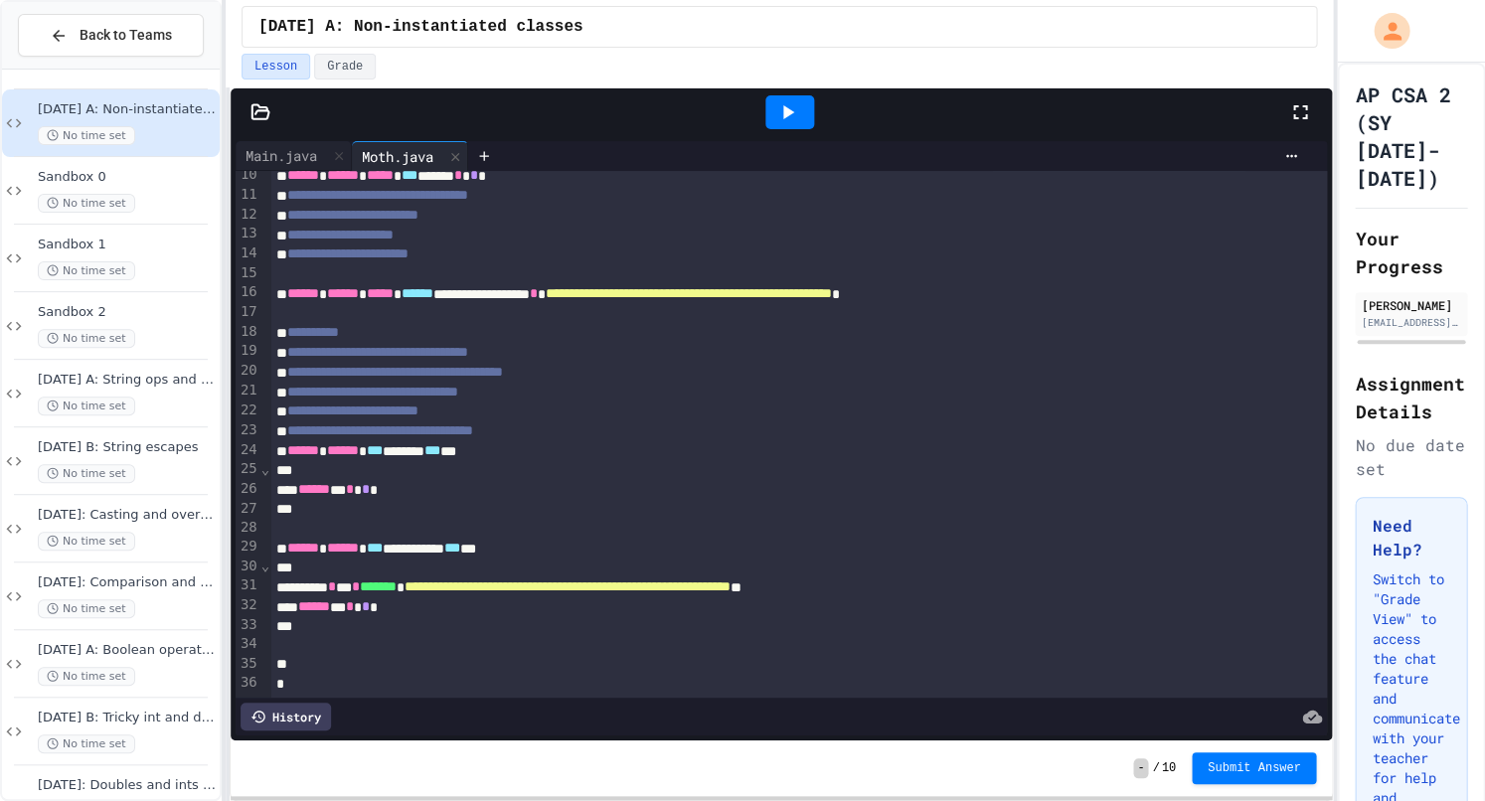
scroll to position [185, 0]
click at [451, 270] on div at bounding box center [798, 275] width 1056 height 20
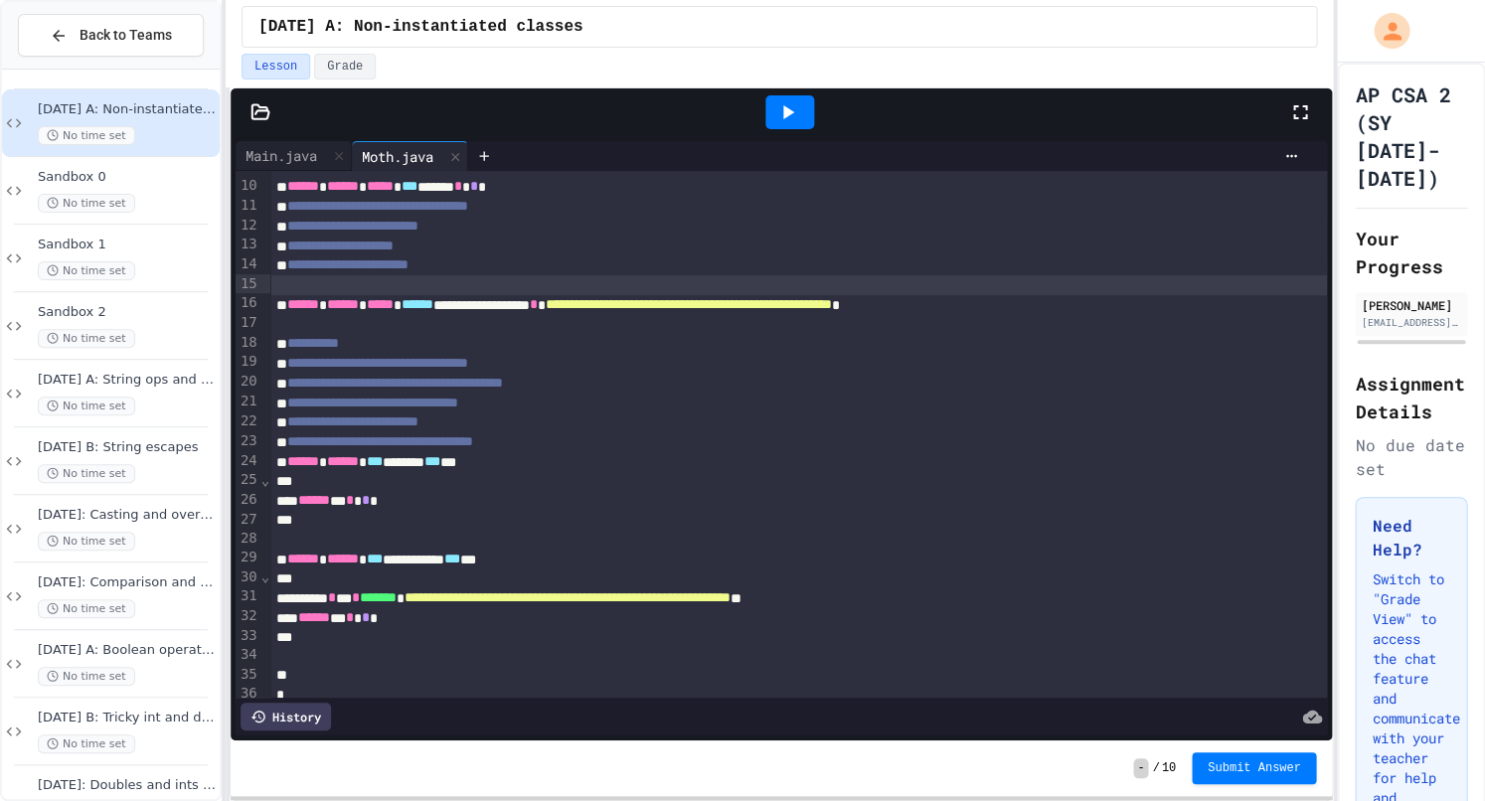
scroll to position [-1, 0]
click at [319, 158] on div "Main.java" at bounding box center [281, 155] width 91 height 21
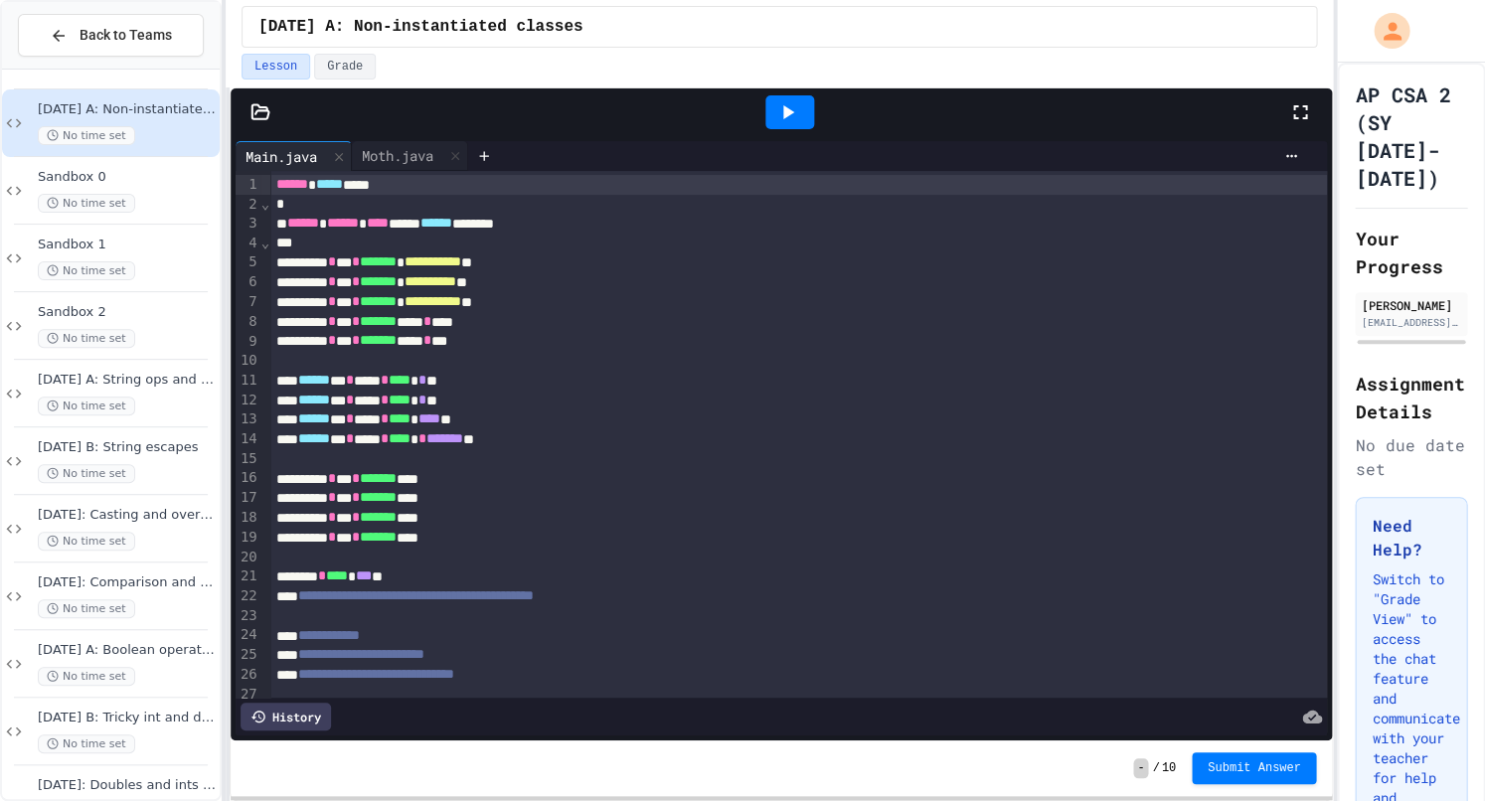
scroll to position [0, 0]
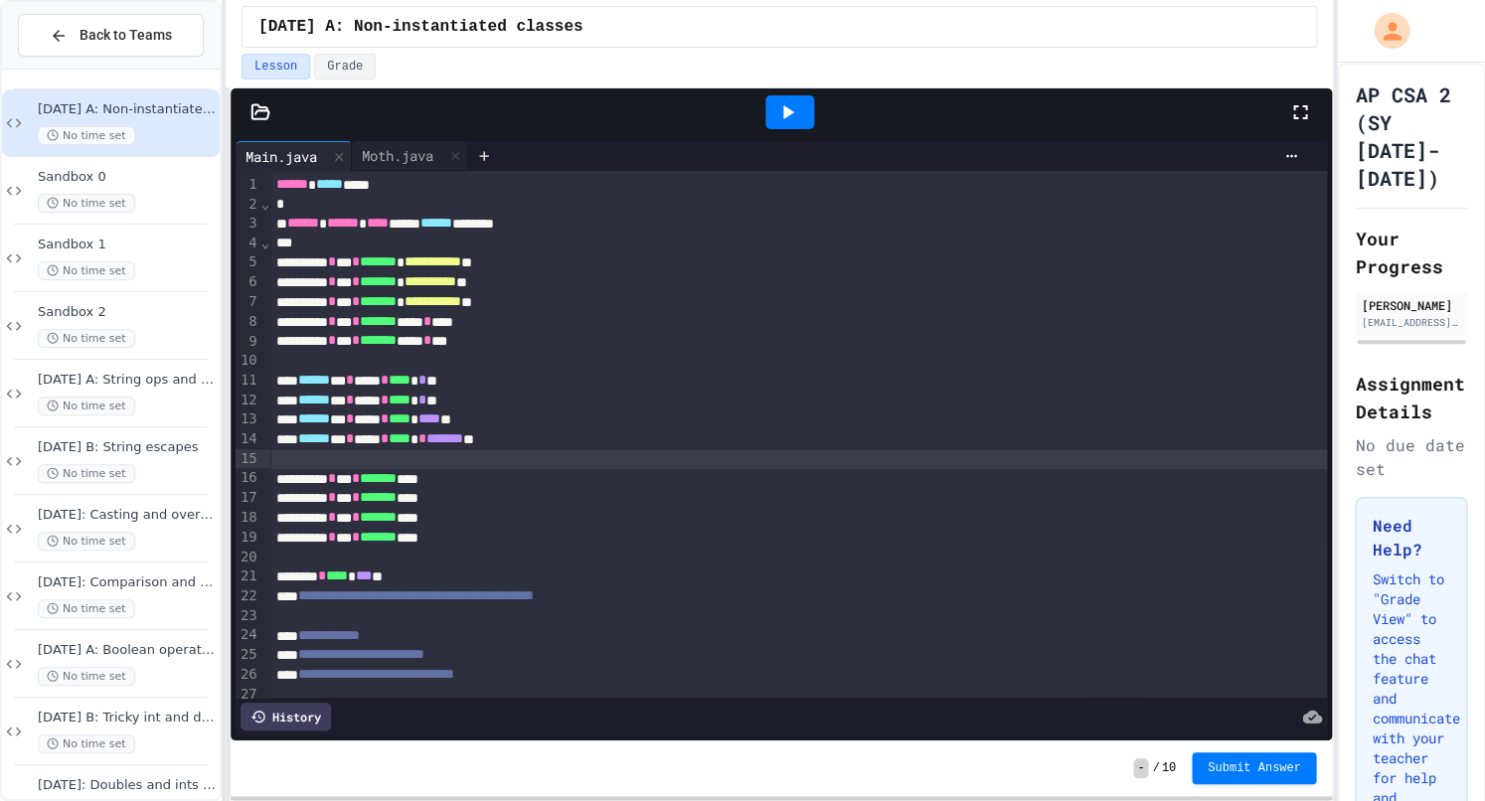
click at [821, 452] on div at bounding box center [798, 459] width 1056 height 20
click at [403, 169] on div "Moth.java" at bounding box center [410, 156] width 116 height 30
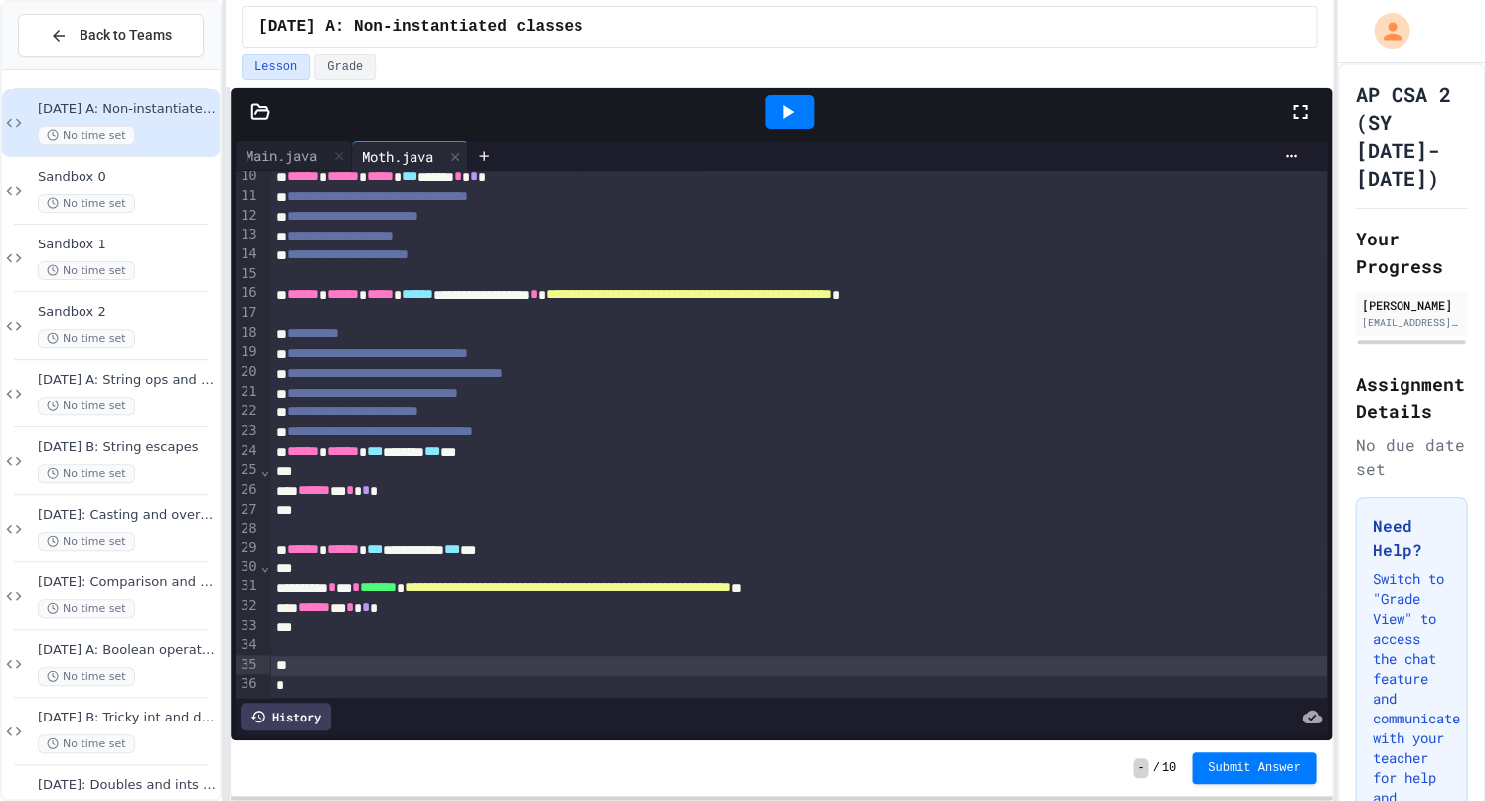
click at [480, 656] on div at bounding box center [798, 665] width 1056 height 19
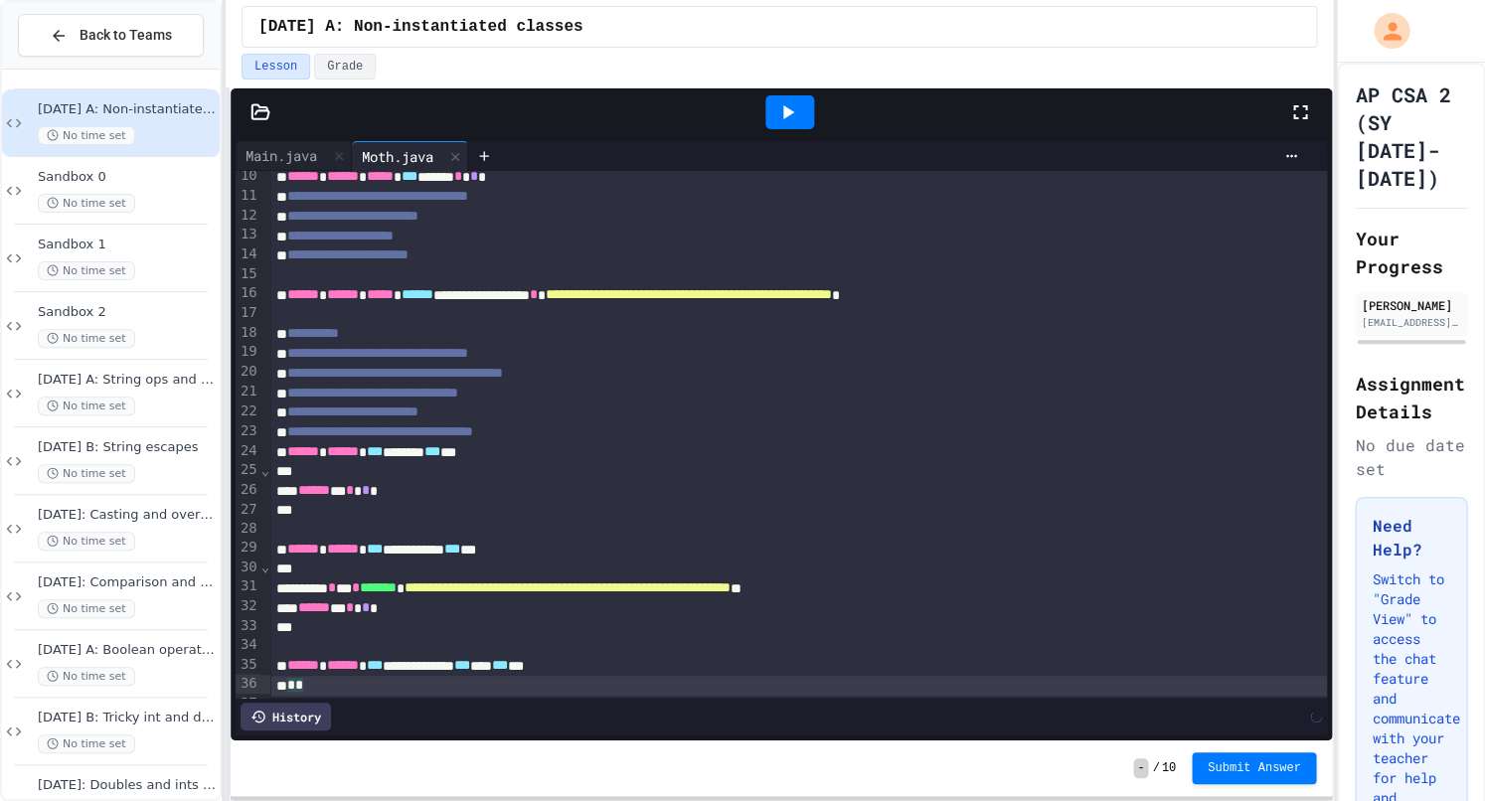
scroll to position [204, 0]
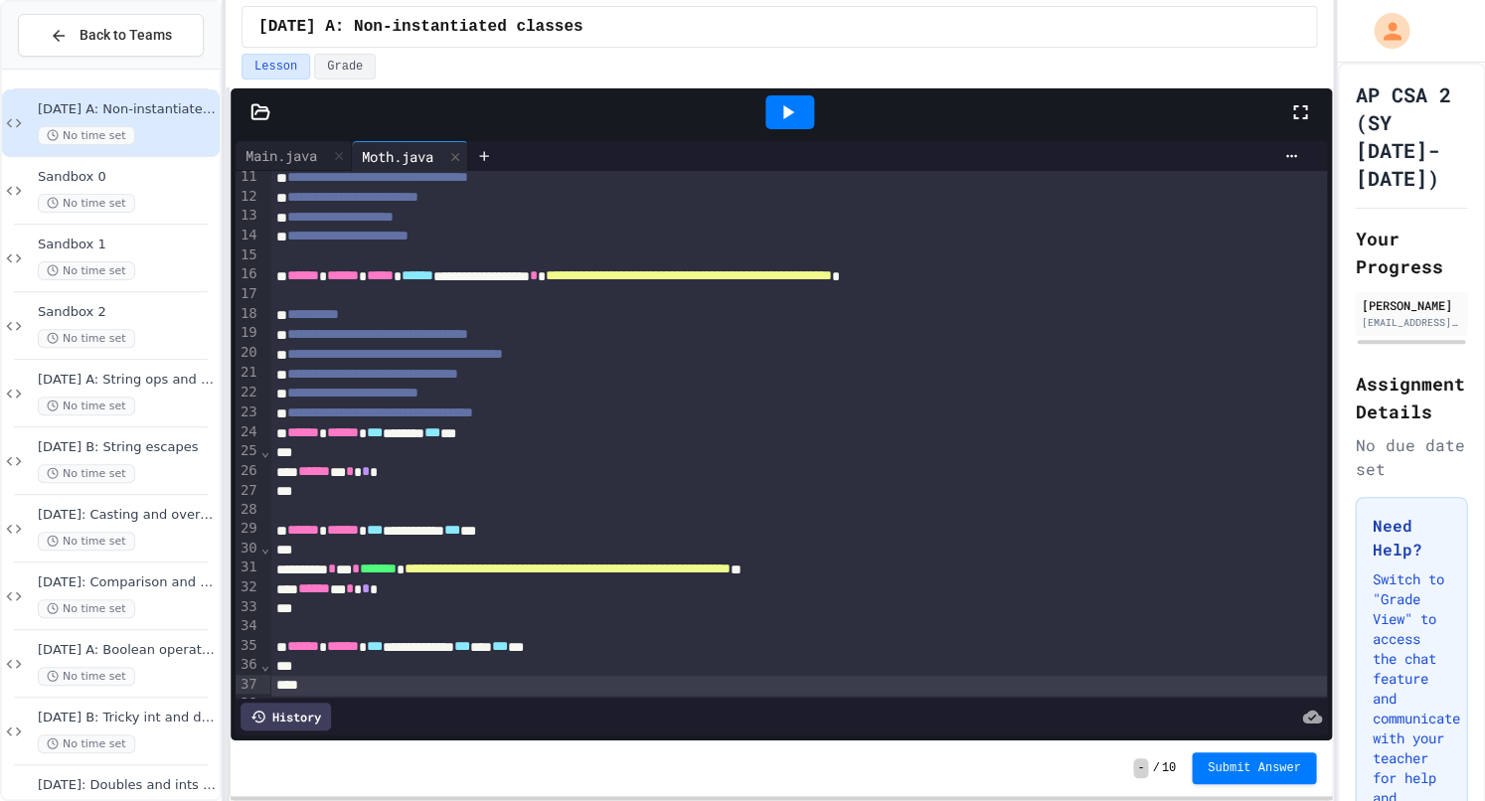
click at [794, 96] on div at bounding box center [789, 112] width 69 height 54
click at [792, 101] on div at bounding box center [789, 112] width 49 height 34
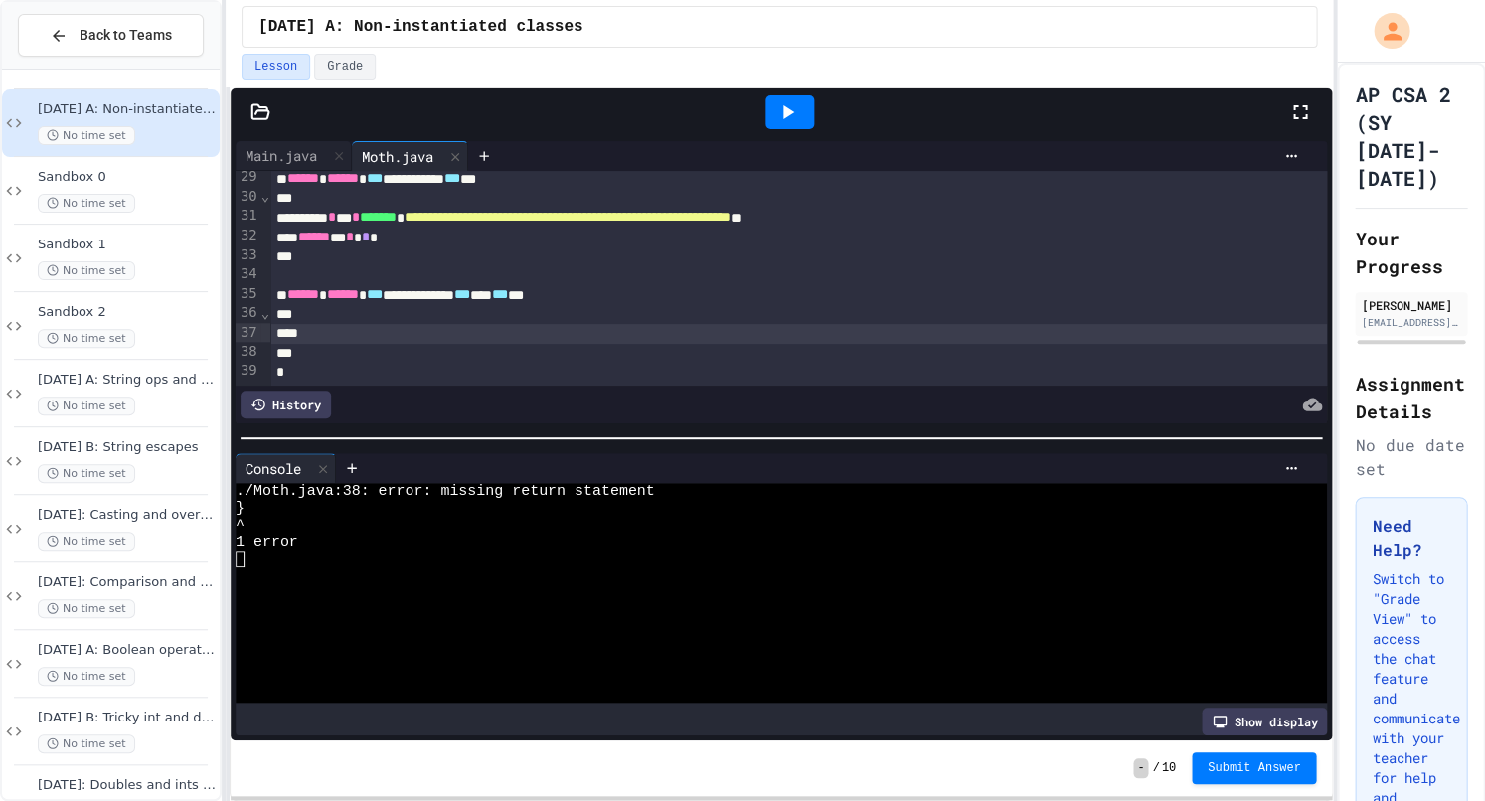
scroll to position [555, 0]
click at [358, 334] on div at bounding box center [798, 334] width 1056 height 19
click at [791, 111] on icon at bounding box center [788, 112] width 11 height 14
click at [526, 329] on div "****** **** * *** * *** *" at bounding box center [798, 334] width 1056 height 20
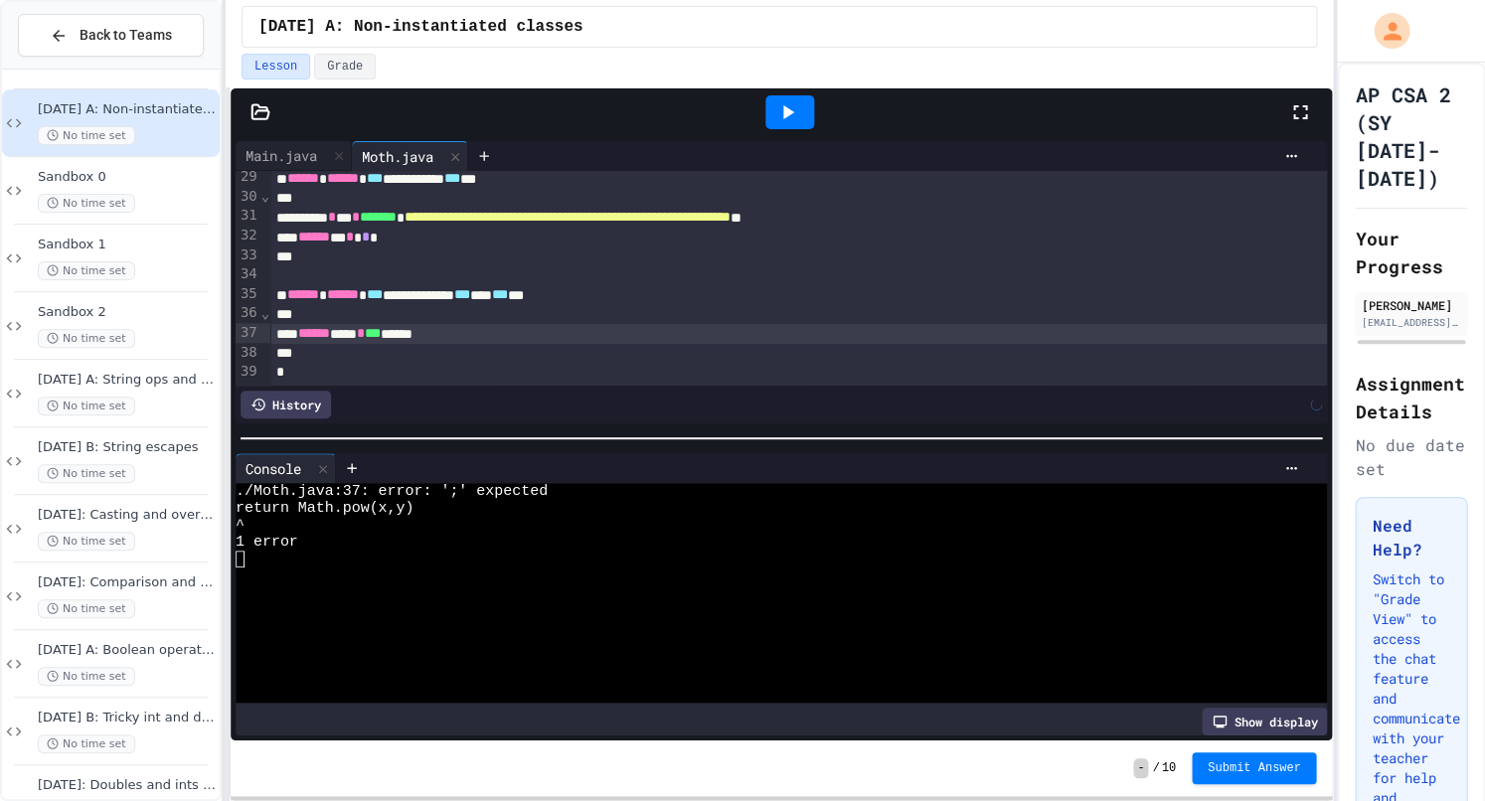
scroll to position [0, 1]
click at [790, 120] on div at bounding box center [789, 112] width 49 height 34
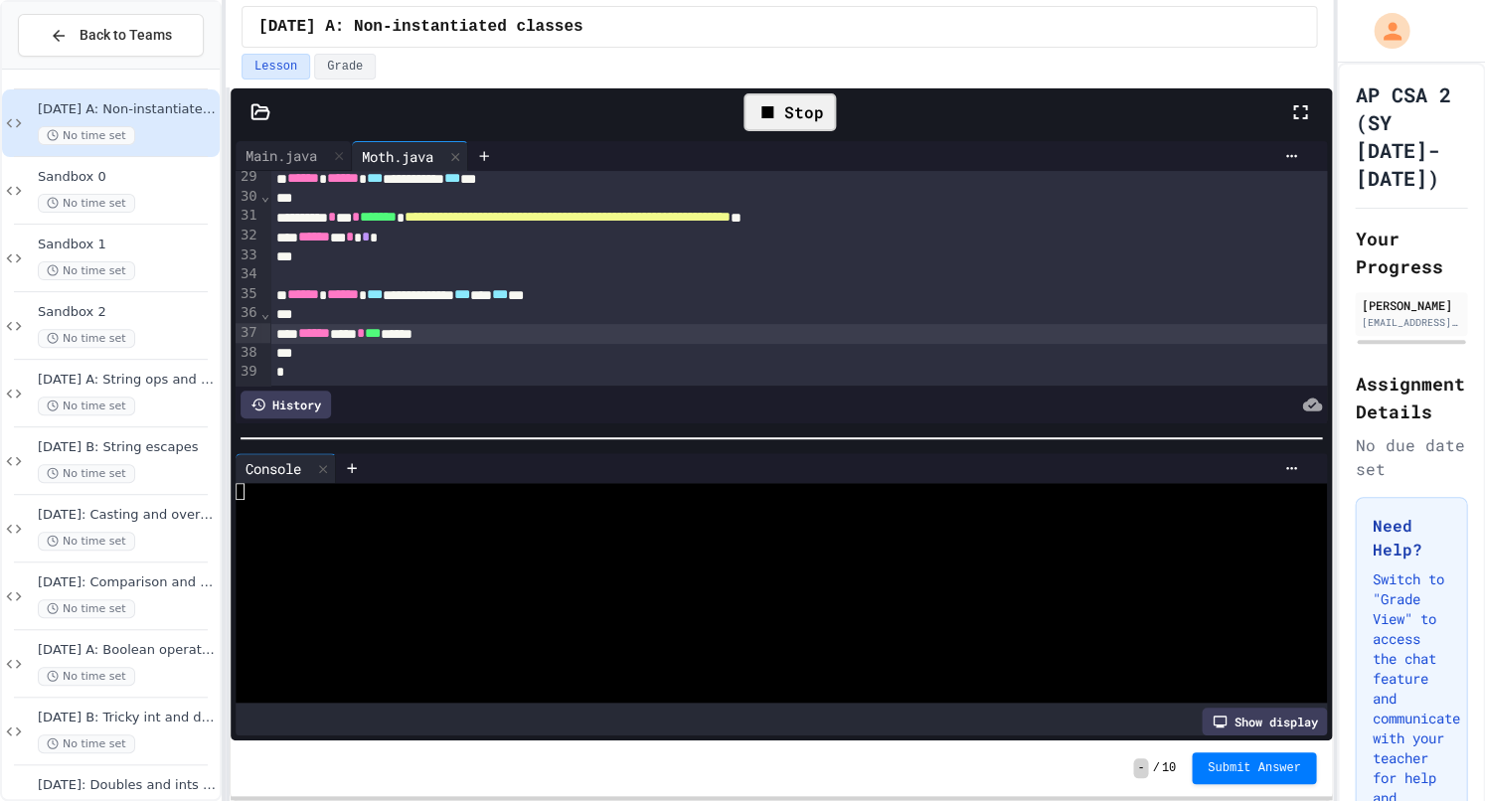
scroll to position [0, 0]
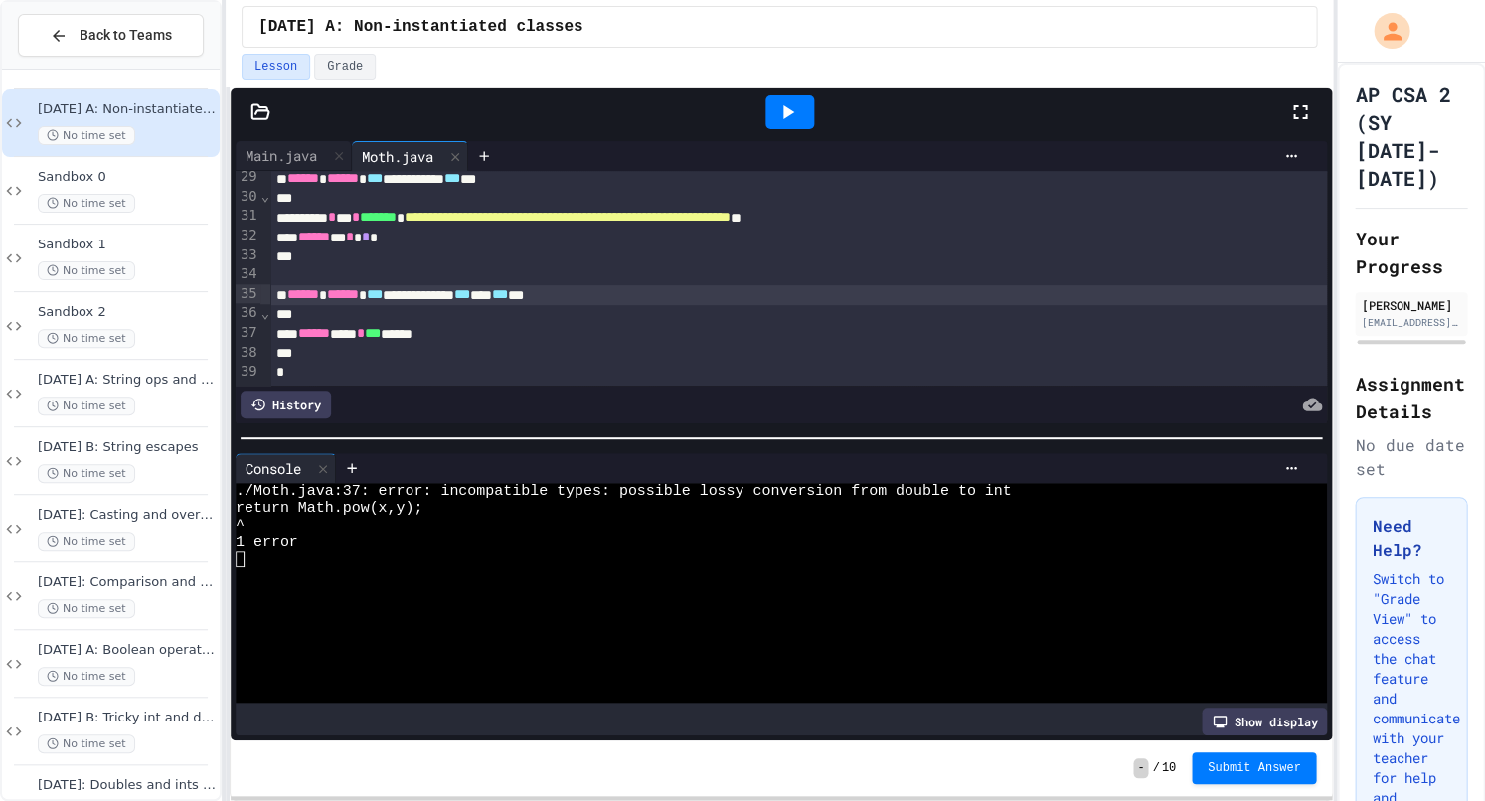
click at [579, 292] on div "**********" at bounding box center [798, 295] width 1056 height 20
click at [805, 113] on div at bounding box center [789, 112] width 49 height 34
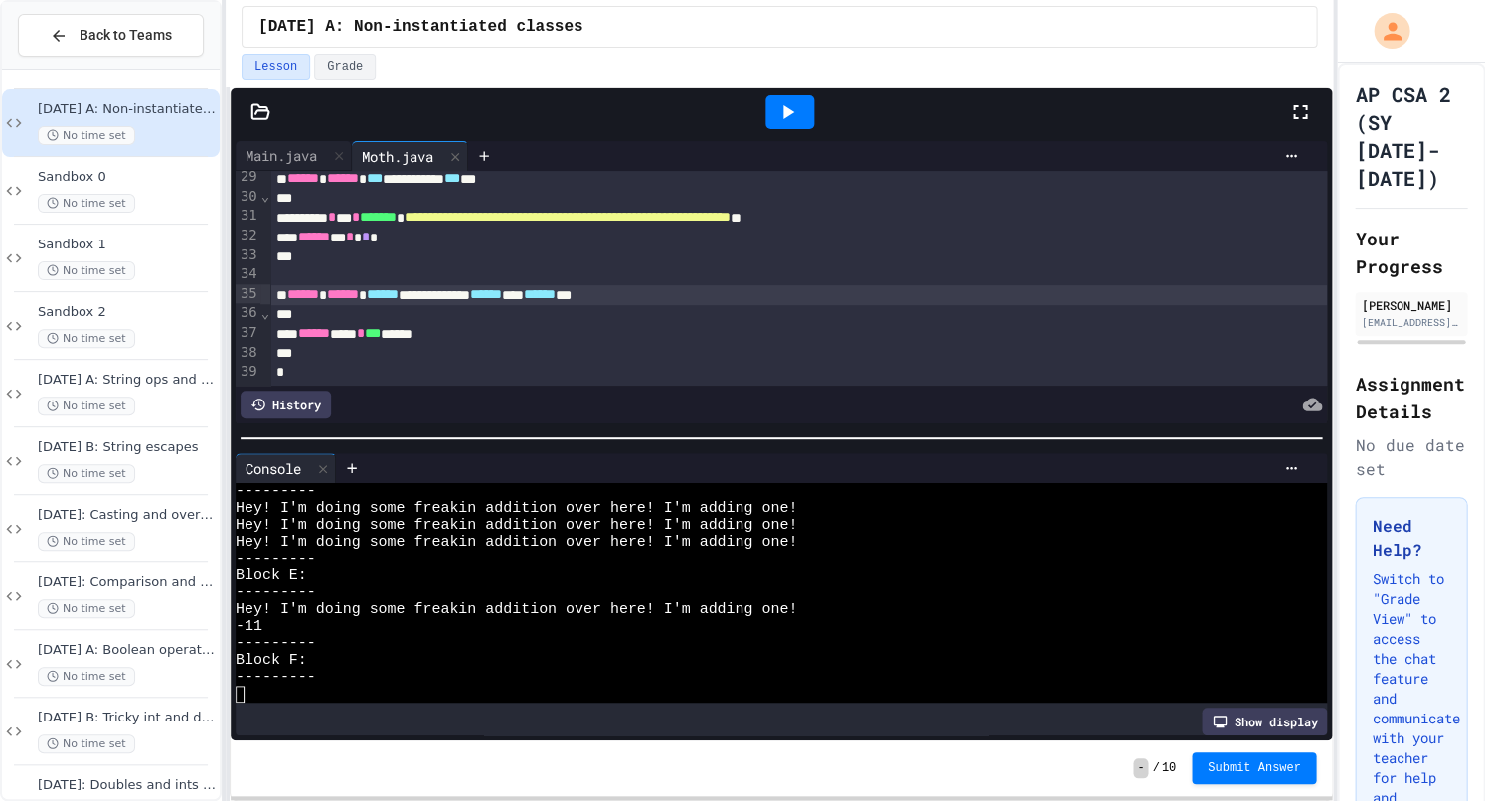
scroll to position [355, 0]
click at [282, 689] on div at bounding box center [772, 694] width 1073 height 17
click at [248, 694] on div at bounding box center [772, 694] width 1073 height 17
